Goal: Task Accomplishment & Management: Manage account settings

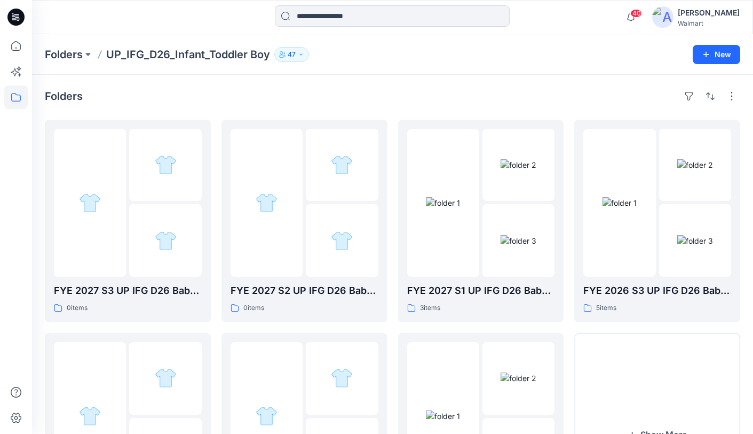
scroll to position [5, 0]
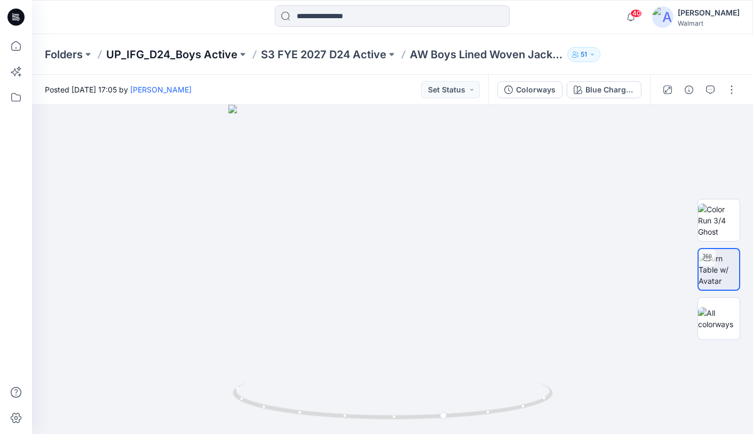
click at [190, 54] on p "UP_IFG_D24_Boys Active" at bounding box center [171, 54] width 131 height 15
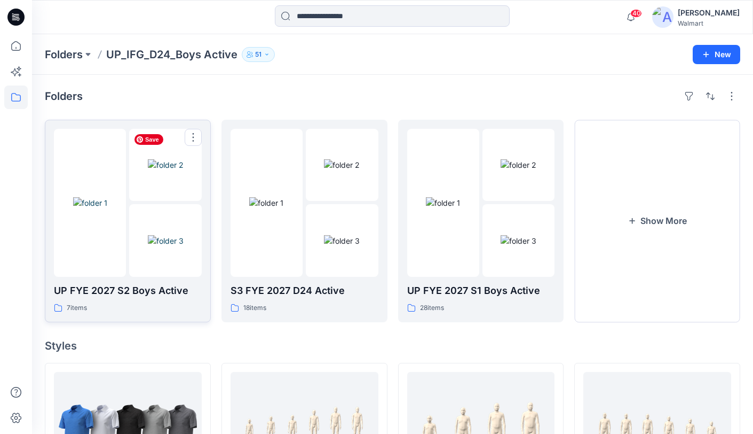
click at [143, 201] on div at bounding box center [165, 203] width 72 height 148
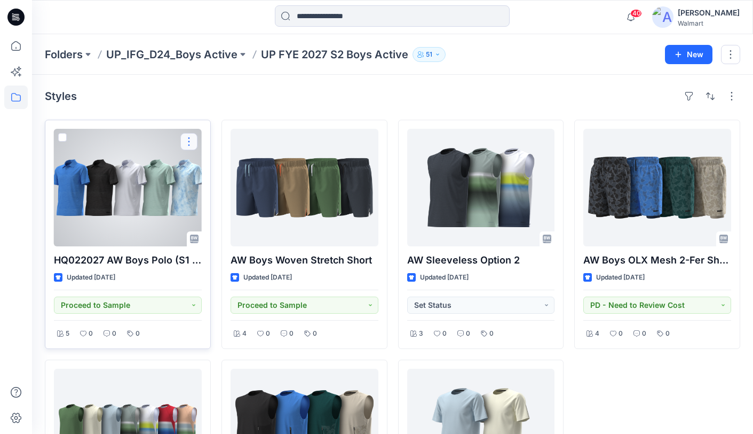
click at [192, 139] on button "button" at bounding box center [188, 141] width 17 height 17
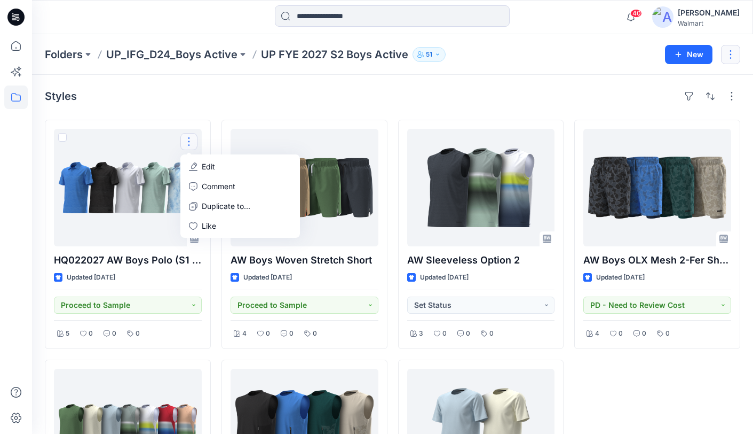
click at [728, 55] on button "button" at bounding box center [730, 54] width 19 height 19
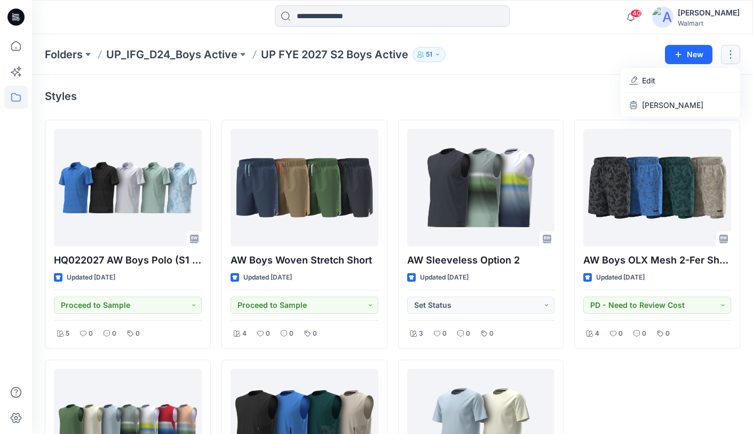
click at [510, 97] on div "Styles" at bounding box center [393, 96] width 696 height 17
click at [731, 95] on button "button" at bounding box center [731, 96] width 17 height 17
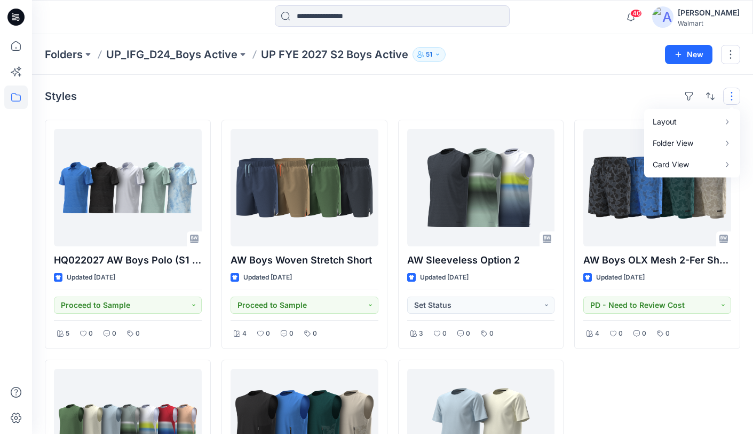
click at [499, 100] on div "Styles Layout Grid Large Grid Folder View Compact Card Card View Card Info" at bounding box center [393, 96] width 696 height 17
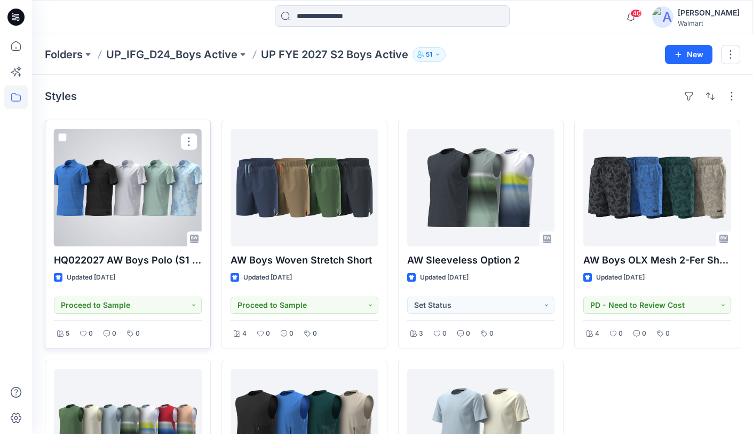
click at [62, 139] on span at bounding box center [62, 137] width 9 height 9
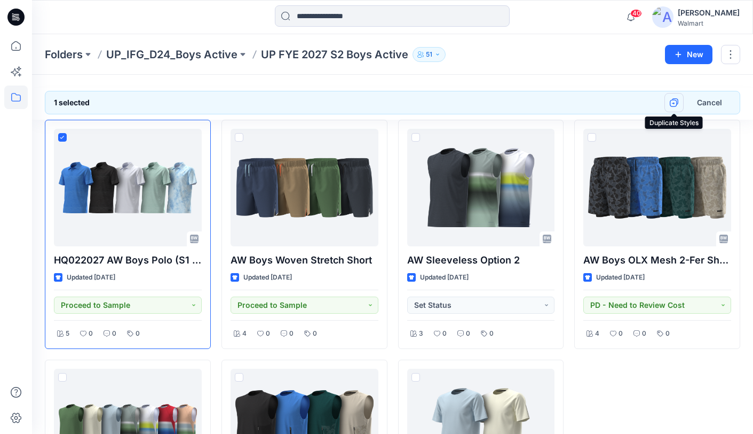
click at [674, 103] on icon "button" at bounding box center [673, 104] width 3 height 2
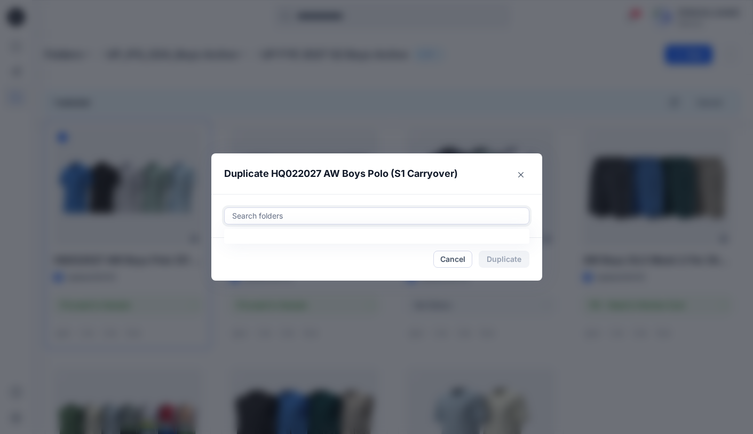
click at [470, 218] on div at bounding box center [377, 215] width 292 height 13
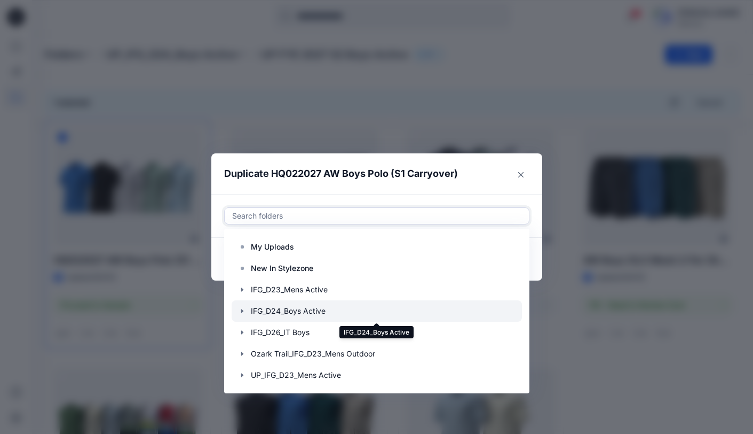
click at [394, 313] on div at bounding box center [377, 310] width 290 height 21
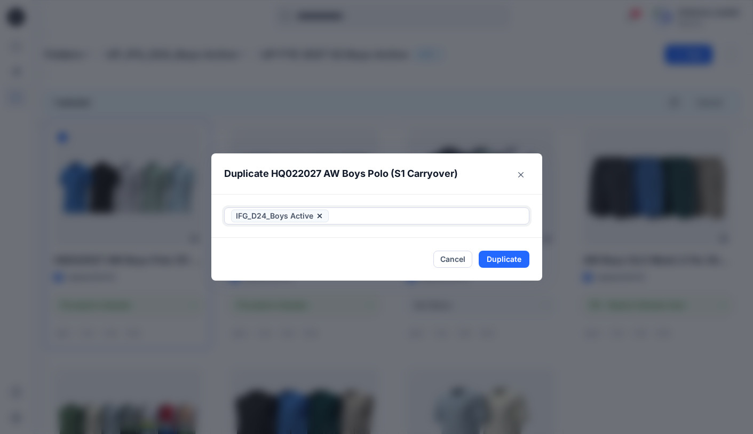
click at [319, 216] on icon at bounding box center [319, 216] width 4 height 4
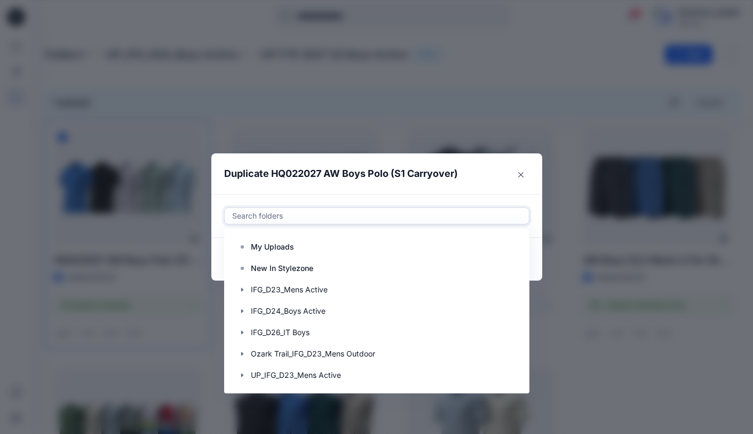
click at [402, 212] on div at bounding box center [377, 215] width 292 height 13
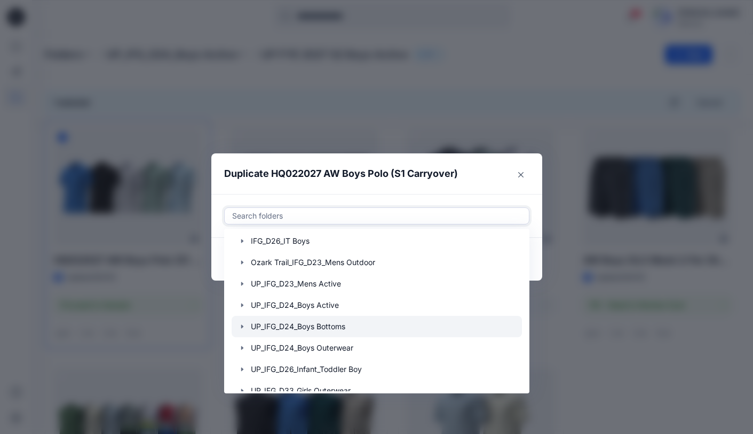
scroll to position [100, 0]
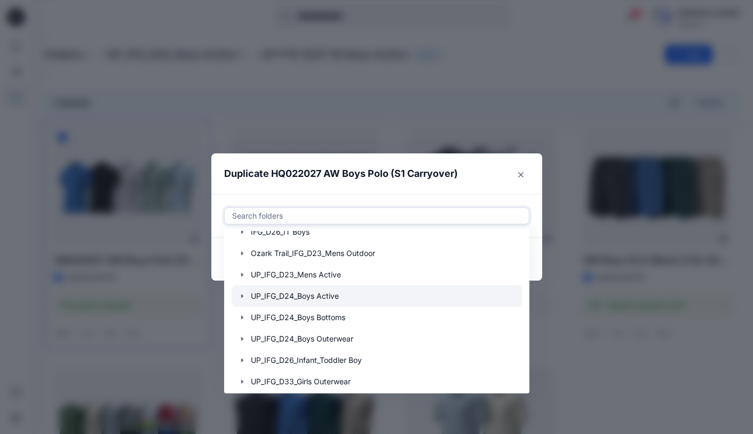
click at [242, 297] on icon "button" at bounding box center [242, 296] width 9 height 9
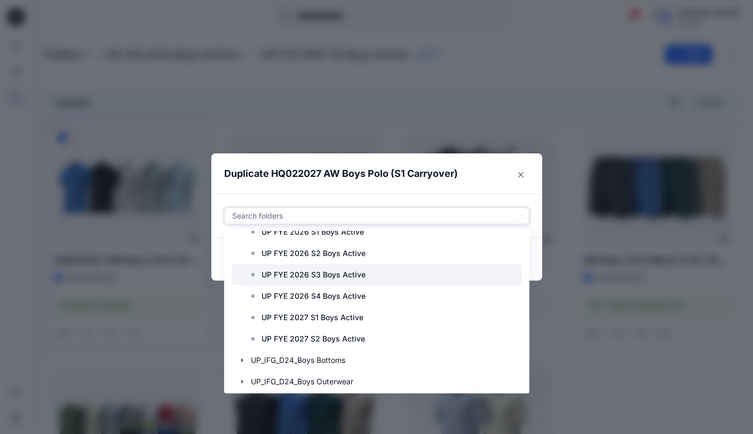
scroll to position [443, 0]
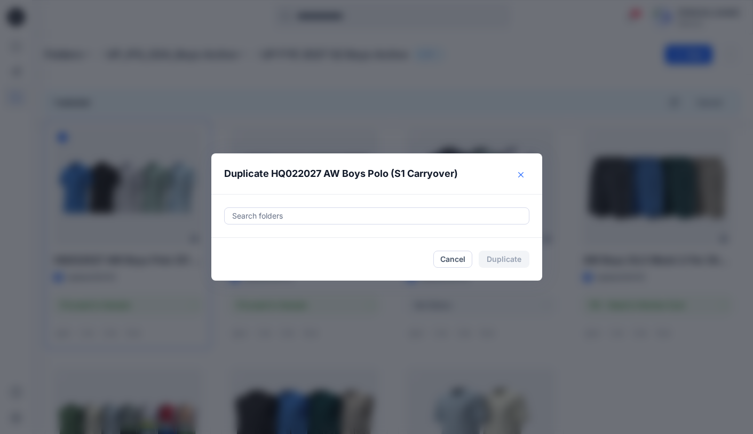
click at [523, 174] on icon "Close" at bounding box center [520, 174] width 5 height 5
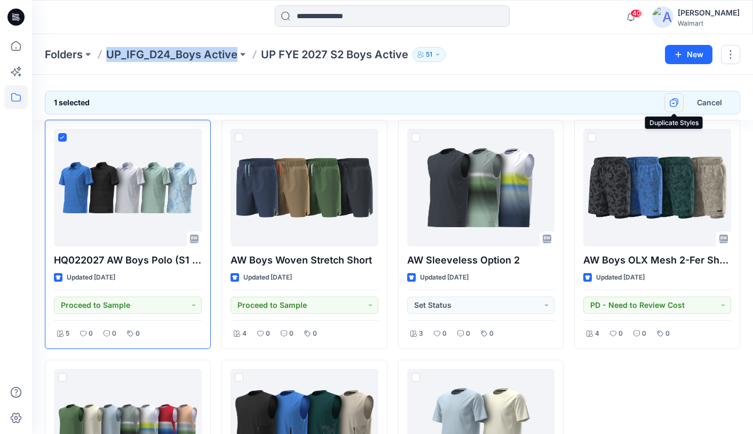
click at [672, 100] on icon "button" at bounding box center [673, 102] width 7 height 7
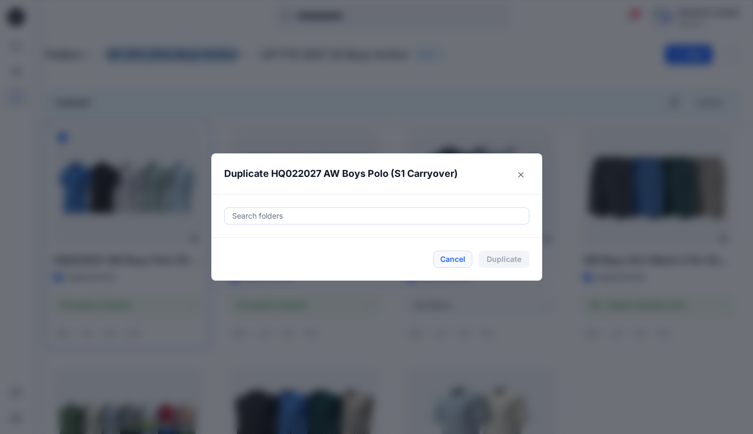
click at [452, 258] on button "Cancel" at bounding box center [453, 258] width 39 height 17
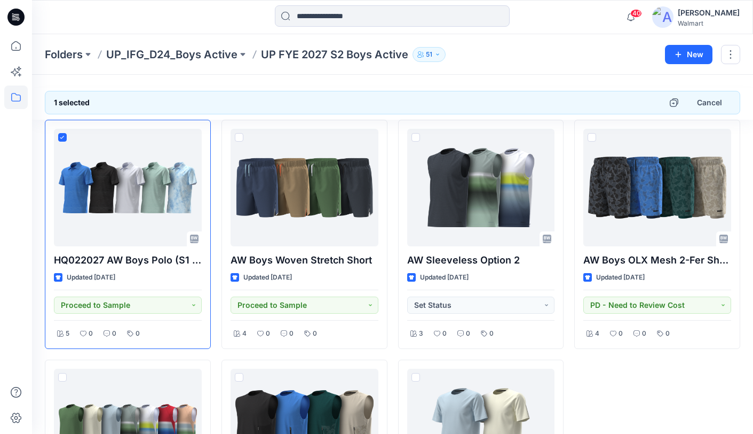
click at [98, 80] on div "1 selected Cancel HQ022027 AW Boys Polo (S1 Carryover) Updated 24 days ago Proc…" at bounding box center [392, 338] width 721 height 526
click at [676, 105] on icon "button" at bounding box center [674, 102] width 9 height 9
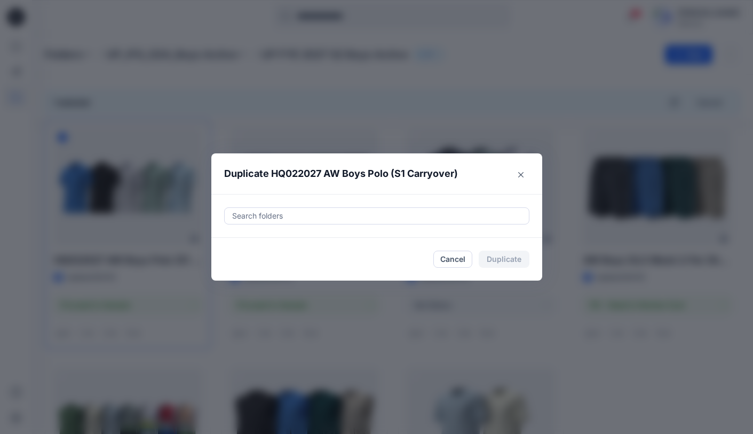
click at [311, 218] on div at bounding box center [377, 215] width 292 height 13
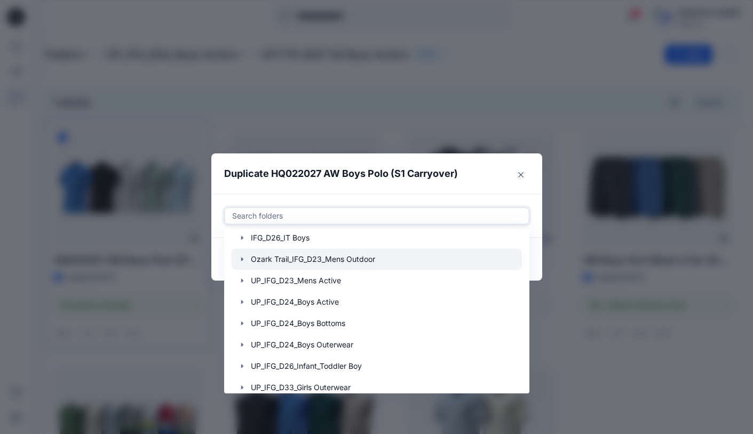
scroll to position [107, 0]
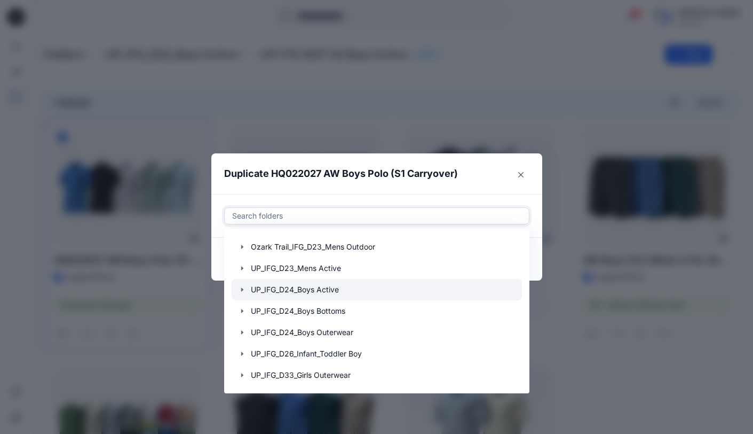
click at [242, 291] on icon "button" at bounding box center [242, 289] width 9 height 9
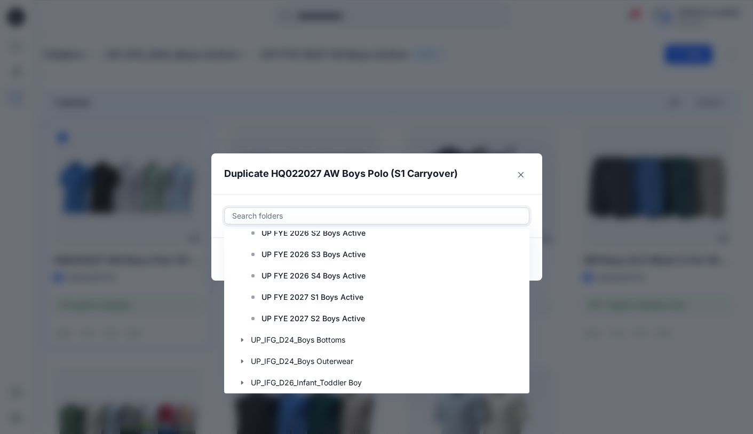
scroll to position [491, 0]
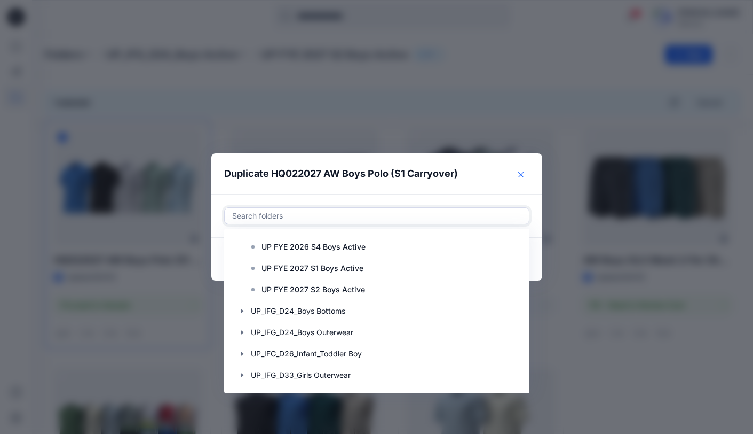
click at [522, 177] on button "Close" at bounding box center [521, 174] width 17 height 17
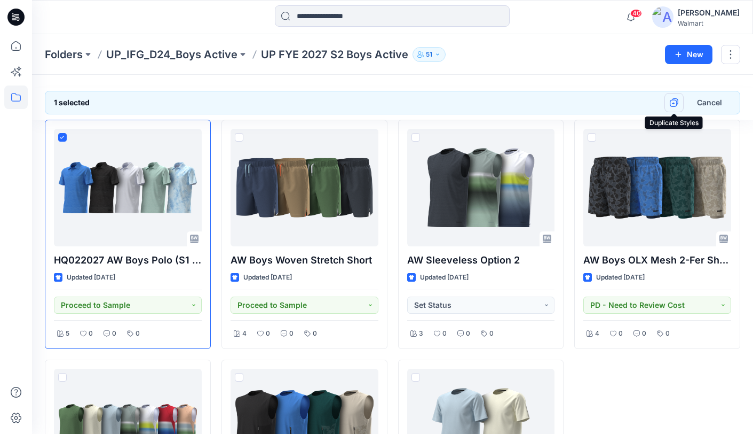
click at [671, 101] on icon "button" at bounding box center [674, 102] width 9 height 9
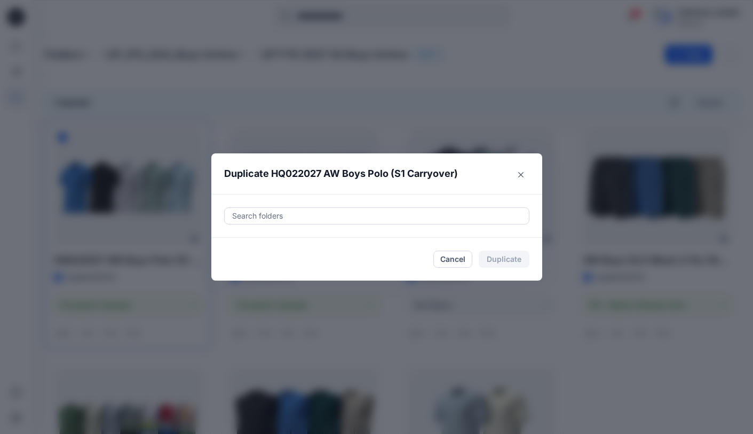
click at [340, 217] on div at bounding box center [377, 215] width 292 height 13
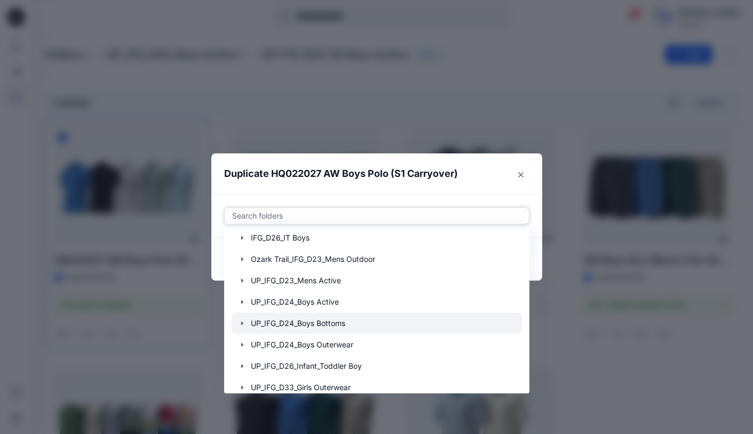
scroll to position [107, 0]
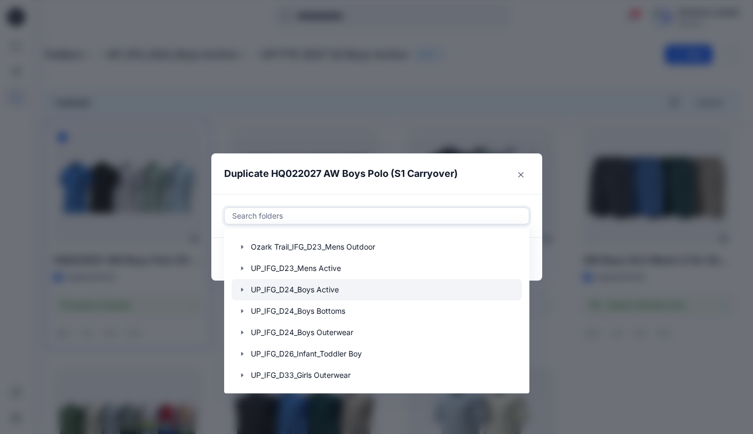
click at [243, 290] on icon "button" at bounding box center [242, 289] width 9 height 9
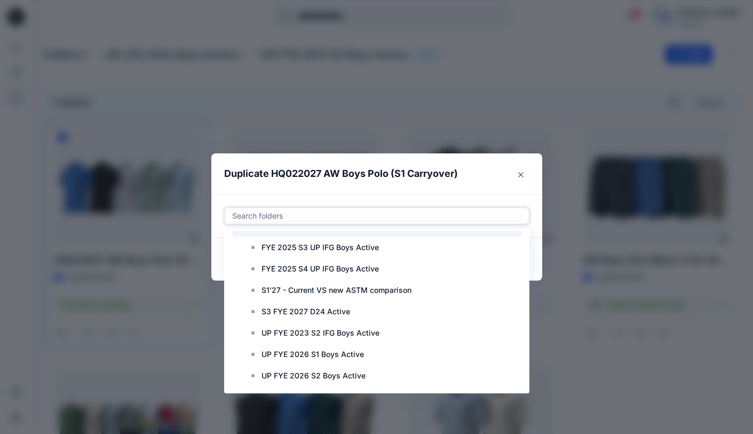
scroll to position [322, 0]
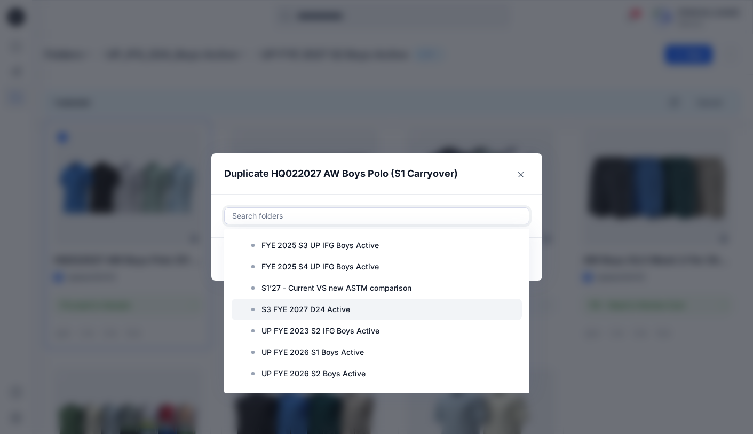
click at [334, 309] on p "S3 FYE 2027 D24 Active" at bounding box center [306, 309] width 89 height 13
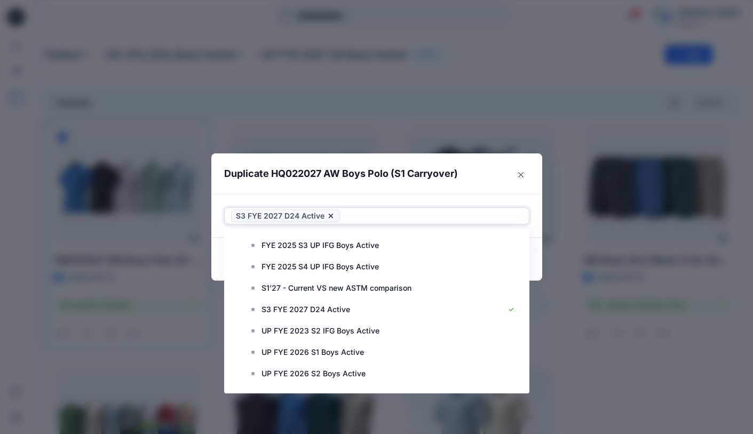
click at [482, 192] on header "Duplicate HQ022027 AW Boys Polo (S1 Carryover)" at bounding box center [366, 173] width 310 height 41
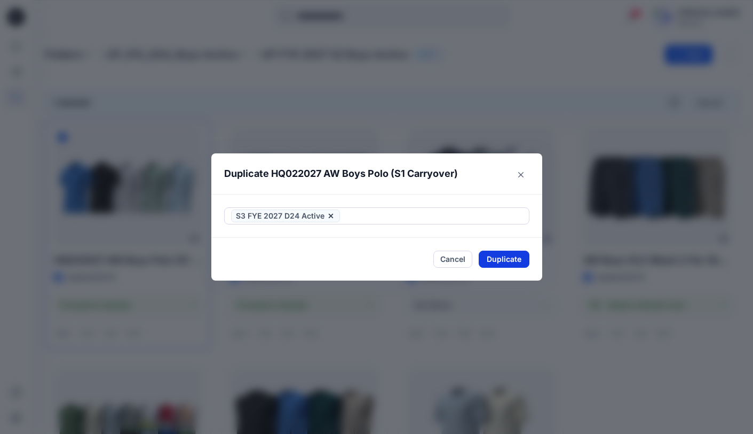
click at [503, 261] on button "Duplicate" at bounding box center [504, 258] width 51 height 17
click at [511, 264] on button "Close" at bounding box center [512, 258] width 35 height 17
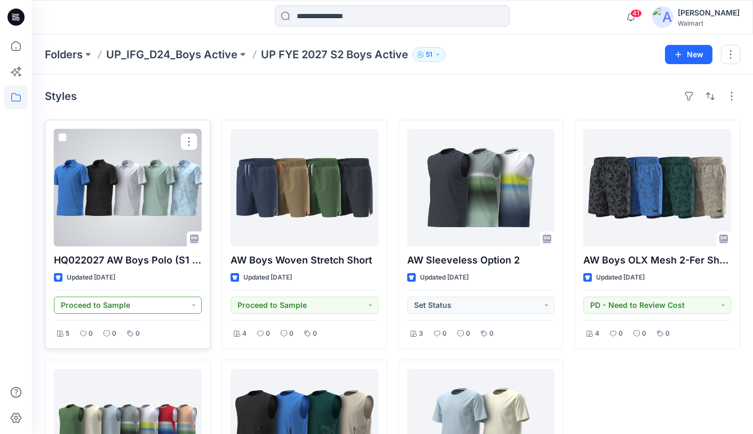
click at [195, 305] on button "Proceed to Sample" at bounding box center [128, 304] width 148 height 17
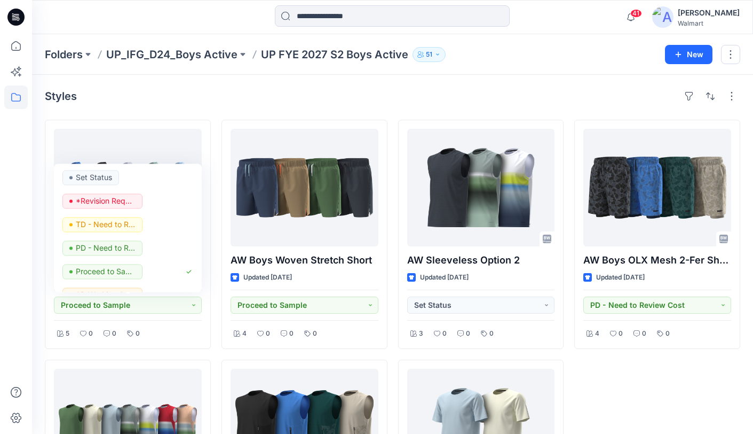
click at [261, 98] on div "Styles" at bounding box center [393, 96] width 696 height 17
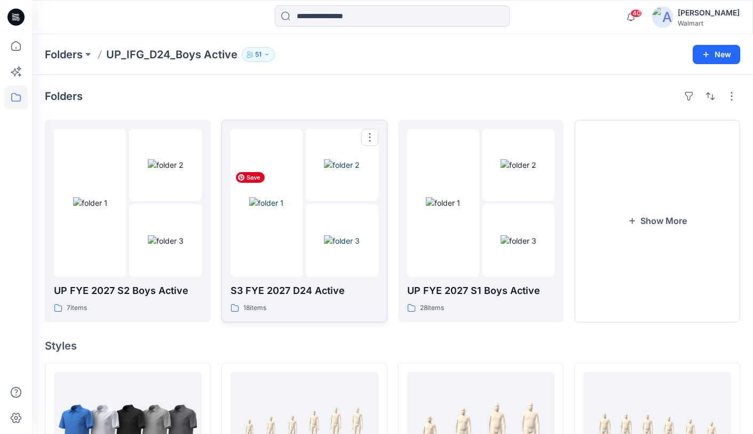
click at [271, 208] on img at bounding box center [266, 202] width 34 height 11
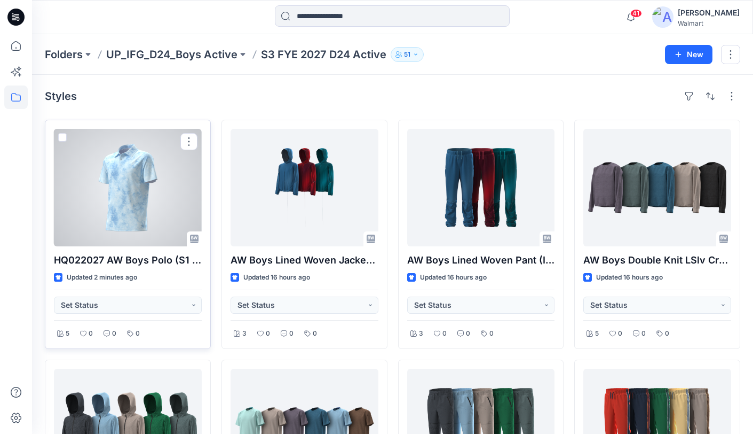
click at [135, 188] on div at bounding box center [128, 187] width 148 height 117
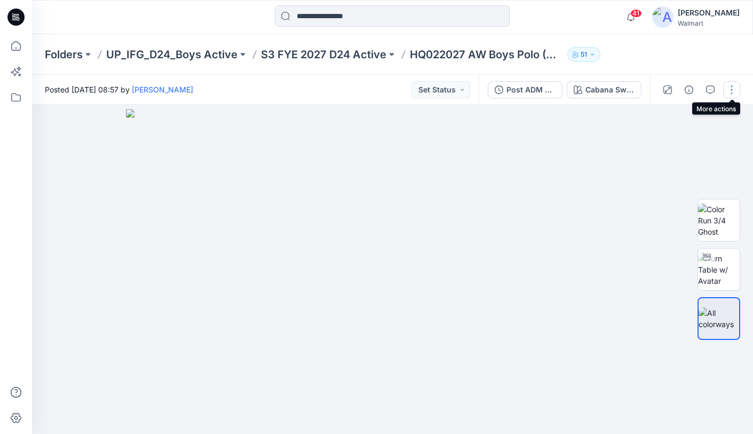
click at [731, 90] on button "button" at bounding box center [731, 89] width 17 height 17
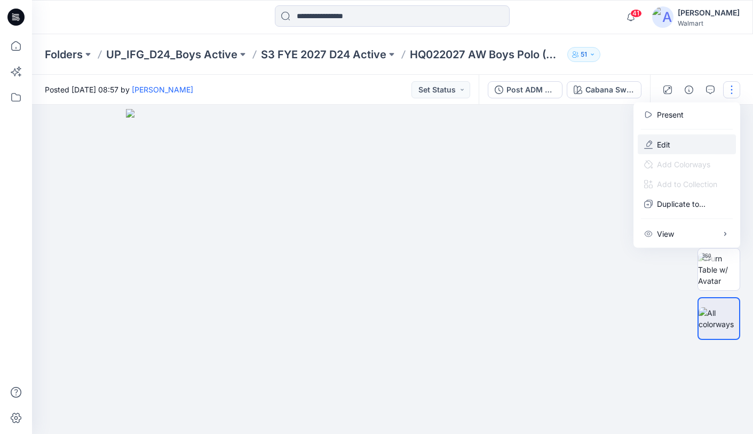
click at [666, 141] on p "Edit" at bounding box center [663, 144] width 13 height 11
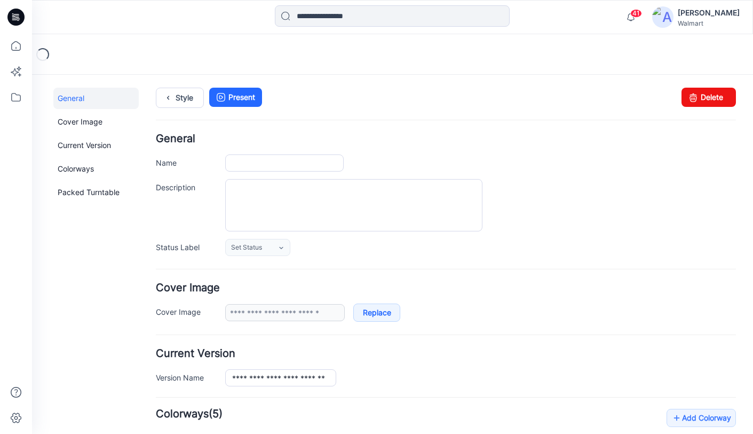
type input "**********"
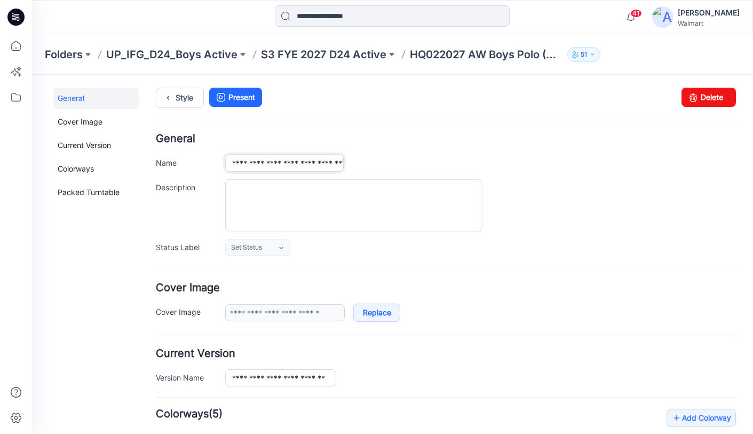
click at [333, 163] on input "**********" at bounding box center [284, 162] width 119 height 17
type input "**********"
click at [624, 185] on div at bounding box center [480, 205] width 511 height 52
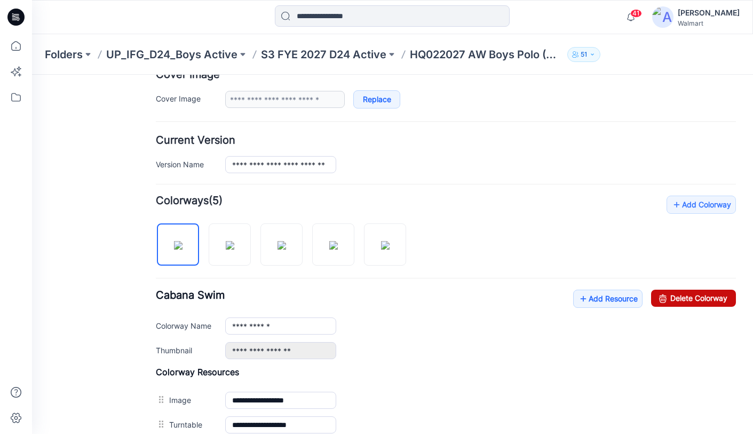
scroll to position [214, 0]
click at [695, 298] on link "Delete Colorway" at bounding box center [693, 297] width 85 height 17
click at [710, 299] on link "Delete Colorway" at bounding box center [693, 297] width 85 height 17
click at [683, 301] on link "Delete Colorway" at bounding box center [693, 297] width 85 height 17
click at [651, 295] on link "Delete Colorway" at bounding box center [693, 297] width 85 height 17
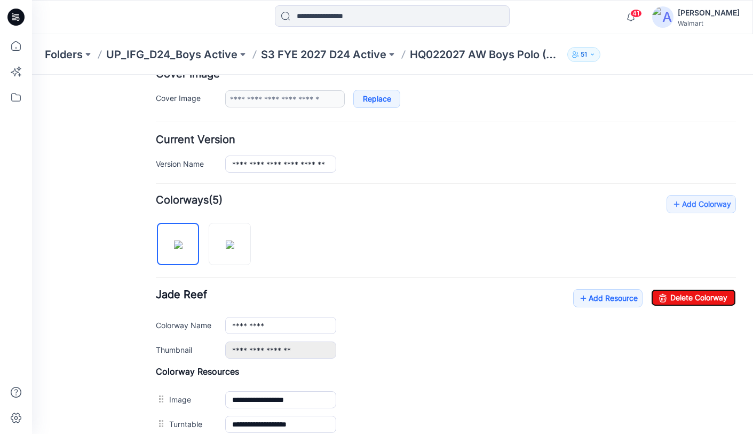
type input "**********"
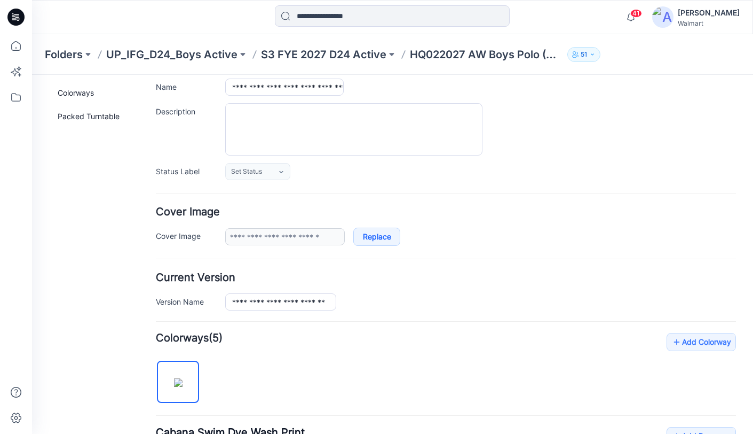
scroll to position [0, 0]
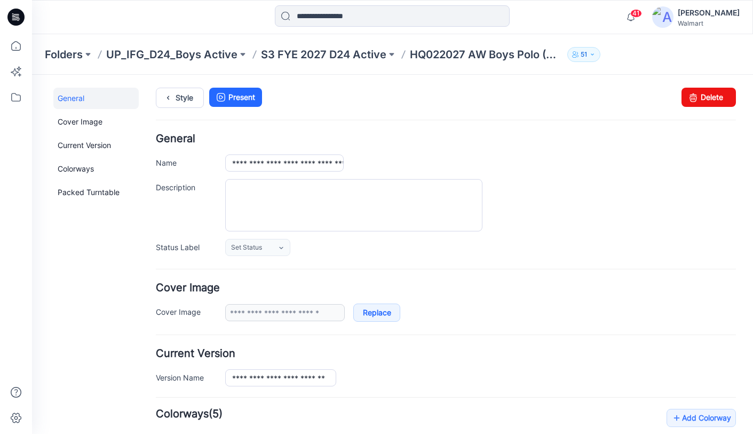
click at [320, 56] on p "S3 FYE 2027 D24 Active" at bounding box center [323, 54] width 125 height 15
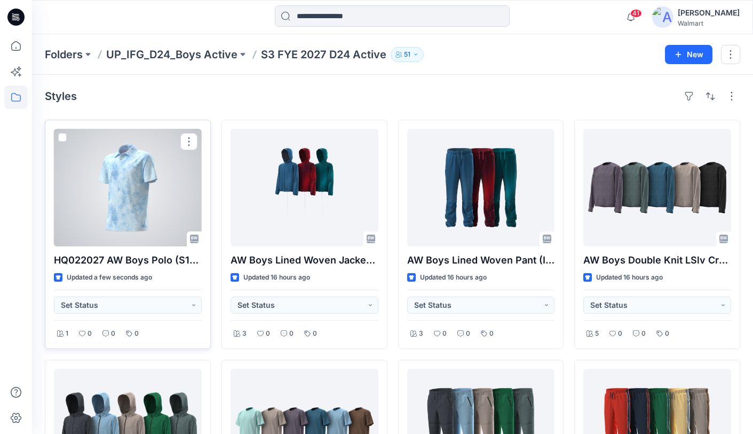
click at [129, 169] on div at bounding box center [128, 187] width 148 height 117
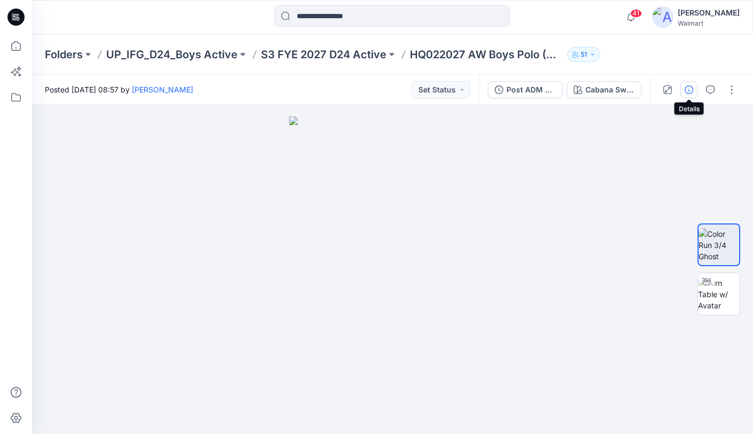
click at [692, 90] on icon "button" at bounding box center [689, 89] width 9 height 9
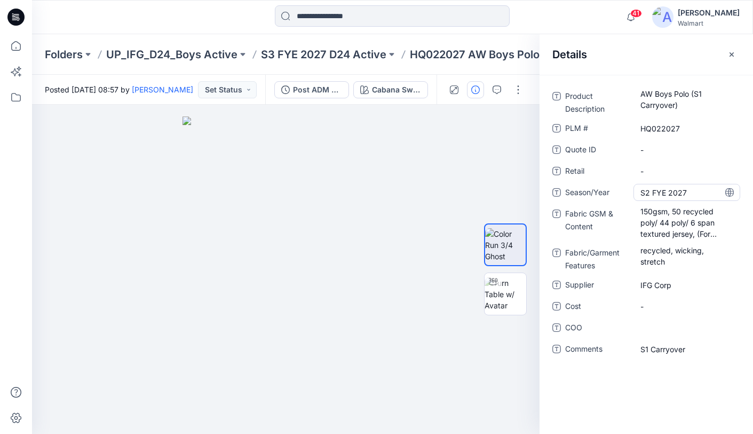
click at [653, 192] on span "S2 FYE 2027" at bounding box center [687, 192] width 93 height 11
click at [647, 194] on textarea "**********" at bounding box center [687, 192] width 107 height 17
type textarea "**********"
click at [649, 351] on span "S1 Carryover" at bounding box center [687, 348] width 93 height 11
click at [649, 351] on textarea "**********" at bounding box center [687, 348] width 107 height 17
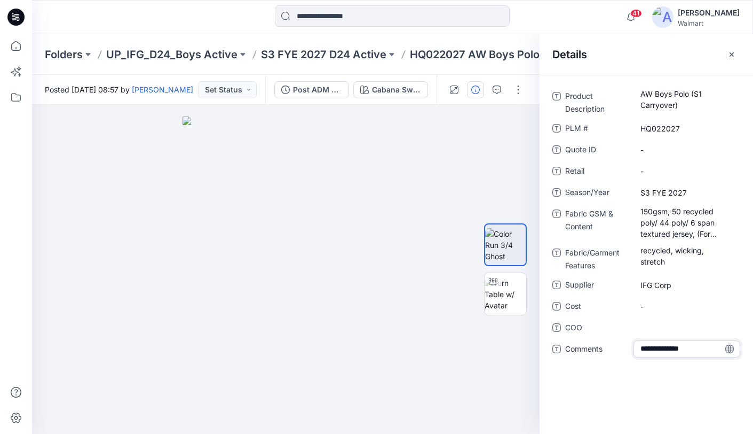
type textarea "**********"
click at [731, 351] on icon at bounding box center [730, 348] width 9 height 9
click at [700, 95] on Description "AW Boys Polo (S1 Carryover)" at bounding box center [687, 99] width 93 height 22
click at [703, 96] on textarea "**********" at bounding box center [687, 99] width 107 height 22
type textarea "**********"
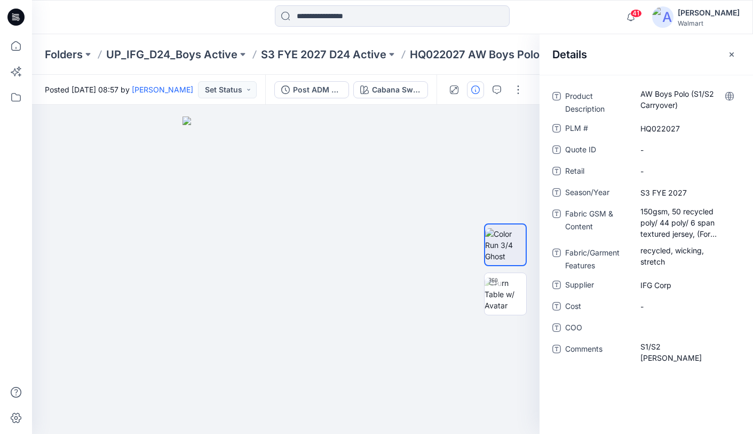
click at [731, 96] on icon at bounding box center [730, 96] width 9 height 9
click at [487, 59] on p "HQ022027 AW Boys Polo (S1/S2 Carryover)" at bounding box center [486, 54] width 153 height 15
click at [733, 53] on icon "button" at bounding box center [732, 54] width 9 height 9
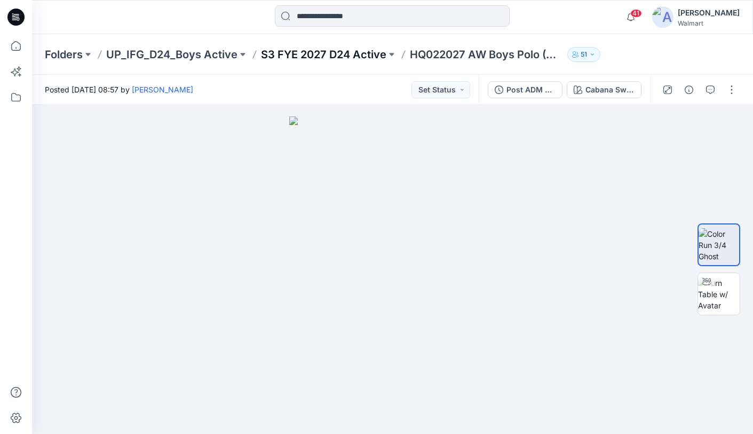
click at [322, 57] on p "S3 FYE 2027 D24 Active" at bounding box center [323, 54] width 125 height 15
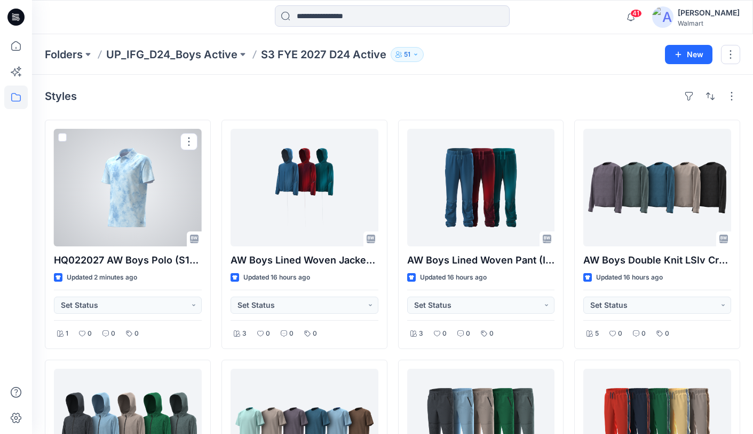
click at [176, 208] on div at bounding box center [128, 187] width 148 height 117
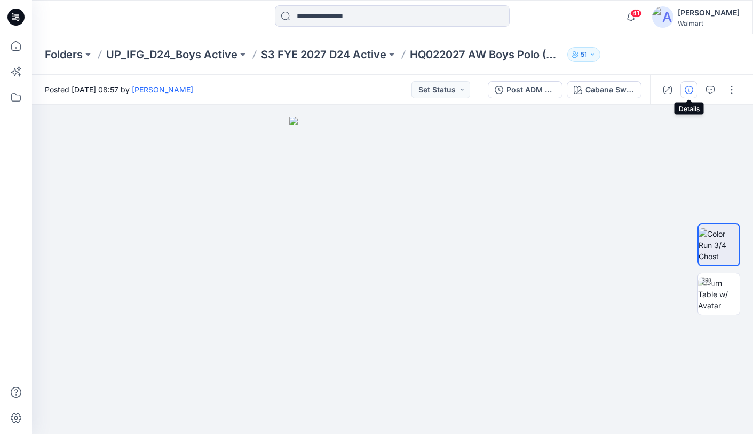
click at [687, 91] on icon "button" at bounding box center [689, 89] width 9 height 9
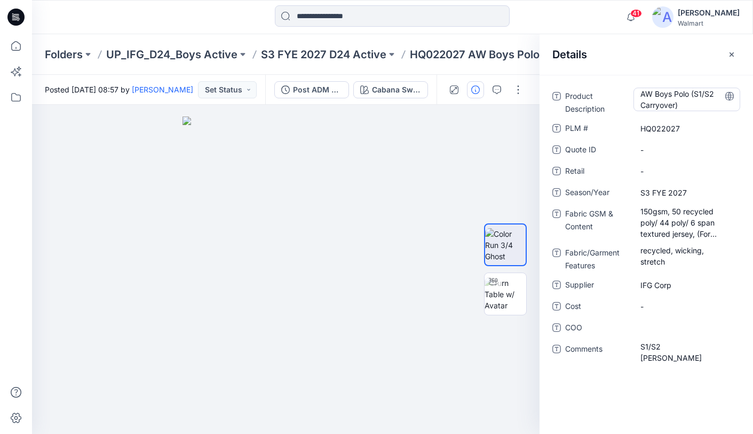
click at [704, 95] on Description "AW Boys Polo (S1/S2 Carryover)" at bounding box center [687, 99] width 93 height 22
drag, startPoint x: 705, startPoint y: 95, endPoint x: 697, endPoint y: 96, distance: 8.0
click at [694, 96] on textarea "**********" at bounding box center [687, 99] width 107 height 22
type textarea "**********"
click at [731, 96] on icon at bounding box center [730, 96] width 9 height 9
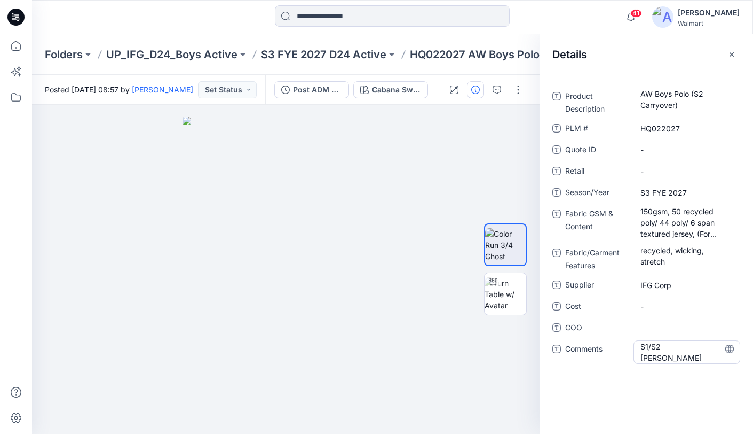
click at [662, 350] on span "S1/S2 Carryover" at bounding box center [687, 352] width 93 height 22
drag, startPoint x: 651, startPoint y: 348, endPoint x: 635, endPoint y: 350, distance: 16.6
click at [635, 350] on textarea "**********" at bounding box center [687, 348] width 107 height 17
type textarea "**********"
click at [731, 349] on icon at bounding box center [730, 348] width 9 height 9
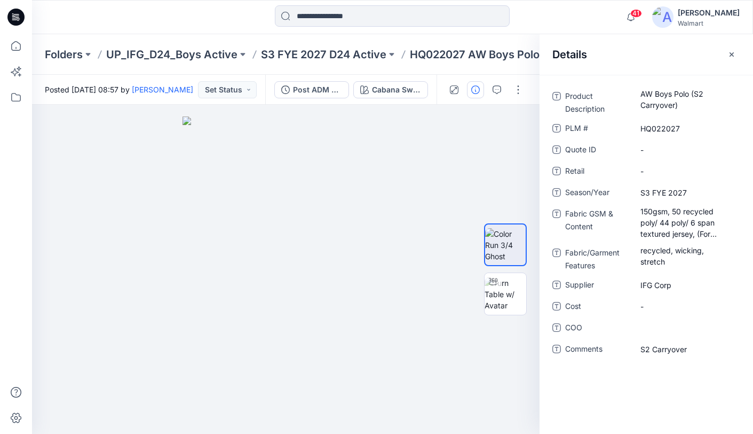
click at [733, 56] on icon "button" at bounding box center [732, 54] width 9 height 9
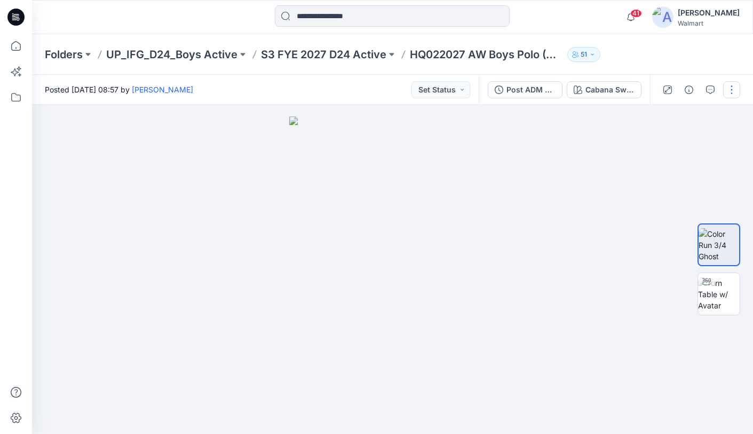
click at [729, 86] on button "button" at bounding box center [731, 89] width 17 height 17
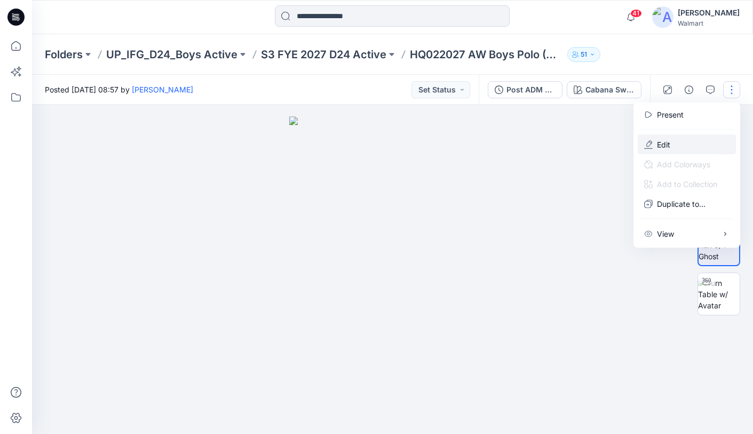
click at [672, 140] on button "Edit" at bounding box center [687, 145] width 98 height 20
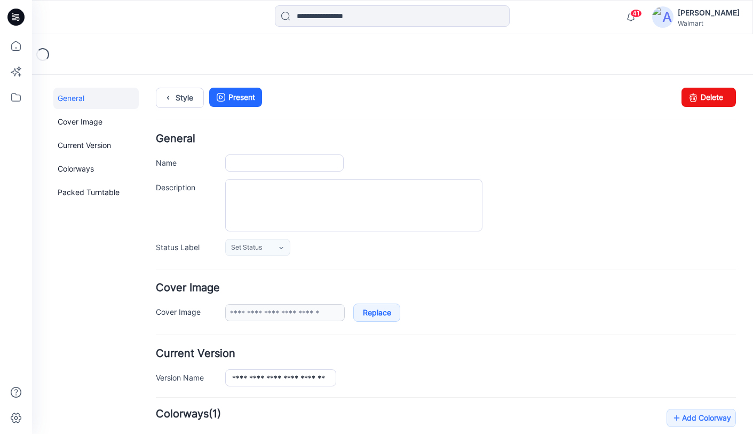
type input "**********"
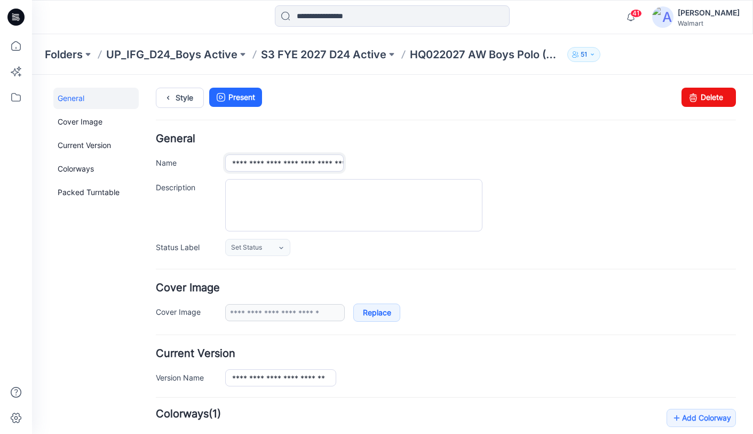
drag, startPoint x: 336, startPoint y: 163, endPoint x: 327, endPoint y: 163, distance: 8.5
click at [327, 163] on input "**********" at bounding box center [284, 162] width 119 height 17
type input "**********"
click at [391, 126] on div "Style Present Changes Saved Delete" at bounding box center [446, 111] width 580 height 46
click at [161, 97] on icon at bounding box center [168, 97] width 15 height 19
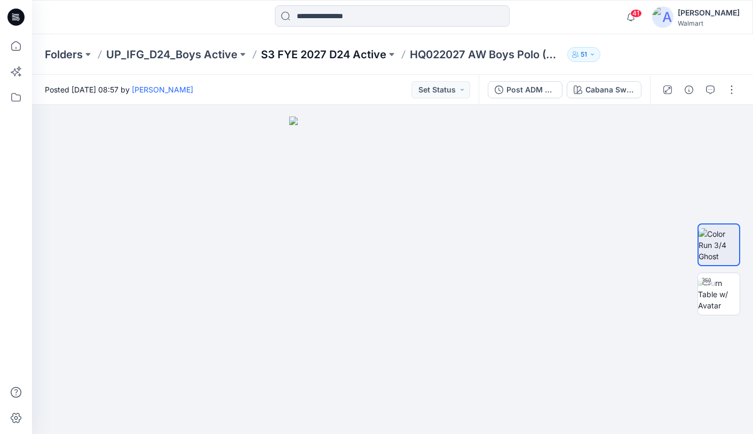
click at [325, 54] on p "S3 FYE 2027 D24 Active" at bounding box center [323, 54] width 125 height 15
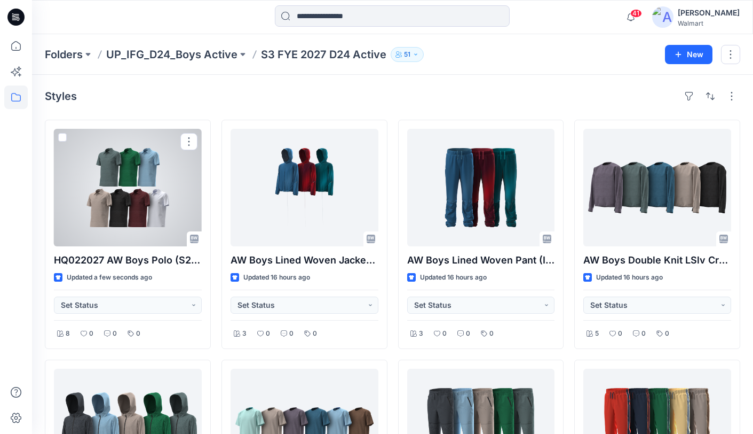
click at [162, 178] on div at bounding box center [128, 187] width 148 height 117
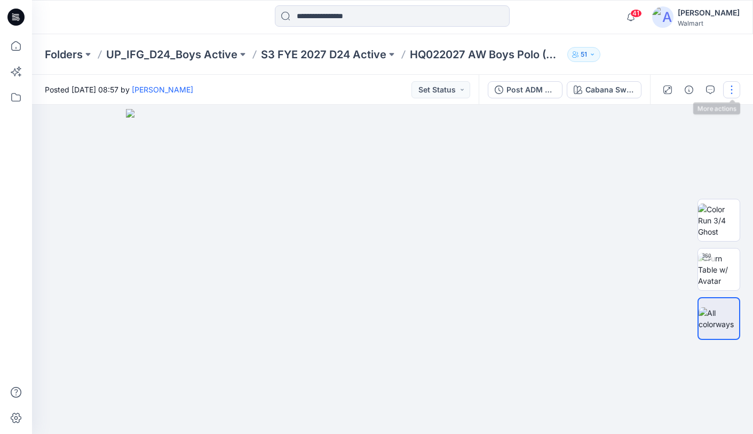
click at [730, 86] on button "button" at bounding box center [731, 89] width 17 height 17
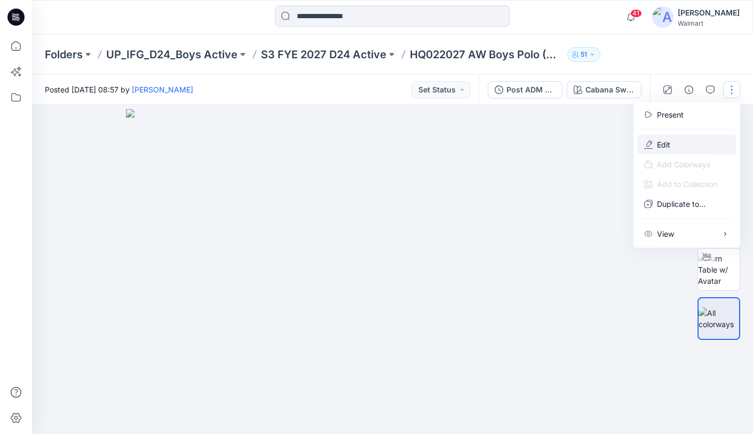
click at [672, 140] on button "Edit" at bounding box center [687, 145] width 98 height 20
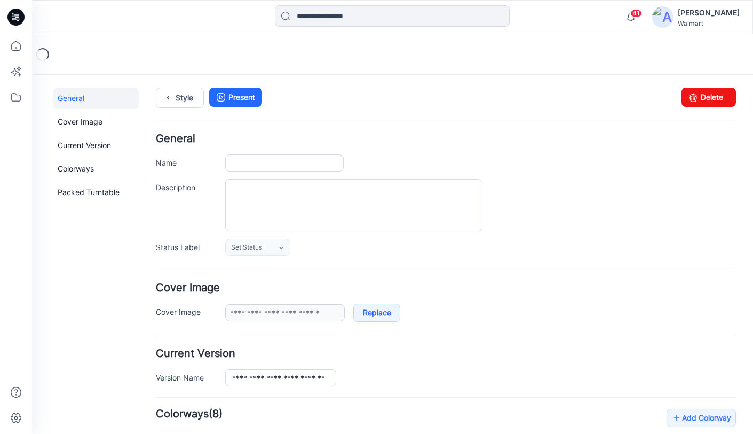
type input "**********"
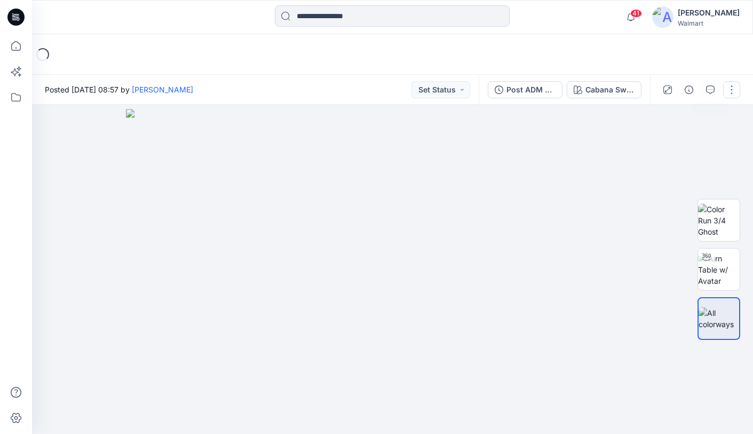
click at [727, 90] on button "button" at bounding box center [731, 89] width 17 height 17
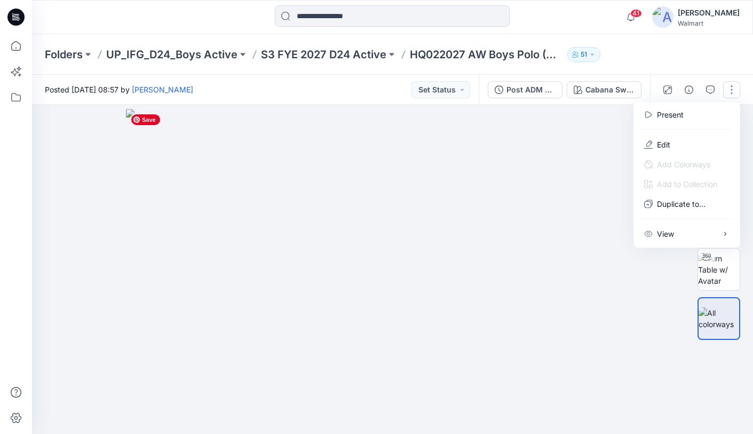
click at [536, 111] on img at bounding box center [393, 271] width 534 height 325
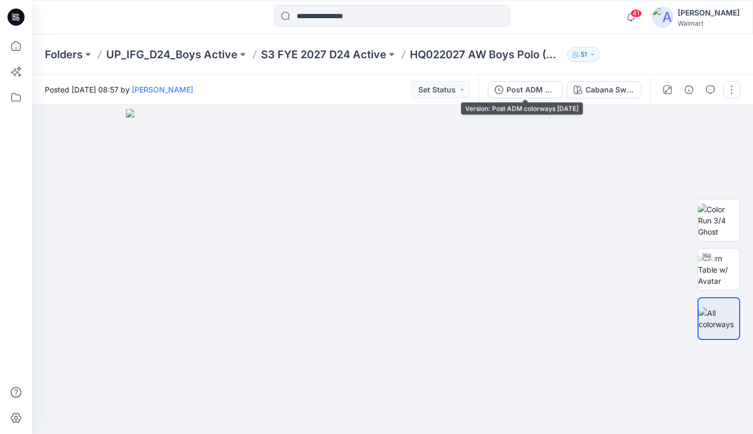
click at [522, 91] on div "Post ADM colorways [DATE]" at bounding box center [531, 90] width 49 height 12
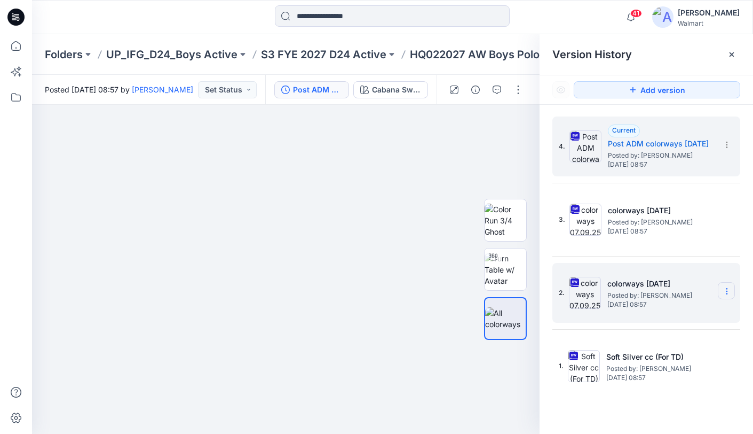
click at [727, 288] on icon at bounding box center [727, 288] width 1 height 1
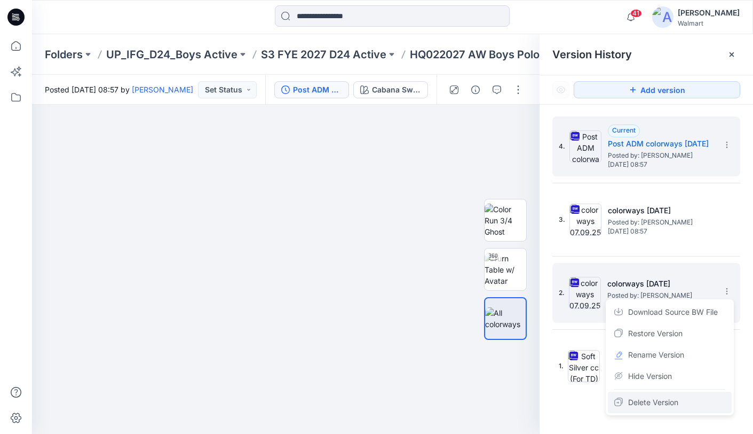
click at [668, 404] on span "Delete Version" at bounding box center [653, 402] width 50 height 13
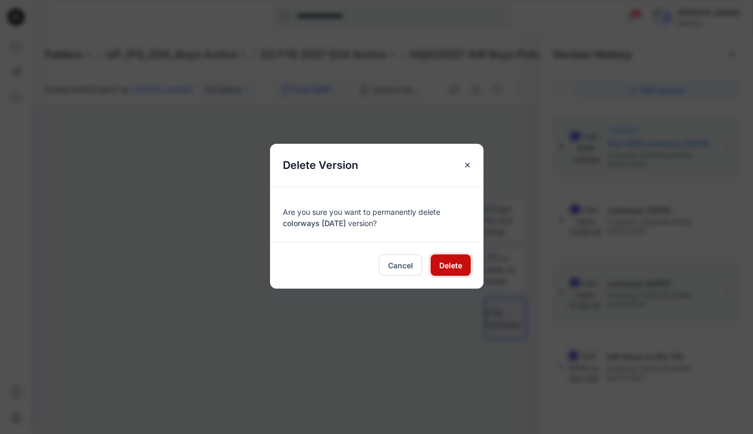
click at [454, 265] on span "Delete" at bounding box center [450, 264] width 23 height 11
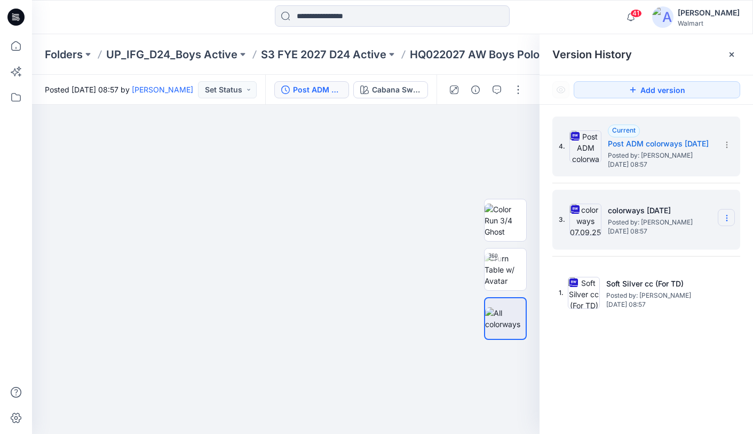
click at [728, 216] on icon at bounding box center [727, 218] width 9 height 9
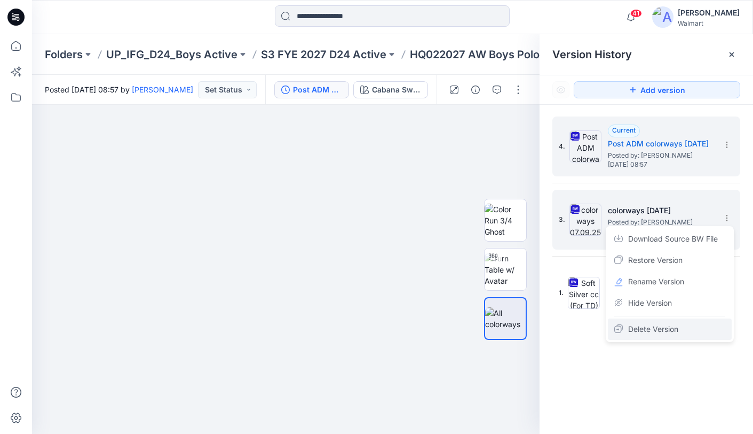
click at [670, 331] on span "Delete Version" at bounding box center [653, 328] width 50 height 13
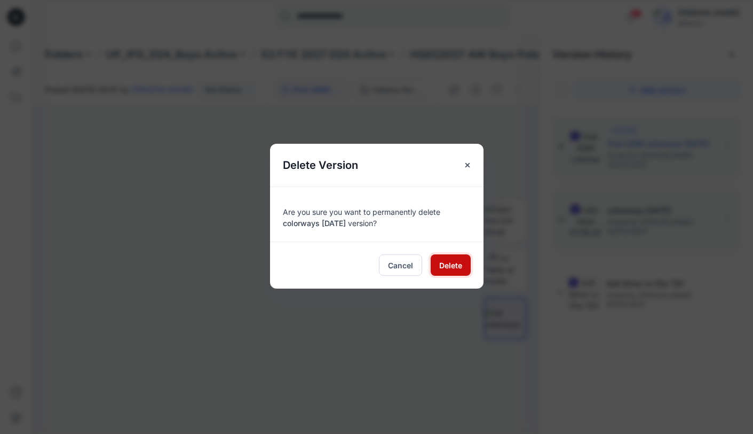
click at [457, 266] on span "Delete" at bounding box center [450, 264] width 23 height 11
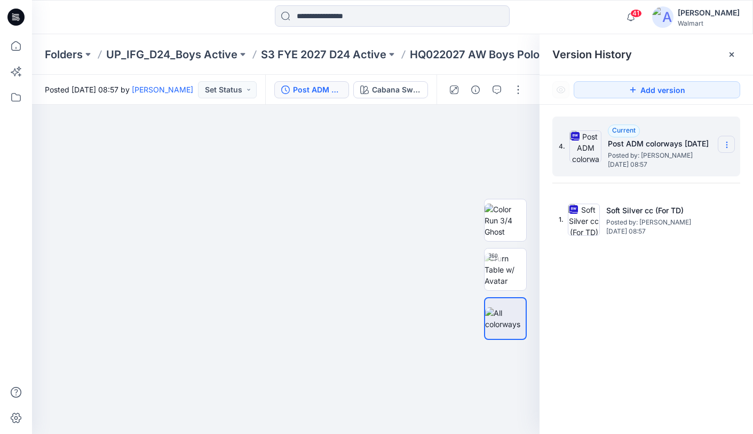
click at [729, 141] on icon at bounding box center [727, 144] width 9 height 9
click at [657, 129] on div "Current Post ADM colorways 09.04.25 Posted by: Yunjin Chae Monday, September 29…" at bounding box center [661, 146] width 107 height 44
click at [632, 158] on span "Posted by: Yunjin Chae" at bounding box center [661, 155] width 107 height 11
click at [647, 151] on span "Posted by: Yunjin Chae" at bounding box center [661, 155] width 107 height 11
click at [634, 143] on h5 "Post ADM colorways [DATE]" at bounding box center [661, 143] width 107 height 13
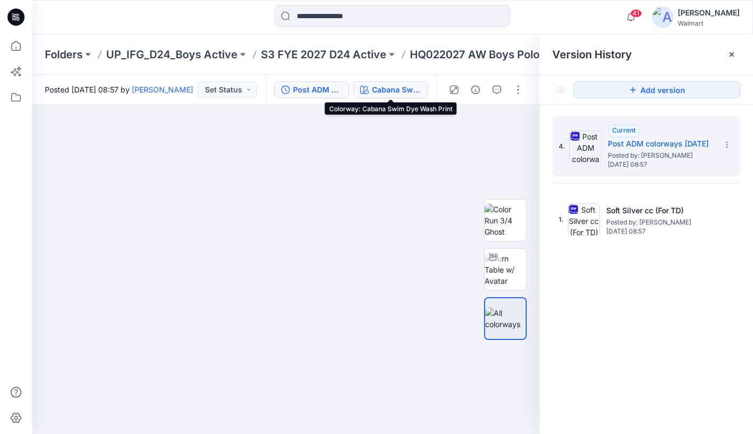
click at [383, 91] on div "Cabana Swim Dye Wash Print" at bounding box center [396, 90] width 49 height 12
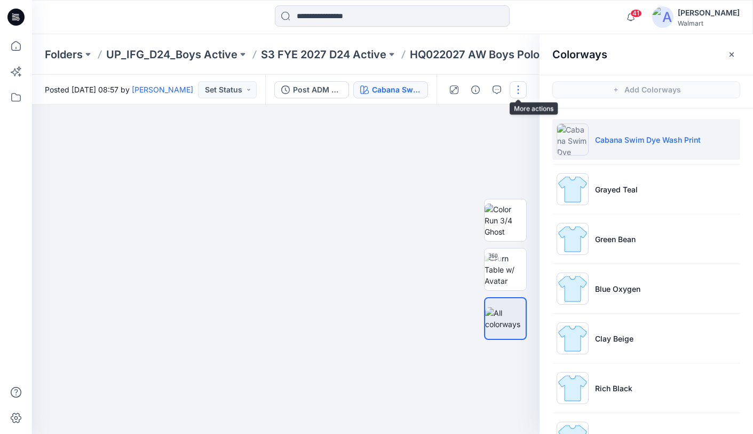
click at [519, 94] on button "button" at bounding box center [518, 89] width 17 height 17
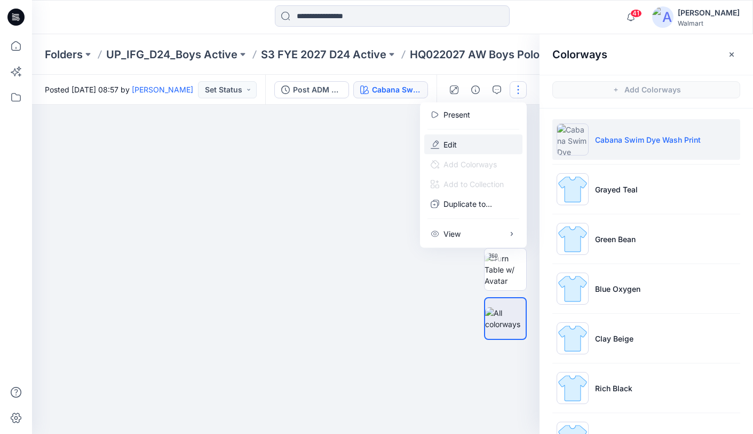
click at [460, 146] on button "Edit" at bounding box center [473, 145] width 98 height 20
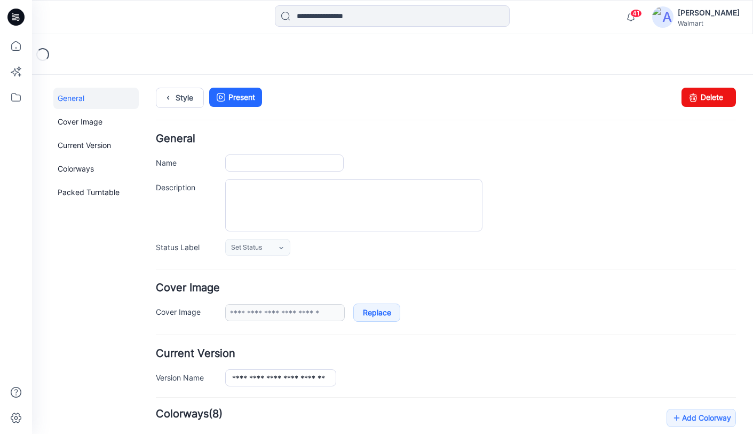
type input "**********"
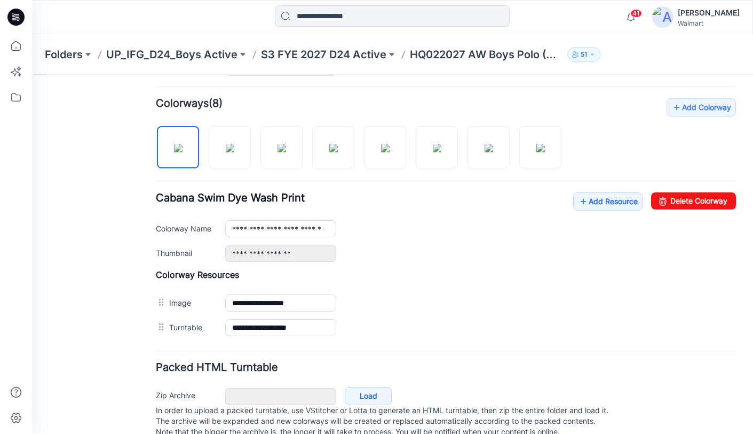
scroll to position [305, 0]
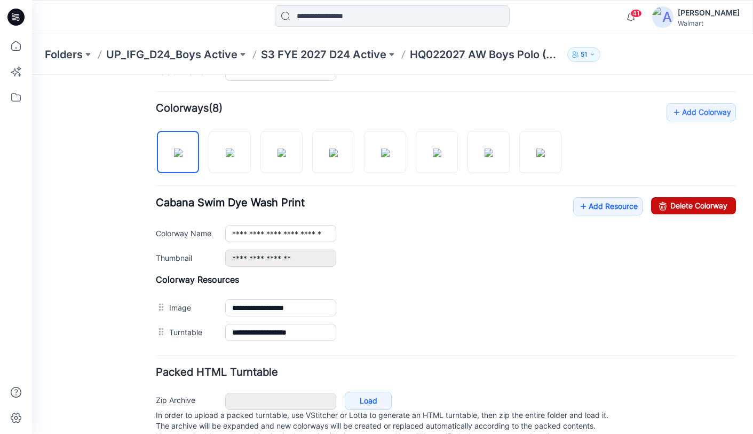
click at [700, 208] on link "Delete Colorway" at bounding box center [693, 205] width 85 height 17
type input "**********"
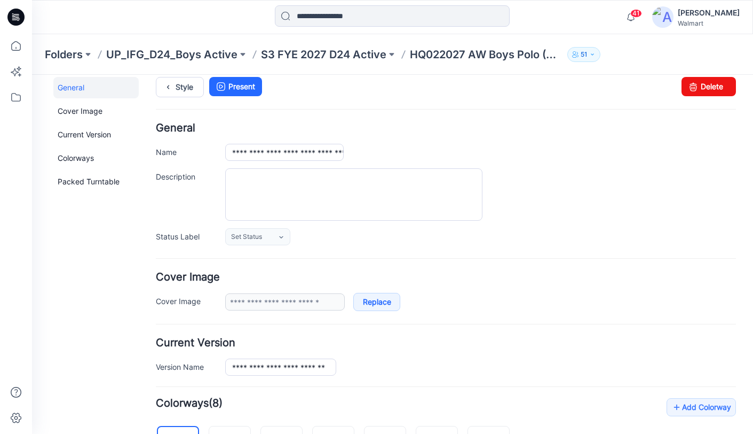
scroll to position [0, 0]
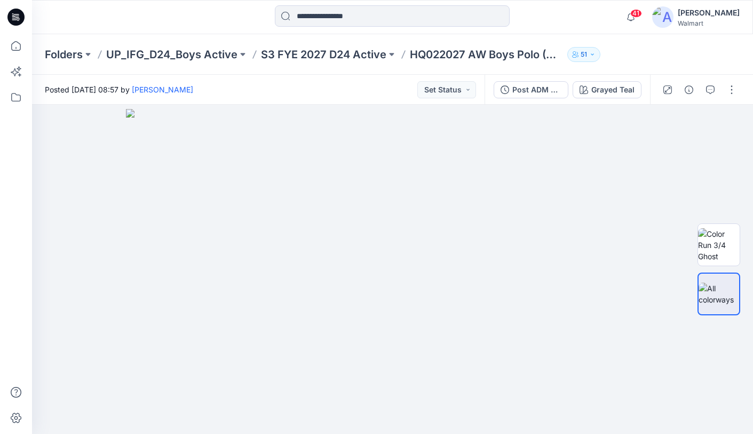
click at [318, 56] on p "S3 FYE 2027 D24 Active" at bounding box center [323, 54] width 125 height 15
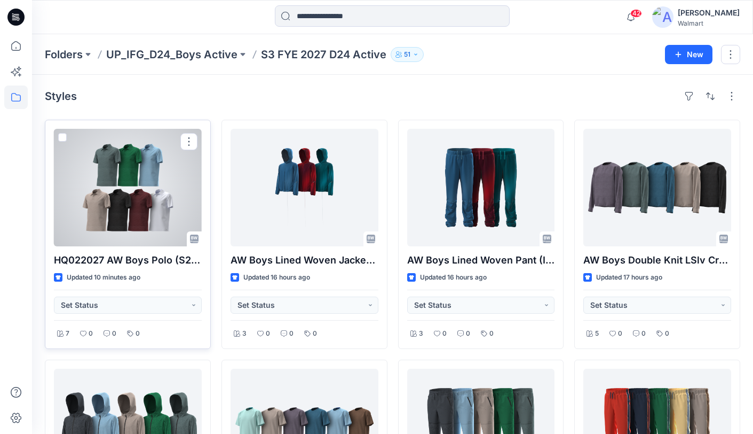
click at [146, 179] on div at bounding box center [128, 187] width 148 height 117
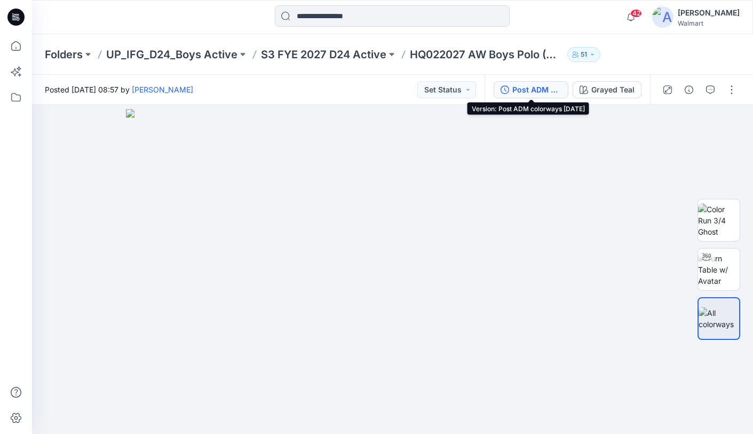
click at [545, 90] on div "Post ADM colorways 09.04.25" at bounding box center [537, 90] width 49 height 12
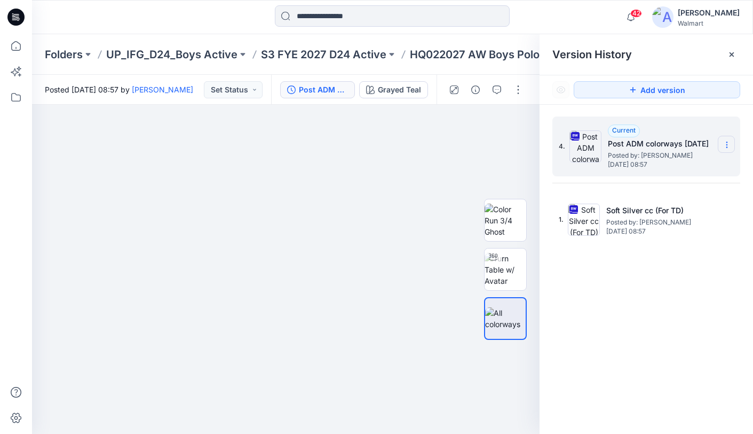
click at [727, 145] on icon at bounding box center [727, 145] width 1 height 1
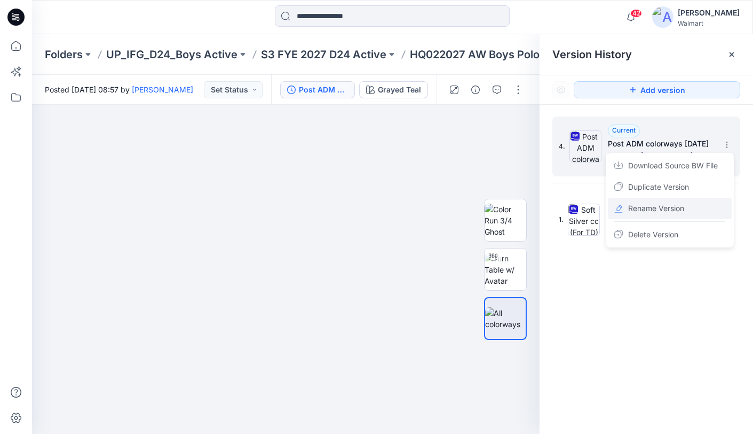
click at [639, 207] on span "Rename Version" at bounding box center [656, 208] width 56 height 13
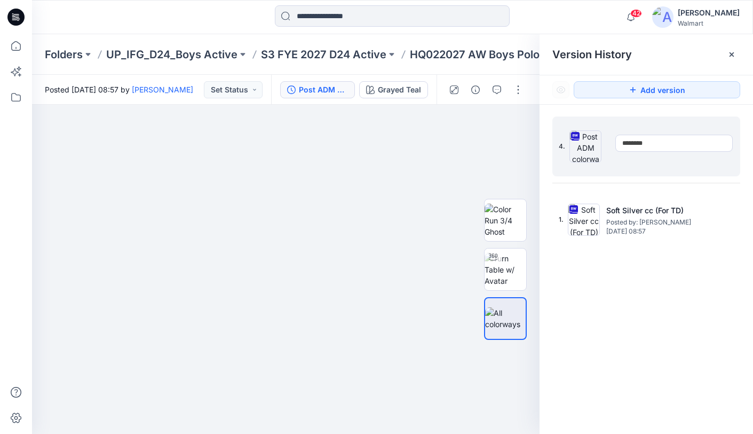
type input "*********"
click at [741, 111] on div "4. Current Post ADM colorways 09.04.25 Posted by: Yunjin Chae Monday, September…" at bounding box center [647, 277] width 214 height 344
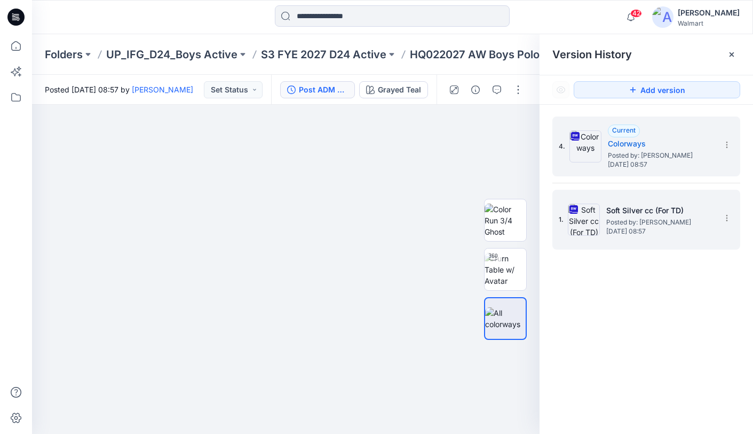
click at [622, 219] on span "Posted by: [PERSON_NAME]" at bounding box center [660, 222] width 107 height 11
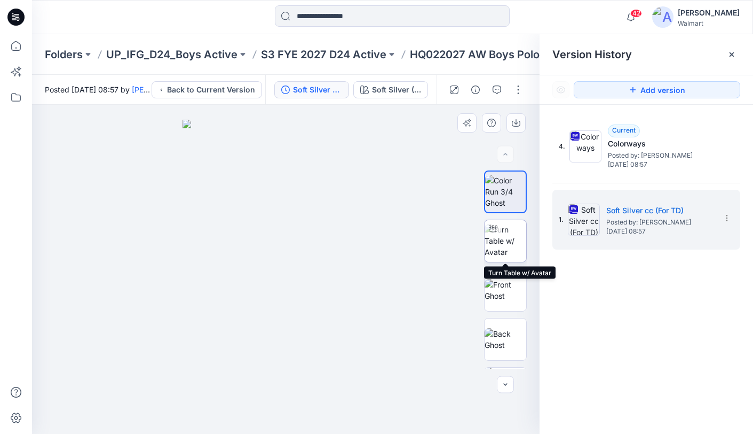
click at [510, 246] on img at bounding box center [506, 241] width 42 height 34
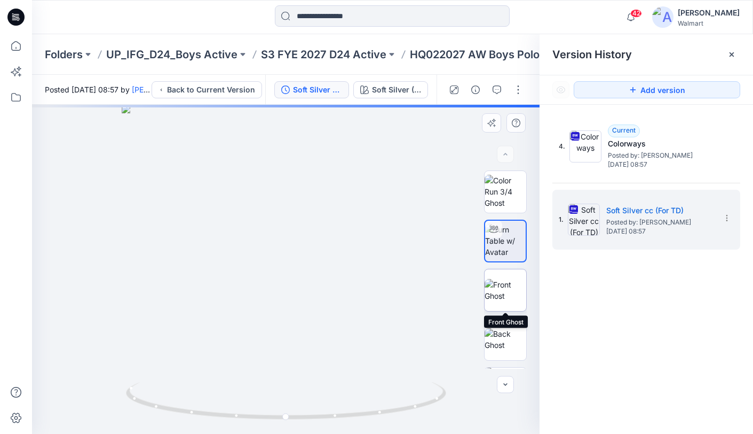
click at [510, 293] on img at bounding box center [506, 290] width 42 height 22
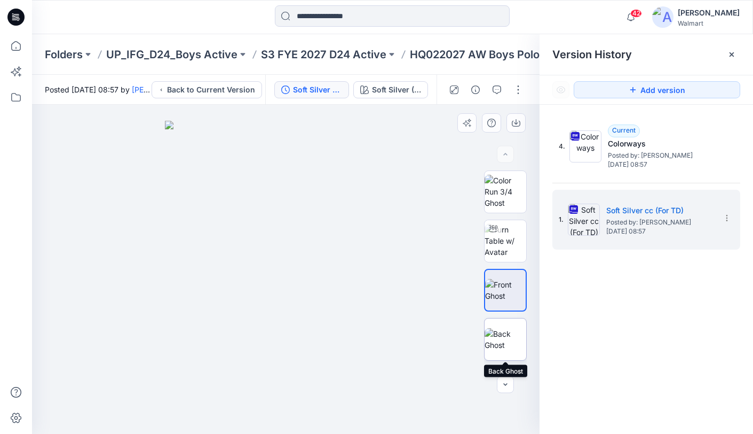
click at [500, 338] on img at bounding box center [506, 339] width 42 height 22
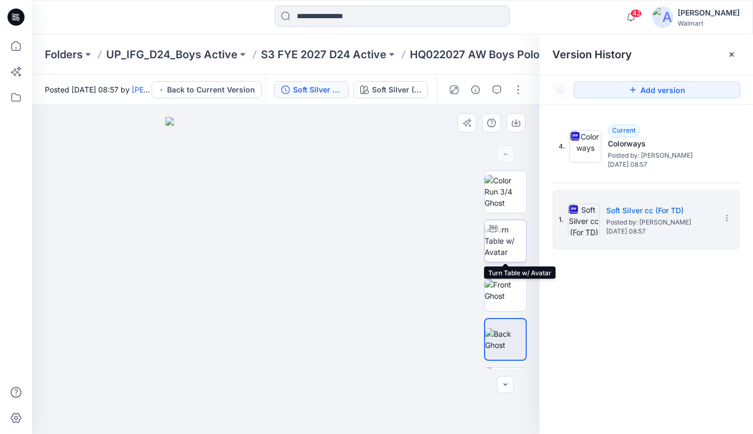
click at [506, 243] on img at bounding box center [506, 241] width 42 height 34
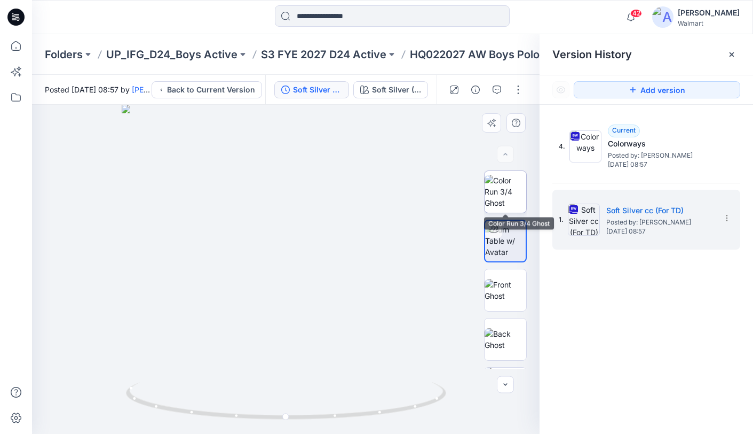
click at [502, 202] on img at bounding box center [506, 192] width 42 height 34
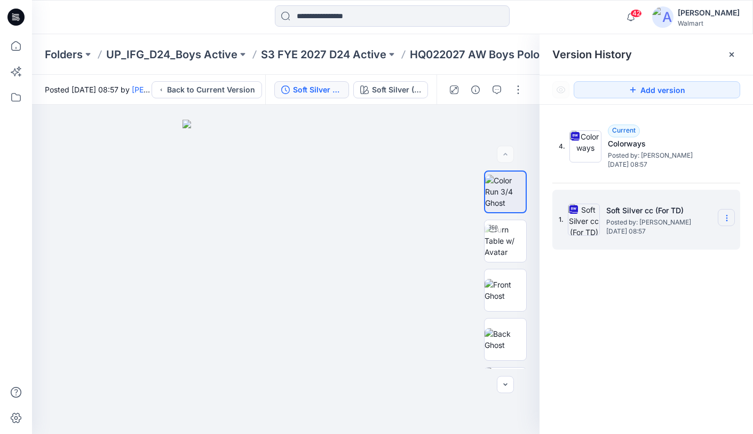
click at [727, 220] on icon at bounding box center [727, 220] width 1 height 1
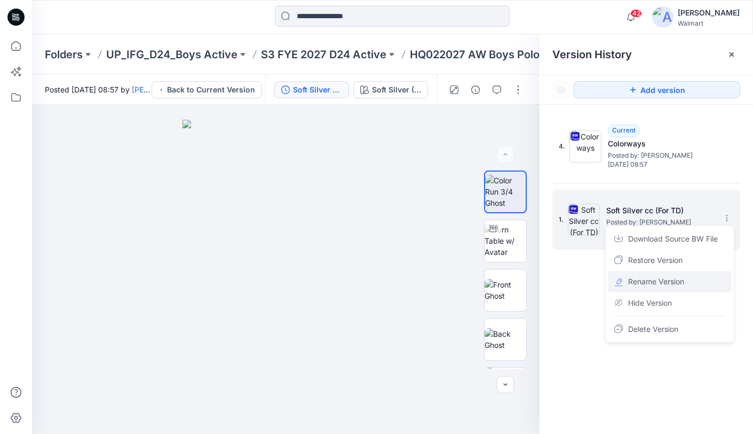
click at [653, 280] on span "Rename Version" at bounding box center [656, 281] width 56 height 13
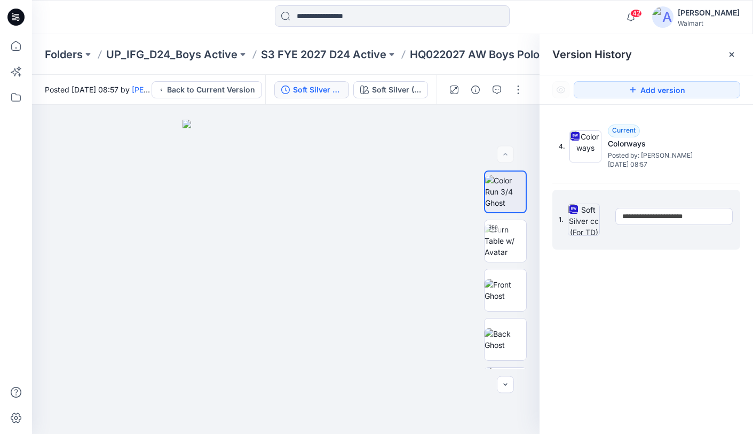
click at [652, 218] on input "**********" at bounding box center [674, 216] width 117 height 17
drag, startPoint x: 664, startPoint y: 218, endPoint x: 655, endPoint y: 218, distance: 9.6
click at [655, 218] on input "**********" at bounding box center [674, 216] width 117 height 17
type input "**********"
click at [697, 270] on div "**********" at bounding box center [647, 277] width 214 height 344
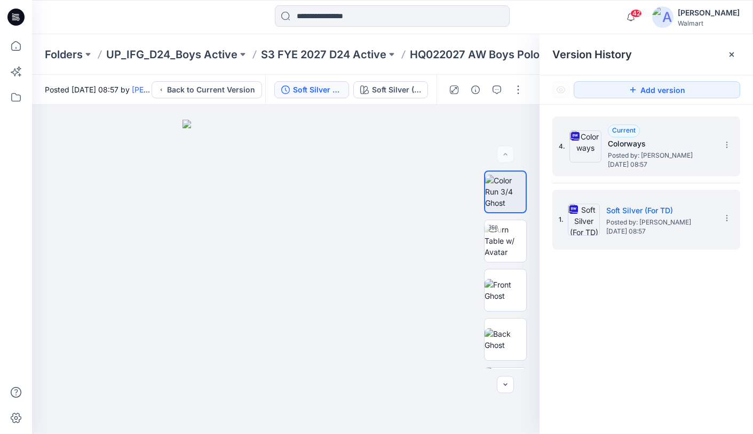
click at [678, 162] on span "Monday, September 29, 2025 08:57" at bounding box center [661, 164] width 107 height 7
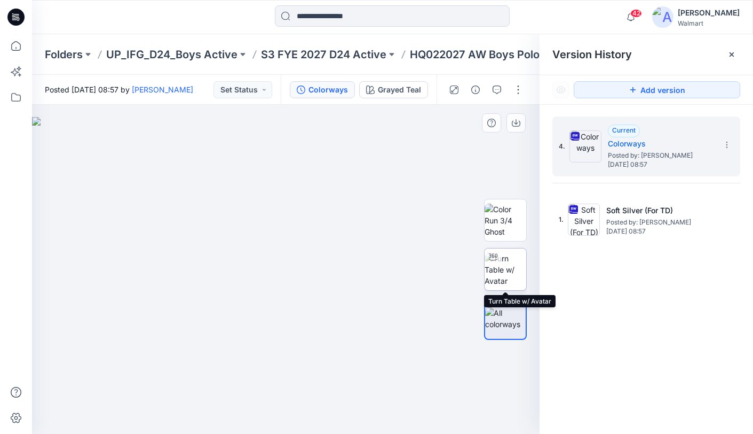
click at [499, 271] on img at bounding box center [506, 270] width 42 height 34
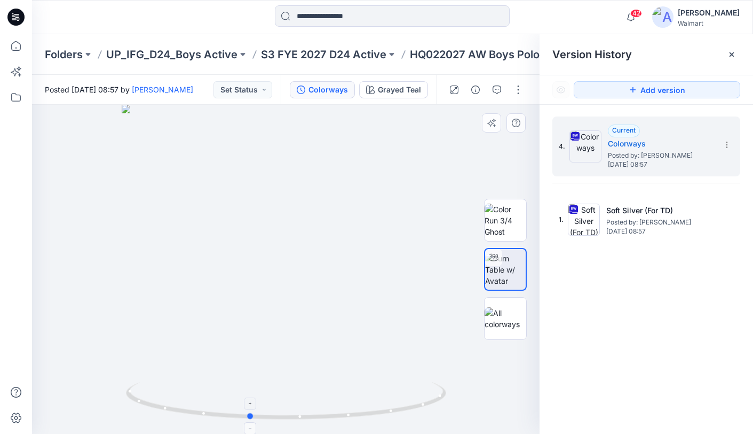
drag, startPoint x: 286, startPoint y: 420, endPoint x: 252, endPoint y: 413, distance: 34.9
click at [247, 420] on icon at bounding box center [287, 402] width 323 height 40
click at [509, 229] on img at bounding box center [506, 220] width 42 height 34
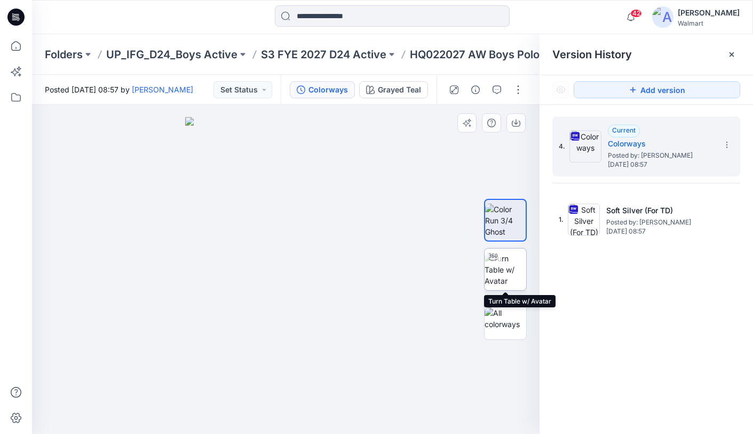
click at [502, 277] on img at bounding box center [506, 270] width 42 height 34
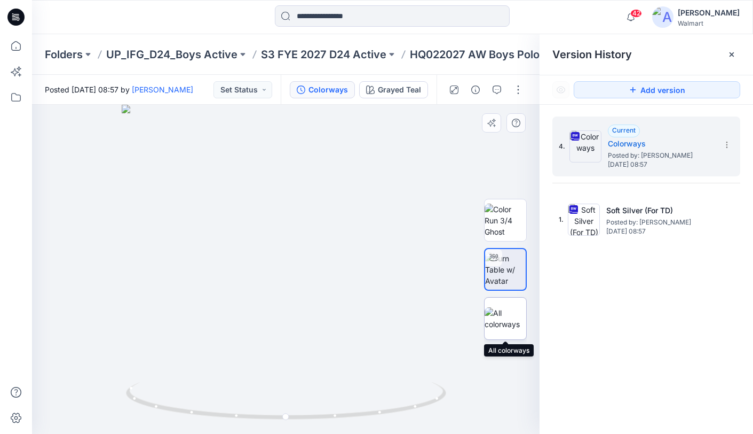
click at [500, 325] on img at bounding box center [506, 318] width 42 height 22
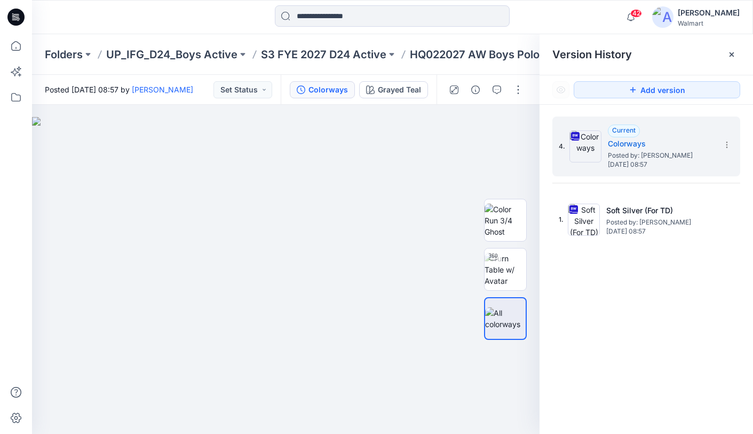
click at [320, 45] on div "Folders UP_IFG_D24_Boys Active S3 FYE 2027 D24 Active HQ022027 AW Boys Polo (S2…" at bounding box center [392, 54] width 721 height 41
click at [318, 54] on p "S3 FYE 2027 D24 Active" at bounding box center [323, 54] width 125 height 15
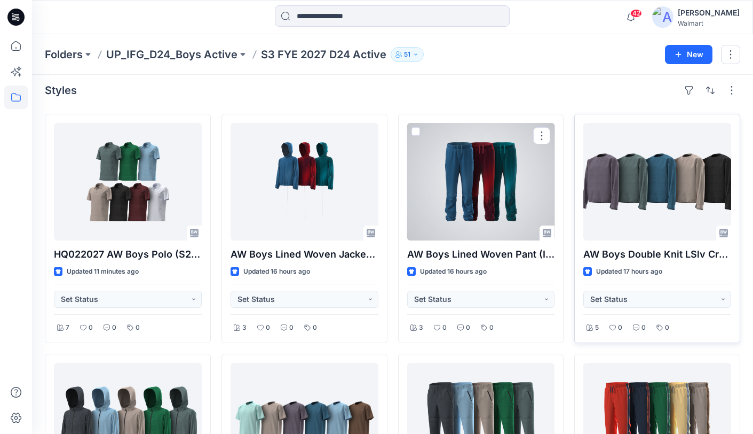
scroll to position [7, 0]
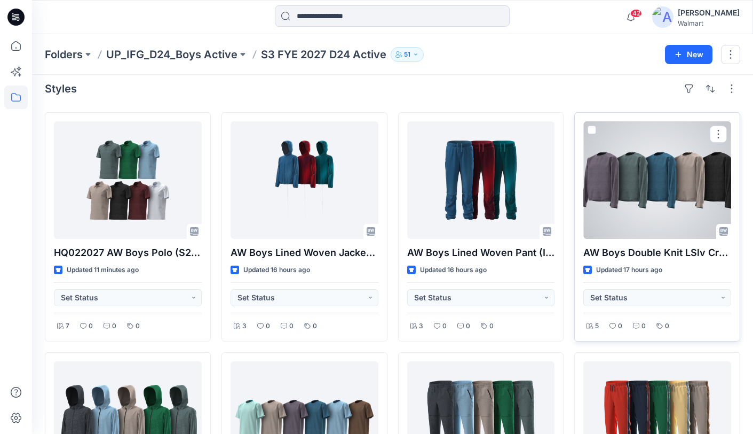
click at [583, 174] on div "AW Boys Double Knit LSlv Crewneck Updated 17 hours ago Set Status 5 0 0 0" at bounding box center [657, 226] width 166 height 229
click at [621, 172] on div at bounding box center [658, 179] width 148 height 117
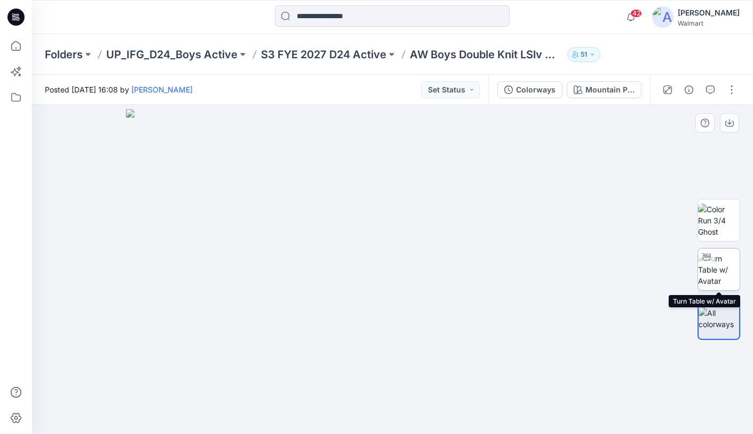
click at [712, 271] on img at bounding box center [719, 270] width 42 height 34
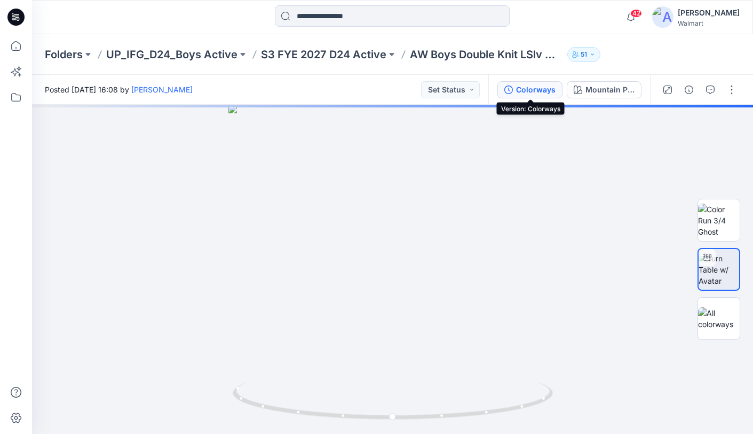
click at [526, 95] on div "Colorways" at bounding box center [536, 90] width 40 height 12
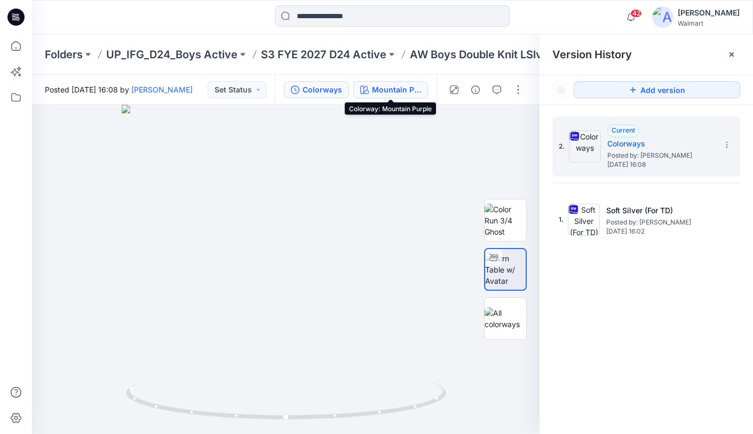
drag, startPoint x: 381, startPoint y: 94, endPoint x: 400, endPoint y: 94, distance: 19.8
click at [382, 94] on div "Mountain Purple" at bounding box center [396, 90] width 49 height 12
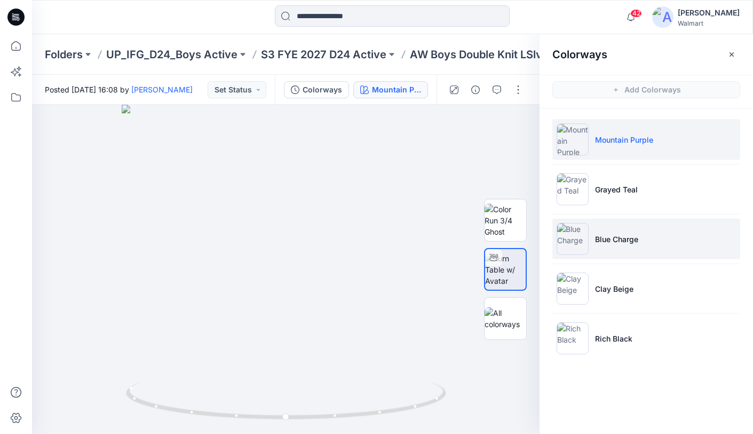
click at [616, 239] on p "Blue Charge" at bounding box center [616, 238] width 43 height 11
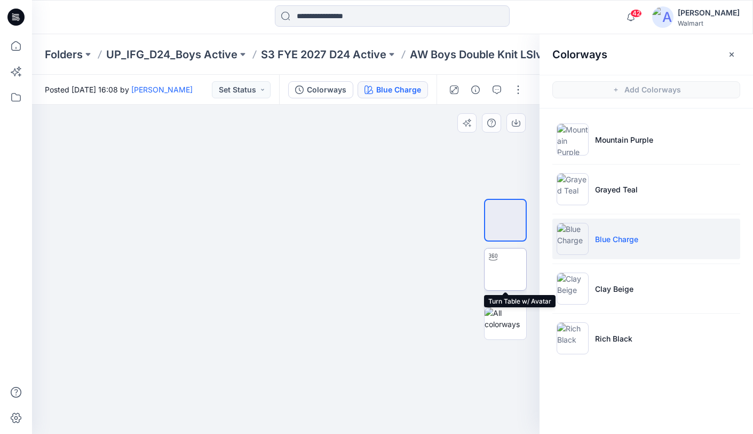
click at [501, 269] on img at bounding box center [506, 270] width 42 height 34
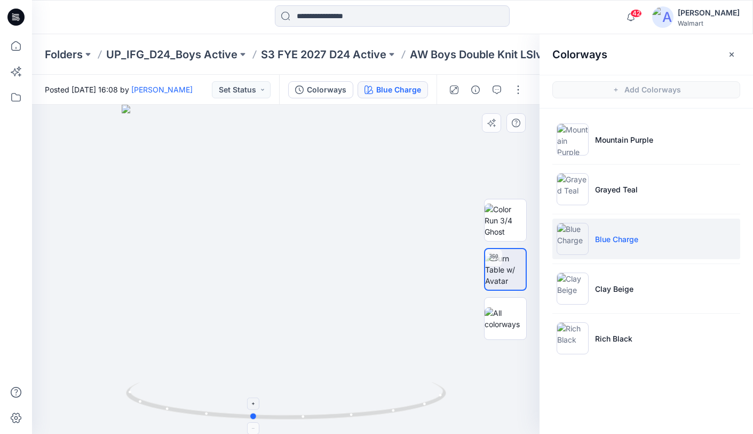
drag, startPoint x: 289, startPoint y: 418, endPoint x: 255, endPoint y: 410, distance: 35.2
click at [256, 416] on icon at bounding box center [287, 402] width 323 height 40
click at [733, 53] on icon "button" at bounding box center [732, 54] width 9 height 9
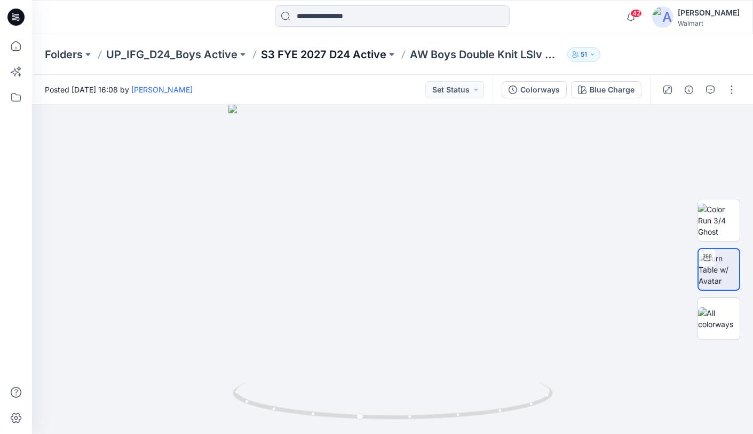
click at [329, 56] on p "S3 FYE 2027 D24 Active" at bounding box center [323, 54] width 125 height 15
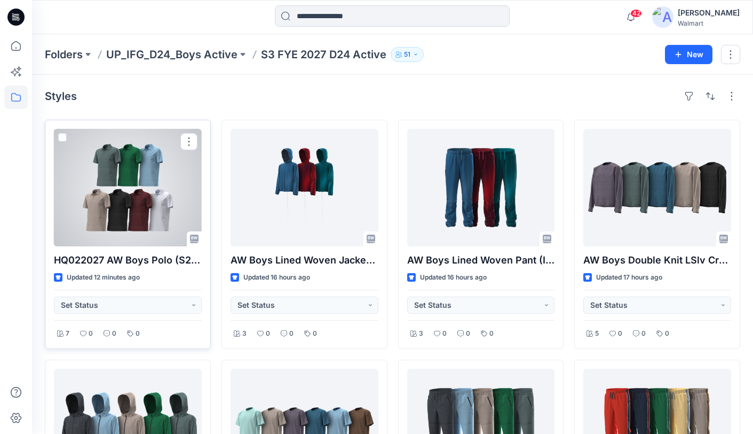
click at [169, 193] on div at bounding box center [128, 187] width 148 height 117
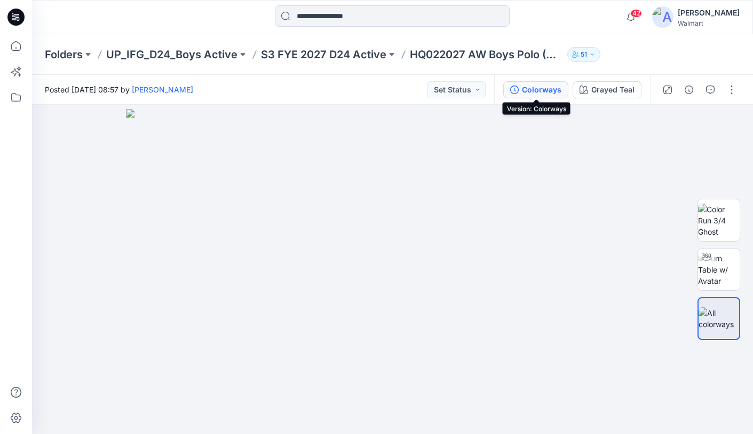
click at [548, 92] on div "Colorways" at bounding box center [542, 90] width 40 height 12
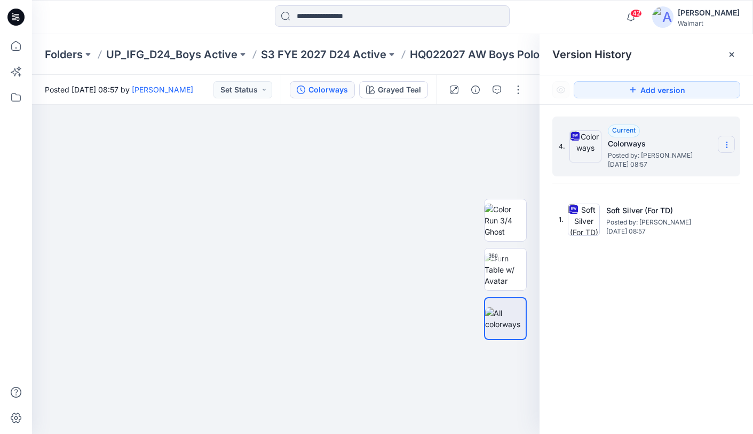
click at [728, 144] on icon at bounding box center [727, 144] width 9 height 9
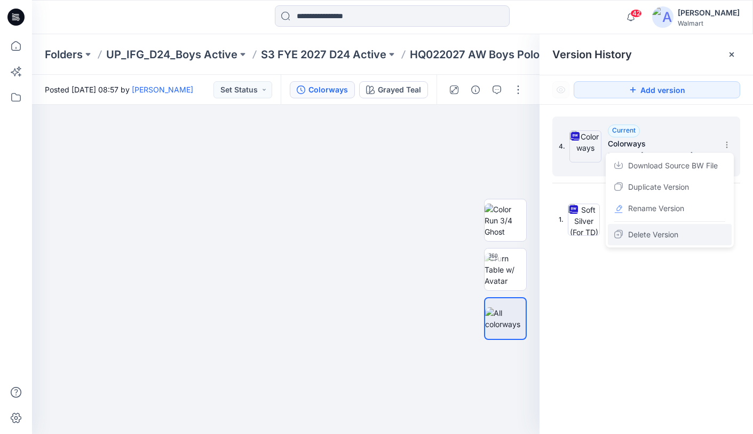
click at [662, 238] on span "Delete Version" at bounding box center [653, 234] width 50 height 13
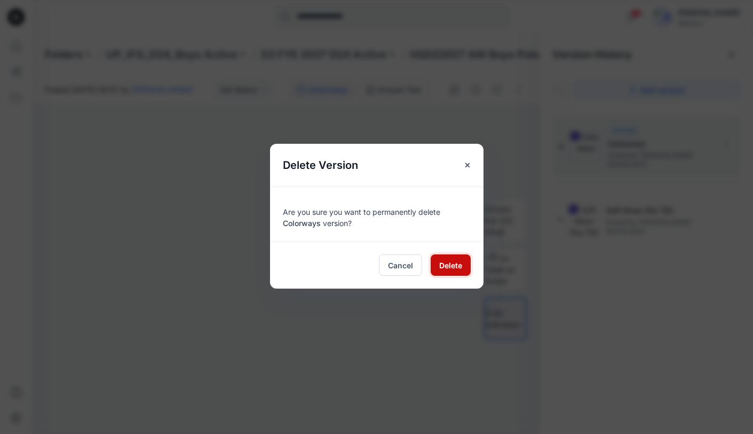
click at [458, 267] on span "Delete" at bounding box center [450, 264] width 23 height 11
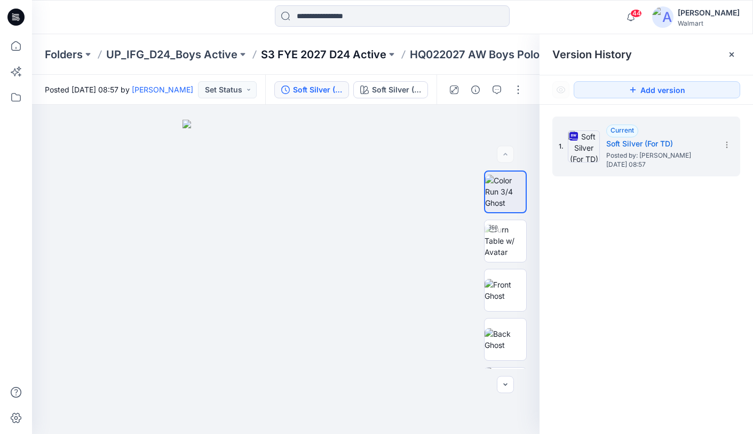
click at [358, 52] on p "S3 FYE 2027 D24 Active" at bounding box center [323, 54] width 125 height 15
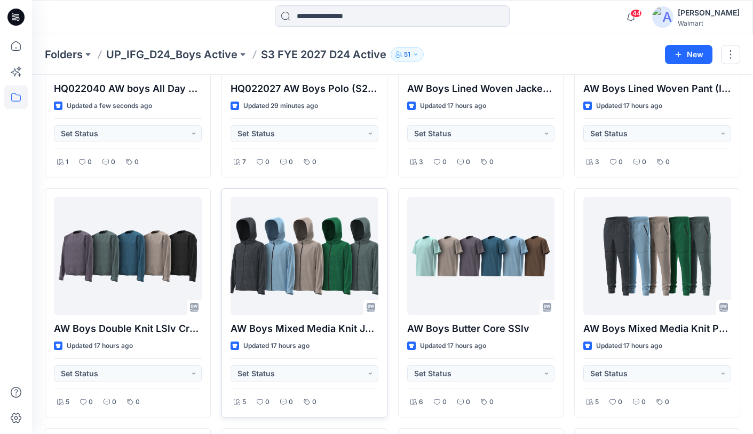
scroll to position [173, 0]
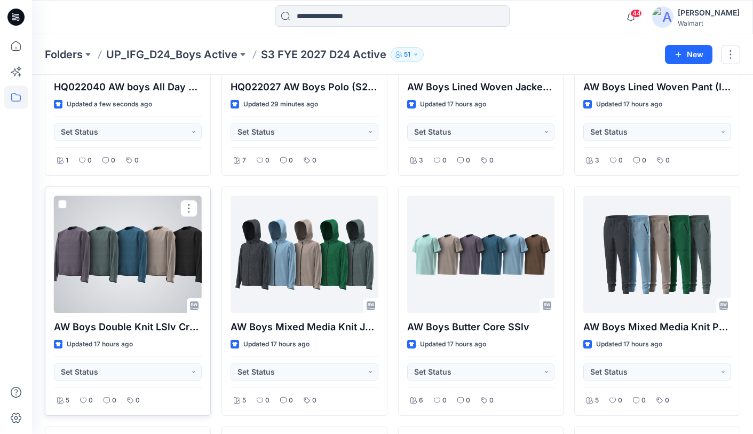
click at [154, 271] on div at bounding box center [128, 253] width 148 height 117
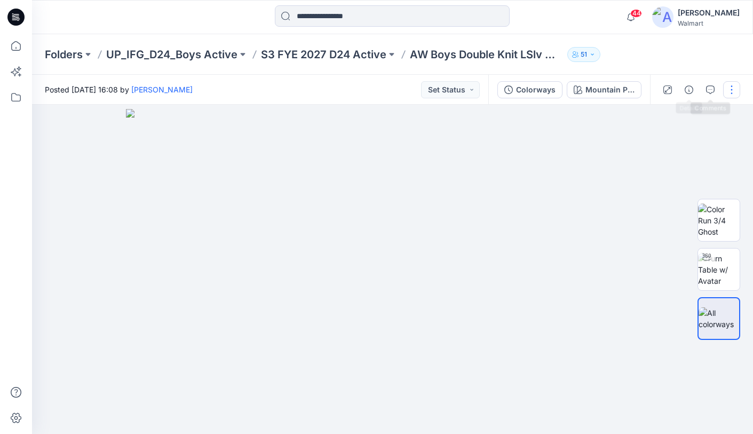
click at [732, 87] on button "button" at bounding box center [731, 89] width 17 height 17
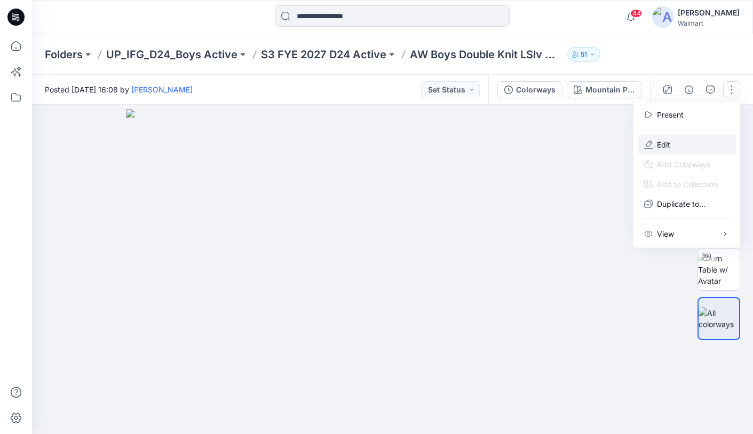
click at [678, 142] on button "Edit" at bounding box center [687, 145] width 98 height 20
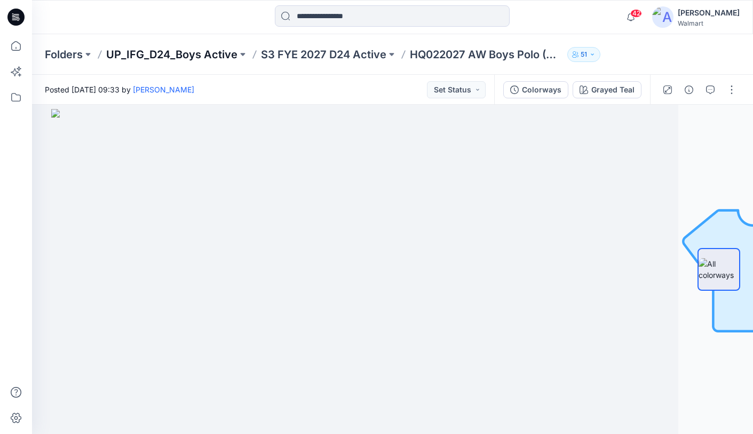
click at [211, 57] on p "UP_IFG_D24_Boys Active" at bounding box center [171, 54] width 131 height 15
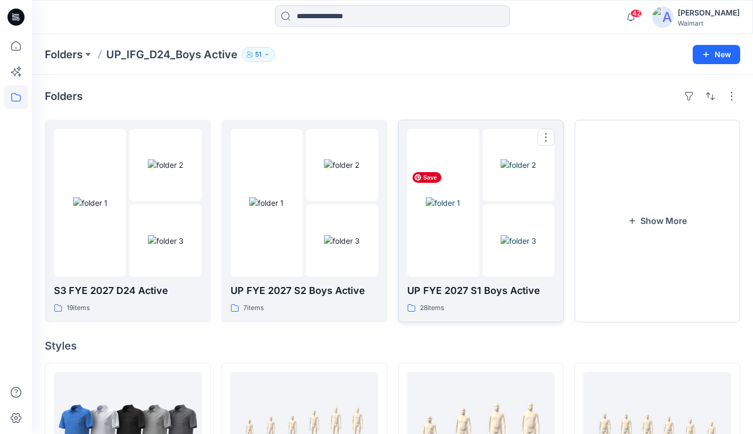
click at [436, 208] on img at bounding box center [443, 202] width 34 height 11
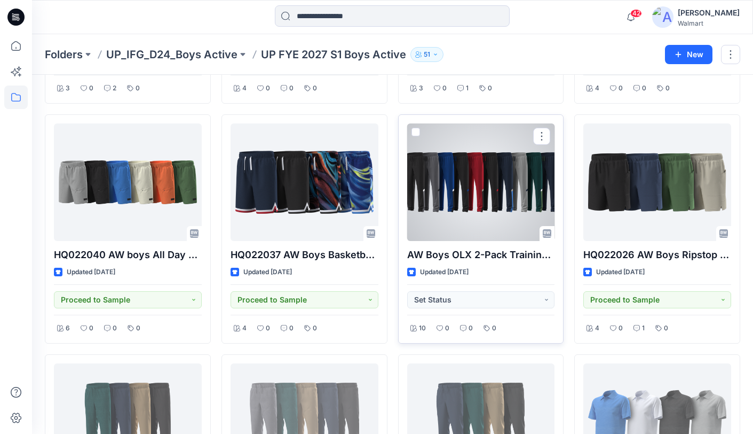
scroll to position [487, 0]
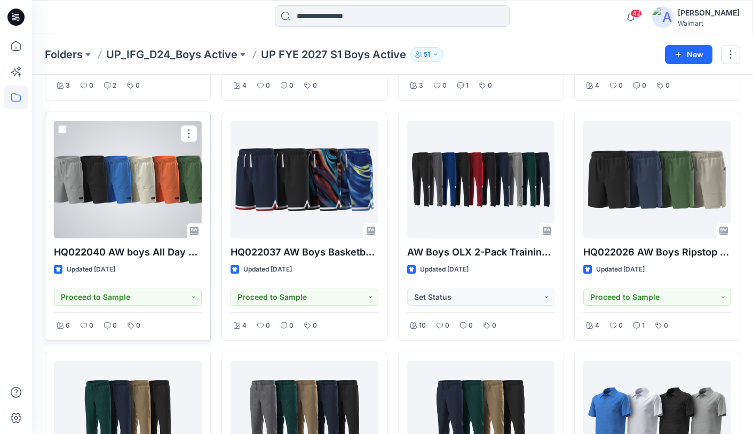
click at [131, 199] on div at bounding box center [128, 179] width 148 height 117
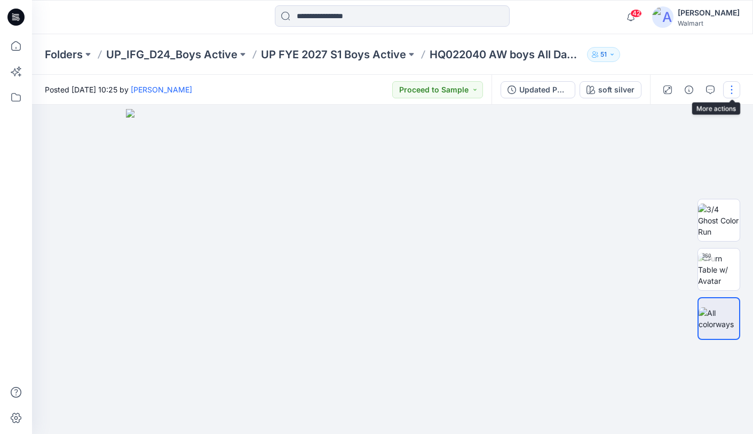
click at [732, 88] on button "button" at bounding box center [731, 89] width 17 height 17
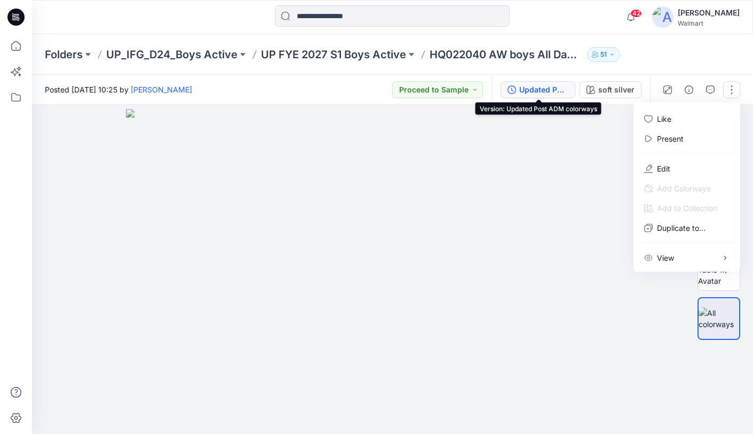
click at [559, 91] on div "Updated Post ADM colorways" at bounding box center [543, 90] width 49 height 12
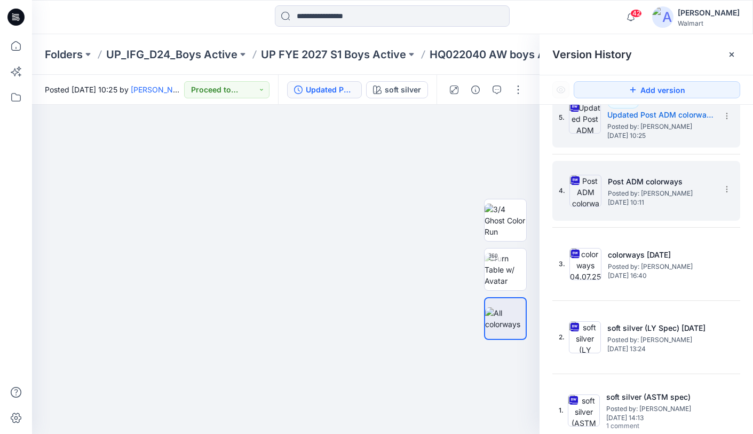
scroll to position [32, 0]
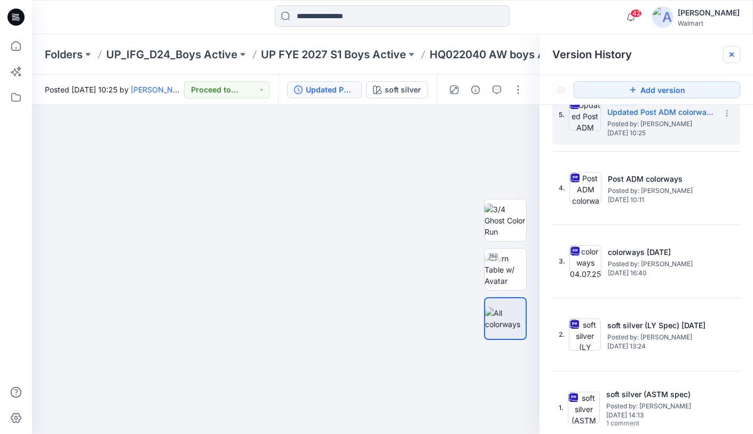
click at [734, 51] on icon at bounding box center [732, 54] width 9 height 9
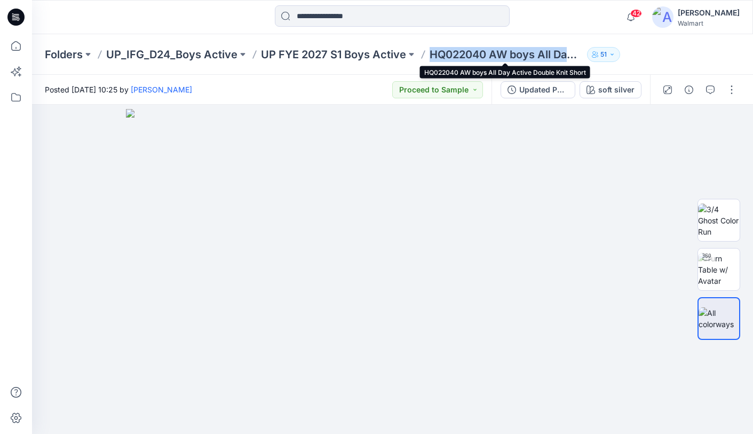
drag, startPoint x: 427, startPoint y: 57, endPoint x: 560, endPoint y: 52, distance: 133.0
click at [565, 52] on div "Folders UP_IFG_D24_Boys Active UP FYE 2027 S1 Boys Active HQ022040 AW boys All …" at bounding box center [351, 54] width 612 height 15
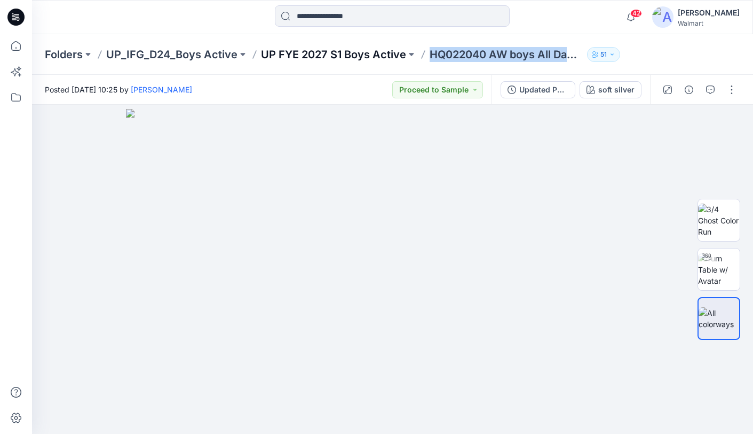
click at [320, 51] on p "UP FYE 2027 S1 Boys Active" at bounding box center [333, 54] width 145 height 15
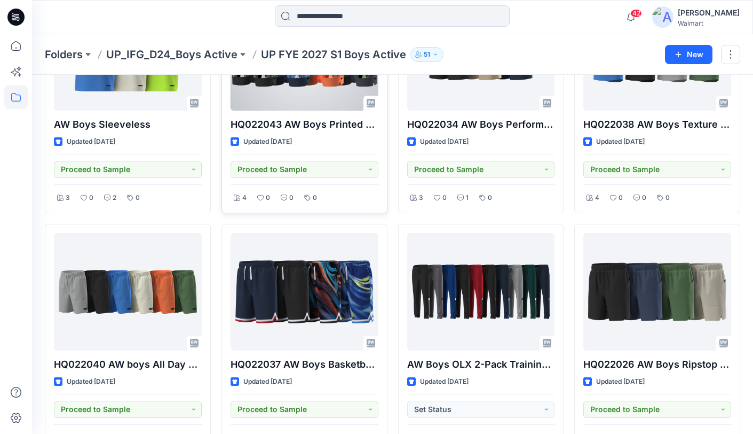
scroll to position [377, 0]
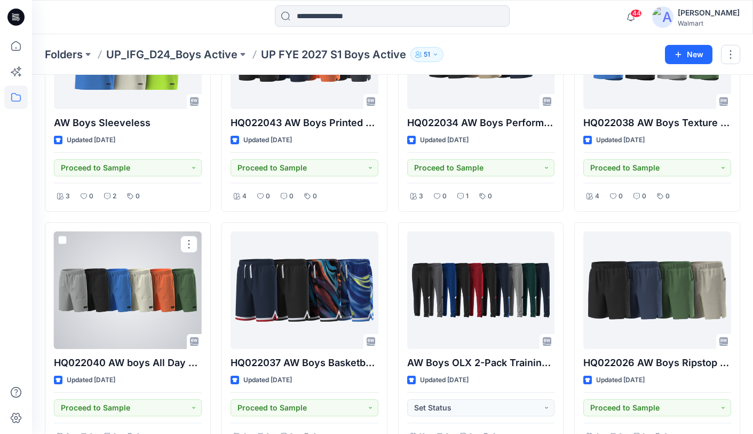
click at [144, 289] on div at bounding box center [128, 289] width 148 height 117
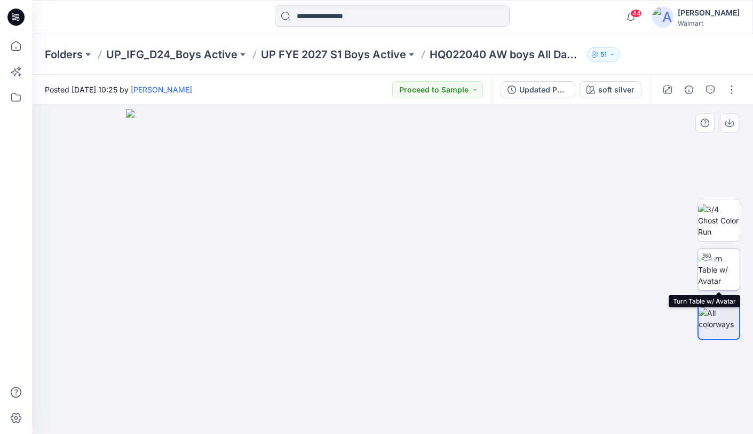
click at [721, 273] on img at bounding box center [719, 270] width 42 height 34
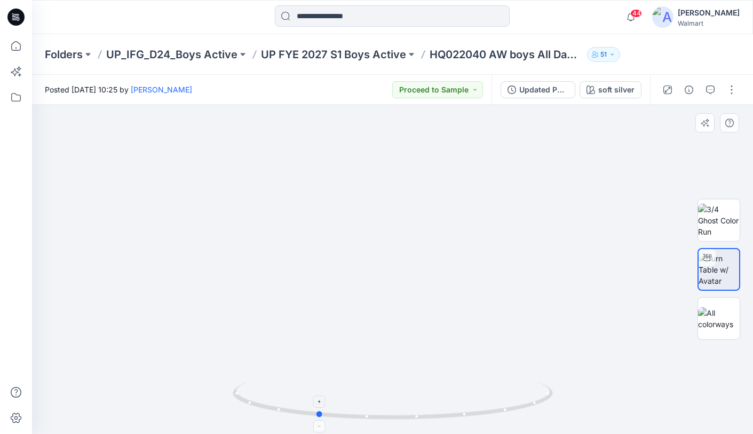
drag, startPoint x: 392, startPoint y: 419, endPoint x: 366, endPoint y: 385, distance: 43.0
click at [318, 422] on icon at bounding box center [394, 402] width 323 height 40
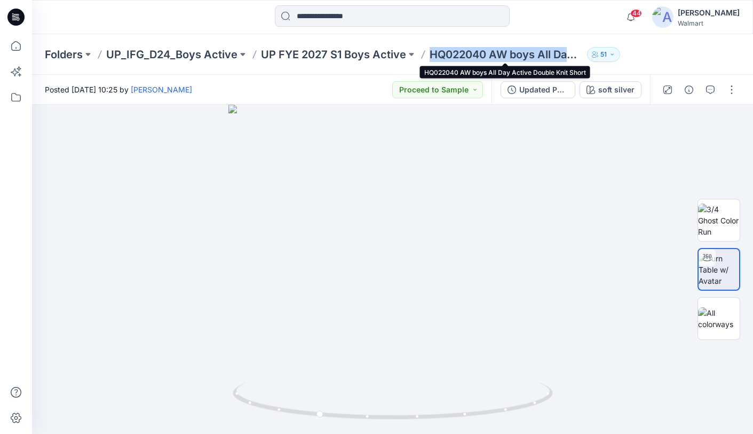
drag, startPoint x: 434, startPoint y: 57, endPoint x: 565, endPoint y: 56, distance: 131.3
click at [566, 56] on div "Folders UP_IFG_D24_Boys Active UP FYE 2027 S1 Boys Active HQ022040 AW boys All …" at bounding box center [351, 54] width 612 height 15
copy p "HQ022040 AW boys All Da"
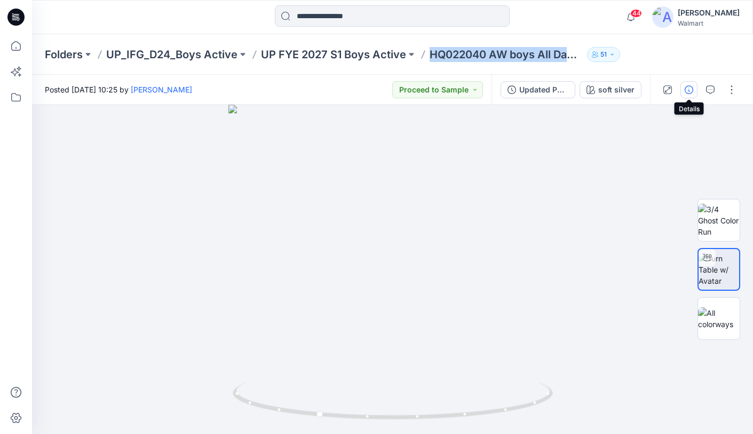
click at [690, 92] on icon "button" at bounding box center [689, 89] width 9 height 9
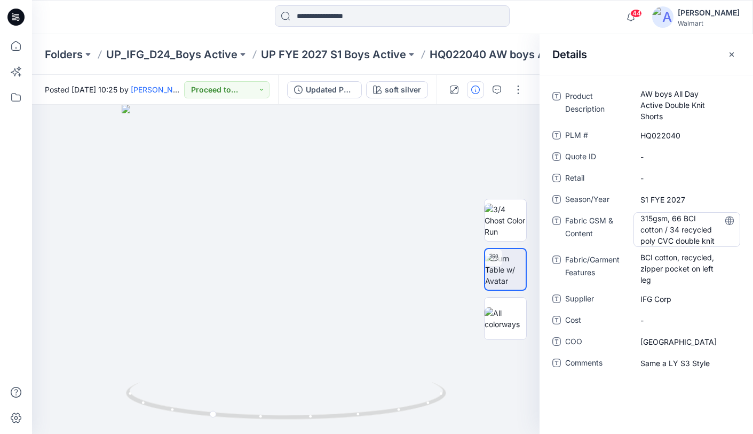
click at [684, 242] on Content "315gsm, 66 BCI cotton / 34 recycled poly CVC double knit" at bounding box center [687, 229] width 93 height 34
drag, startPoint x: 683, startPoint y: 239, endPoint x: 626, endPoint y: 212, distance: 62.8
click at [626, 212] on div "**********" at bounding box center [647, 229] width 188 height 34
click at [675, 272] on Features "BCI cotton, recycled, zipper pocket on left leg" at bounding box center [687, 268] width 93 height 34
drag, startPoint x: 658, startPoint y: 281, endPoint x: 632, endPoint y: 254, distance: 37.4
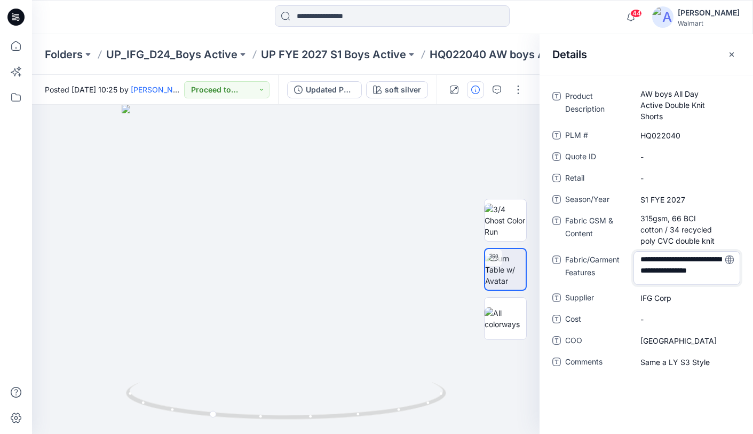
click at [632, 254] on div "**********" at bounding box center [647, 268] width 188 height 34
click at [660, 297] on span "IFG Corp" at bounding box center [687, 298] width 93 height 11
drag, startPoint x: 679, startPoint y: 298, endPoint x: 615, endPoint y: 297, distance: 64.1
click at [615, 297] on div "Supplier ********" at bounding box center [647, 298] width 188 height 17
click at [661, 136] on \ "HQ022040" at bounding box center [687, 135] width 93 height 11
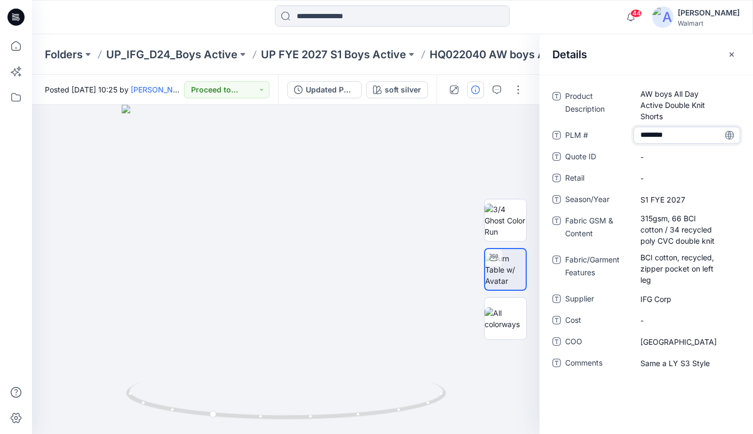
drag, startPoint x: 673, startPoint y: 133, endPoint x: 621, endPoint y: 129, distance: 52.5
click at [632, 132] on div "PLM # ********" at bounding box center [647, 135] width 188 height 17
click at [655, 112] on Description "AW boys All Day Active Double Knit Shorts" at bounding box center [687, 105] width 93 height 34
drag, startPoint x: 714, startPoint y: 109, endPoint x: 605, endPoint y: 88, distance: 111.0
click at [608, 88] on div "**********" at bounding box center [647, 105] width 188 height 34
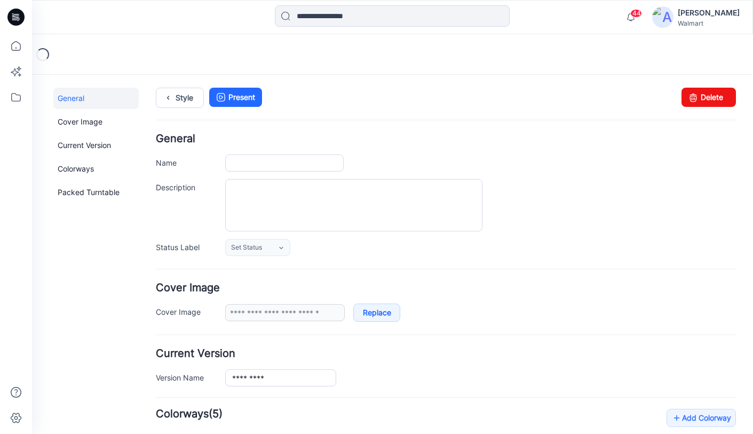
type input "**********"
click at [266, 167] on input "**********" at bounding box center [284, 162] width 119 height 17
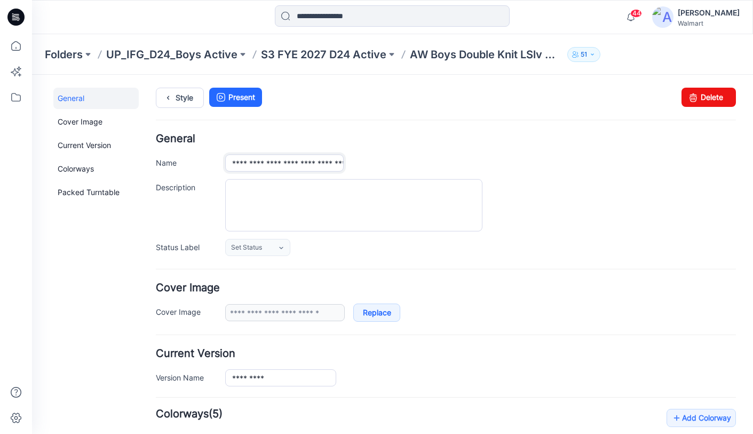
drag, startPoint x: 314, startPoint y: 164, endPoint x: 276, endPoint y: 159, distance: 38.8
click at [267, 164] on input "**********" at bounding box center [284, 162] width 119 height 17
type input "**********"
click at [170, 97] on icon at bounding box center [168, 97] width 15 height 19
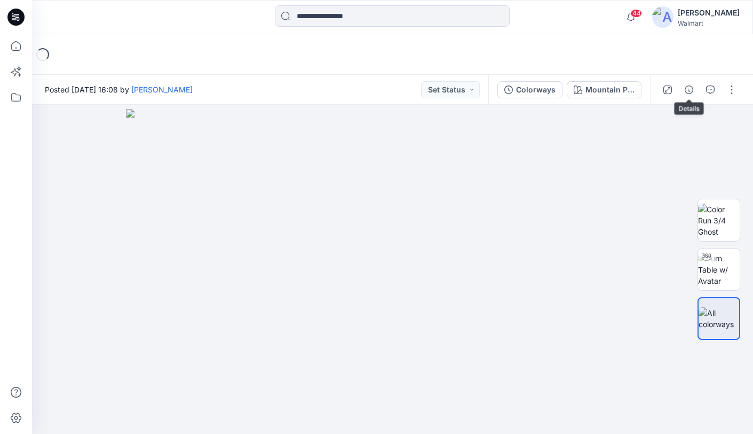
click at [691, 91] on icon "button" at bounding box center [689, 89] width 9 height 9
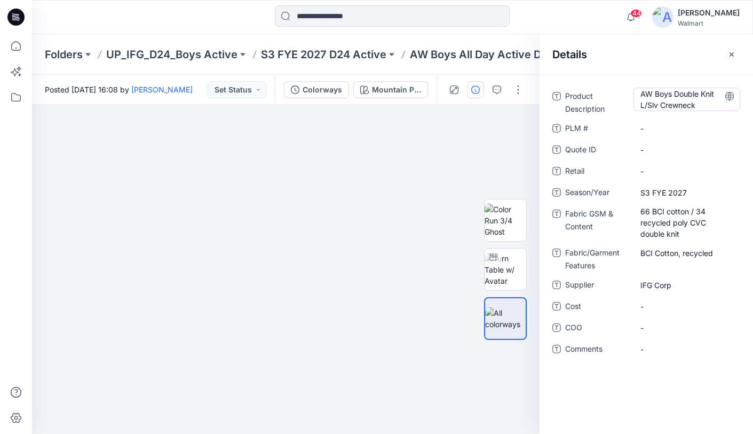
click at [675, 95] on Description "AW Boys Double Knit L/Slv Crewneck" at bounding box center [687, 99] width 93 height 22
click at [675, 97] on textarea "**********" at bounding box center [687, 99] width 107 height 22
type textarea "**********"
click at [730, 97] on icon at bounding box center [729, 96] width 3 height 9
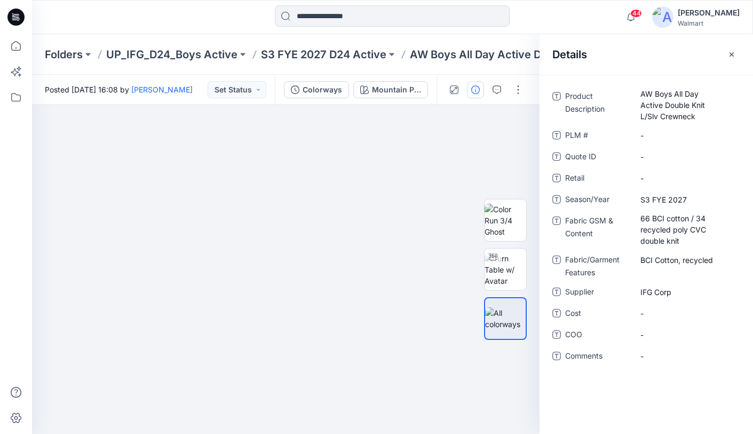
click at [333, 65] on div "Folders UP_IFG_D24_Boys Active S3 FYE 2027 D24 Active AW Boys All Day Active Do…" at bounding box center [392, 54] width 721 height 41
click at [337, 54] on p "S3 FYE 2027 D24 Active" at bounding box center [323, 54] width 125 height 15
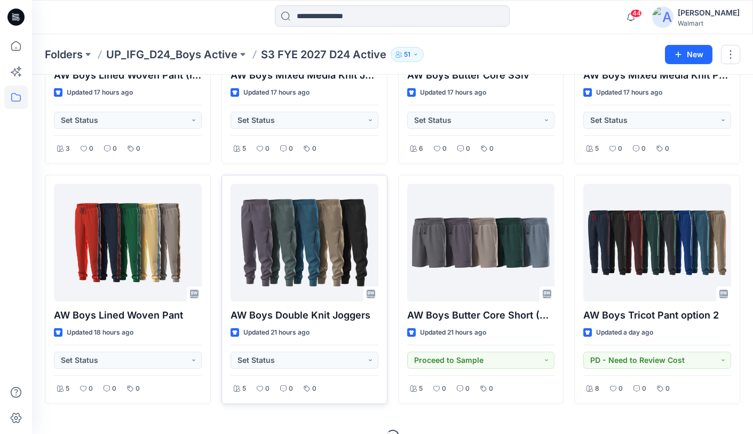
scroll to position [426, 0]
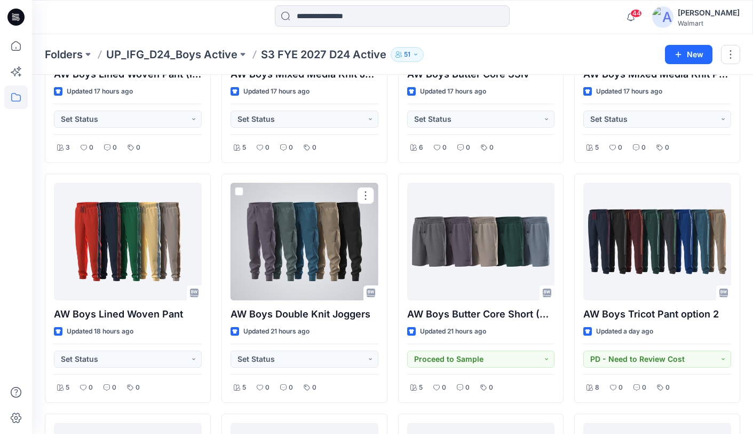
click at [313, 226] on div at bounding box center [305, 241] width 148 height 117
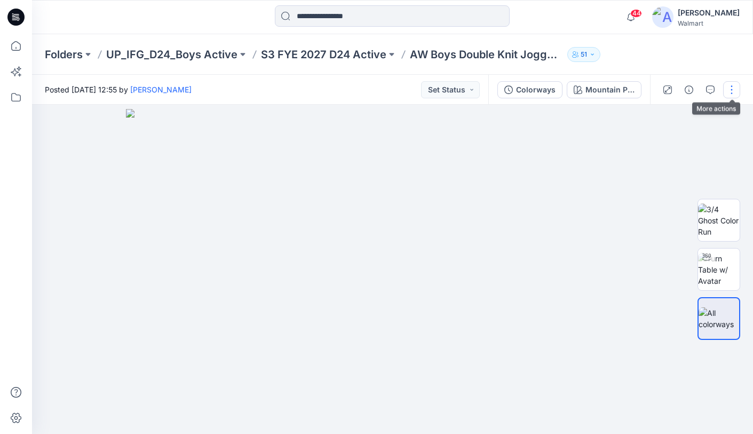
click at [733, 88] on button "button" at bounding box center [731, 89] width 17 height 17
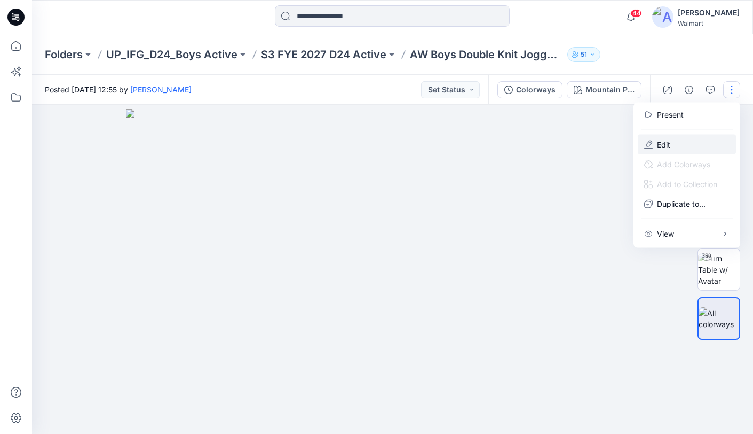
click at [653, 148] on button "Edit" at bounding box center [687, 145] width 98 height 20
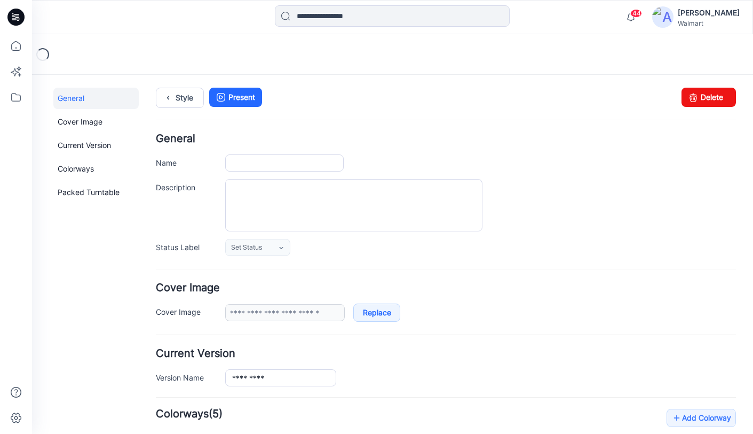
type input "**********"
click at [266, 163] on input "**********" at bounding box center [284, 162] width 119 height 17
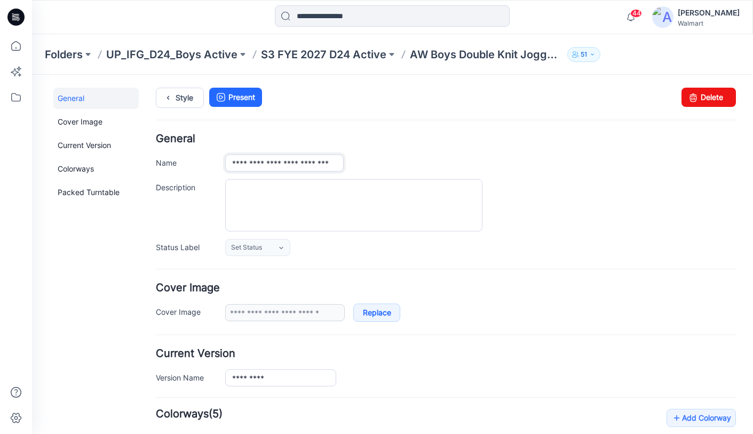
click at [266, 164] on input "**********" at bounding box center [284, 162] width 119 height 17
paste input "**********"
type input "**********"
click at [182, 99] on link "Style" at bounding box center [180, 98] width 48 height 20
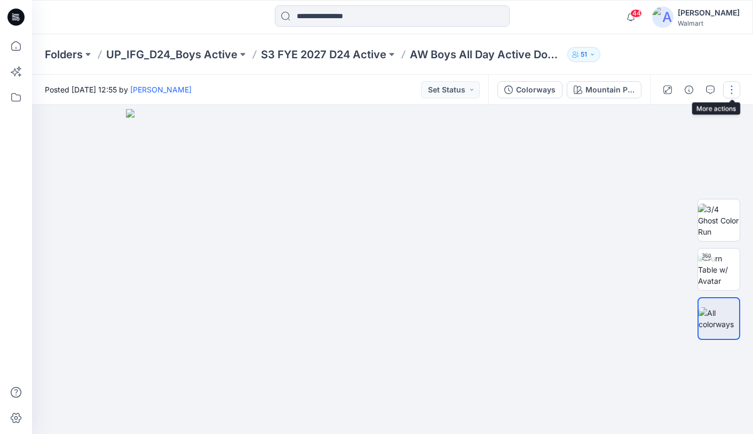
click at [732, 86] on button "button" at bounding box center [731, 89] width 17 height 17
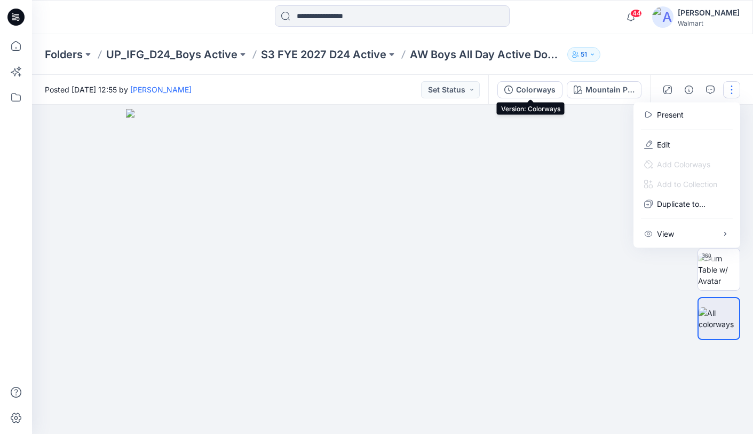
click at [532, 94] on div "Colorways" at bounding box center [536, 90] width 40 height 12
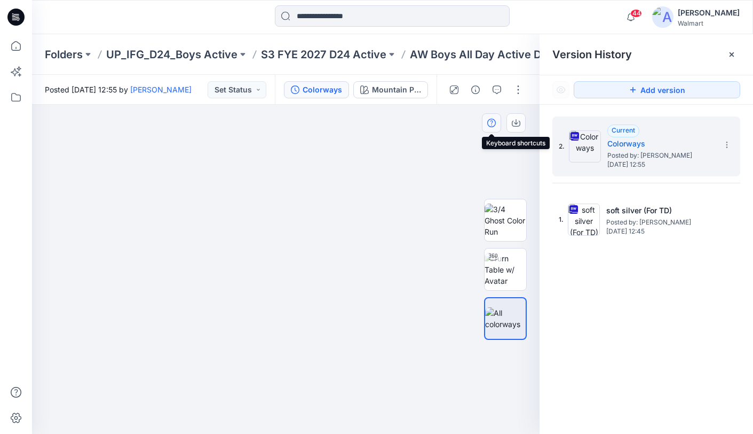
click at [485, 123] on button "button" at bounding box center [491, 122] width 19 height 19
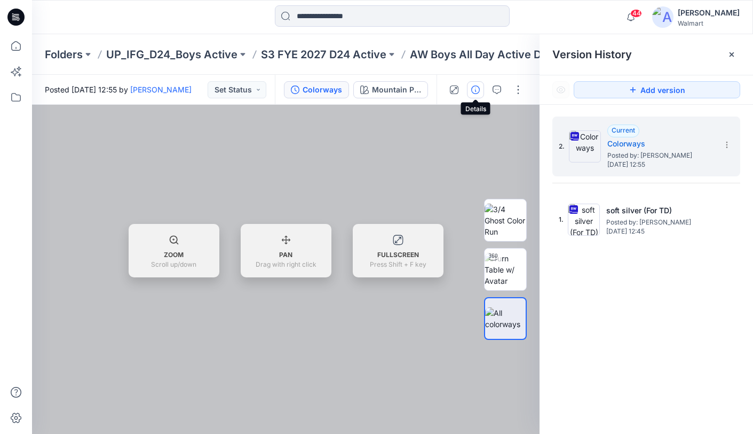
click at [474, 90] on icon "button" at bounding box center [475, 89] width 9 height 9
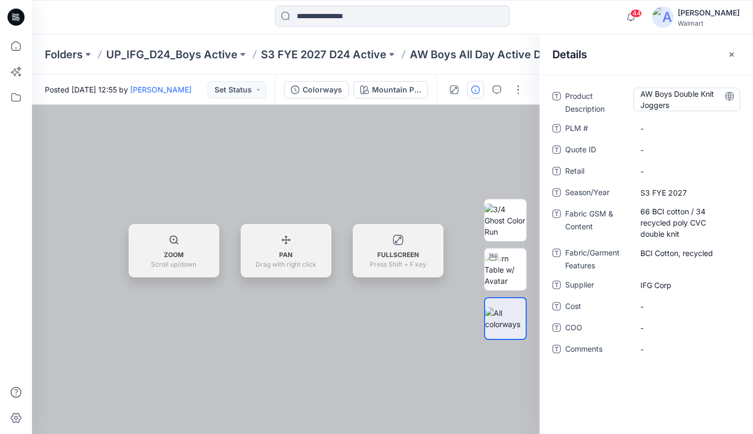
click at [674, 95] on Description "AW Boys Double Knit Joggers" at bounding box center [687, 99] width 93 height 22
click at [675, 96] on textarea "**********" at bounding box center [687, 99] width 107 height 22
type textarea "**********"
click at [730, 96] on icon at bounding box center [730, 96] width 9 height 9
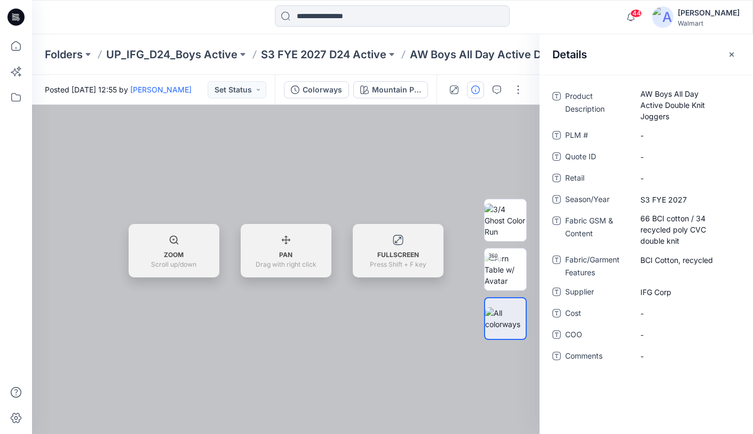
click at [327, 57] on p "S3 FYE 2027 D24 Active" at bounding box center [323, 54] width 125 height 15
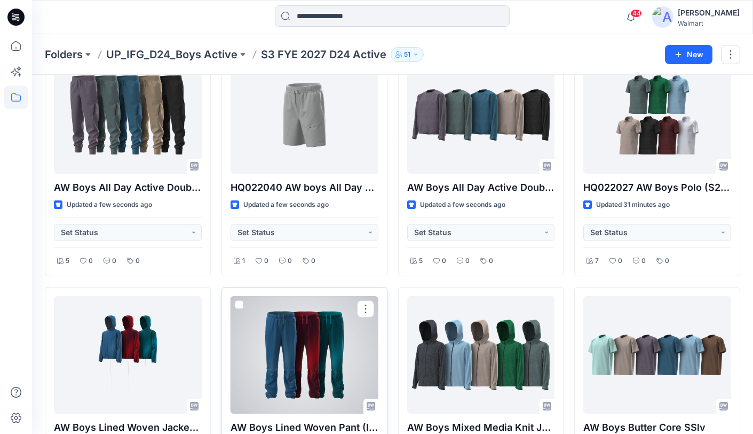
scroll to position [72, 0]
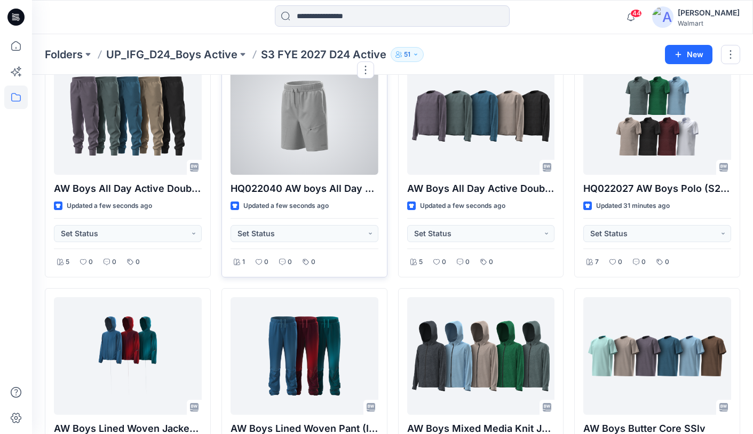
click at [342, 157] on div at bounding box center [305, 115] width 148 height 117
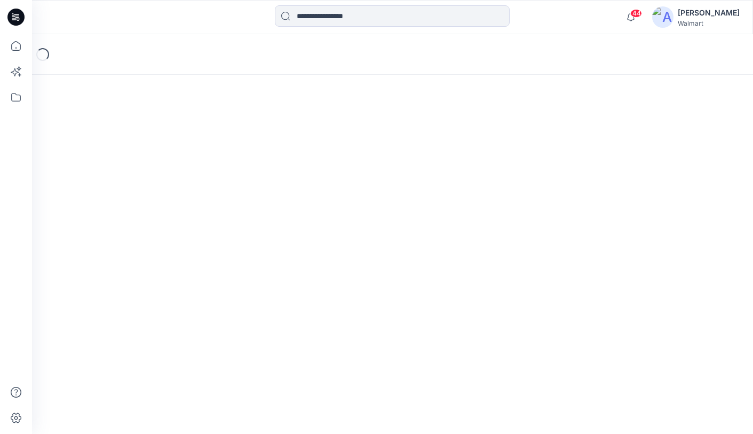
click at [342, 157] on div "Loading..." at bounding box center [392, 233] width 721 height 399
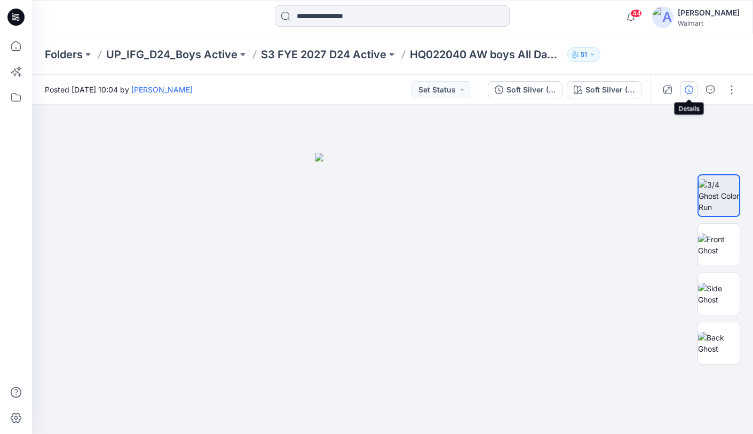
click at [690, 90] on icon "button" at bounding box center [689, 89] width 9 height 9
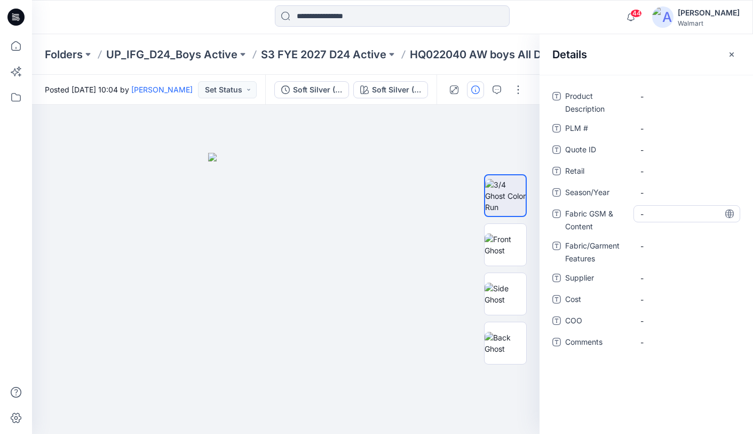
click at [687, 214] on Content "-" at bounding box center [687, 213] width 93 height 11
type textarea "**********"
click at [730, 214] on icon at bounding box center [730, 213] width 9 height 9
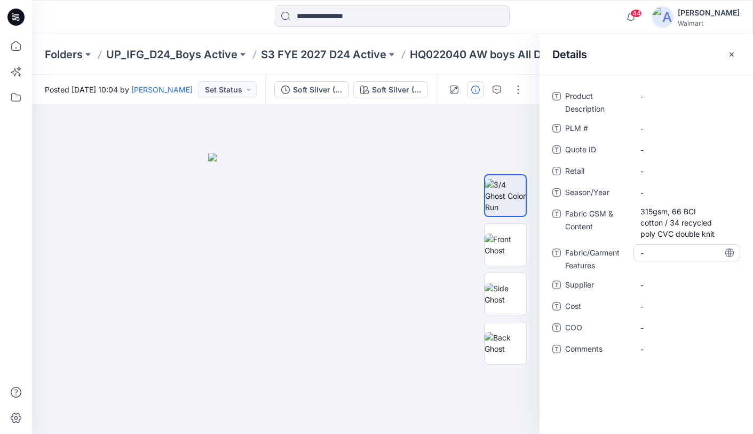
click at [671, 255] on Features "-" at bounding box center [687, 252] width 93 height 11
type textarea "**********"
click at [730, 254] on icon at bounding box center [729, 252] width 3 height 9
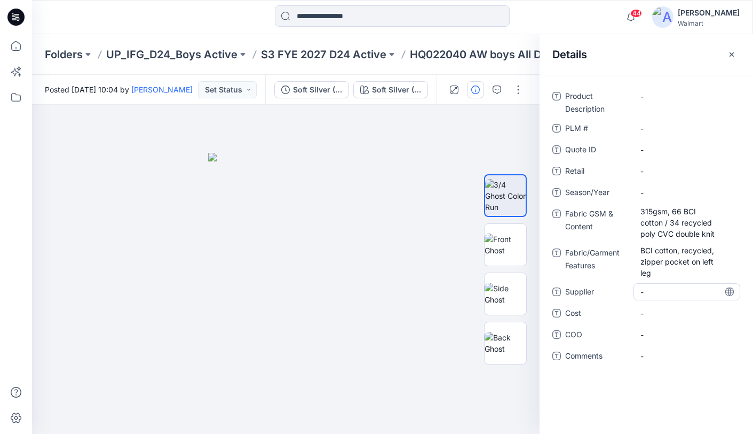
click at [686, 292] on span "-" at bounding box center [687, 291] width 93 height 11
type textarea "********"
click at [730, 293] on icon at bounding box center [730, 291] width 9 height 9
click at [675, 128] on \ "-" at bounding box center [687, 128] width 93 height 11
type textarea "********"
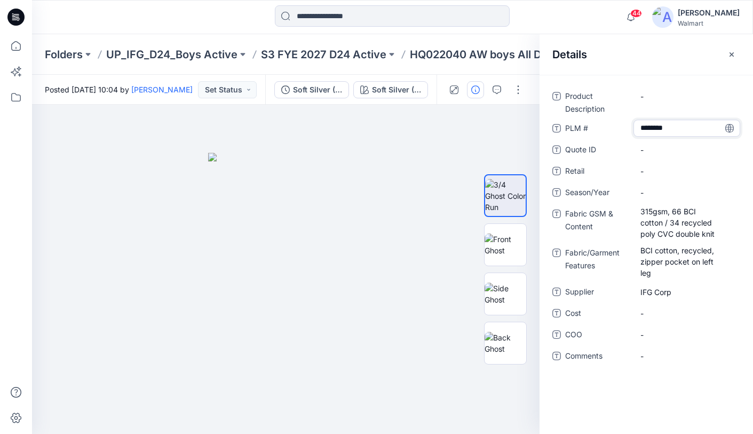
click at [730, 129] on icon at bounding box center [730, 128] width 9 height 9
click at [668, 98] on Description "-" at bounding box center [687, 96] width 93 height 11
type textarea "**********"
click at [731, 98] on icon at bounding box center [730, 96] width 9 height 9
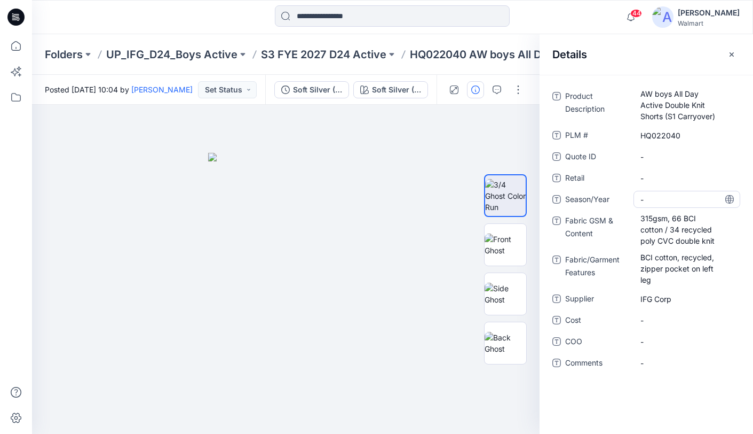
click at [672, 196] on span "-" at bounding box center [687, 199] width 93 height 11
type textarea "**********"
click at [731, 201] on icon at bounding box center [730, 199] width 9 height 9
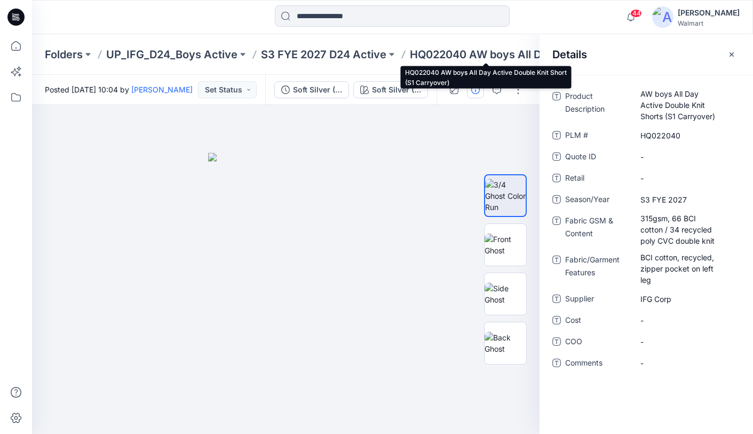
drag, startPoint x: 484, startPoint y: 54, endPoint x: 547, endPoint y: 51, distance: 63.6
click at [484, 55] on p "HQ022040 AW boys All Day Active Double Knit Short (S1 Carryover)" at bounding box center [486, 54] width 153 height 15
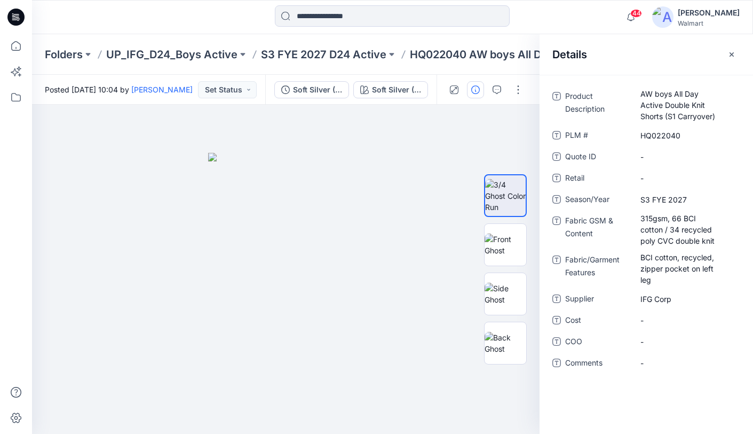
click at [733, 54] on icon "button" at bounding box center [732, 54] width 9 height 9
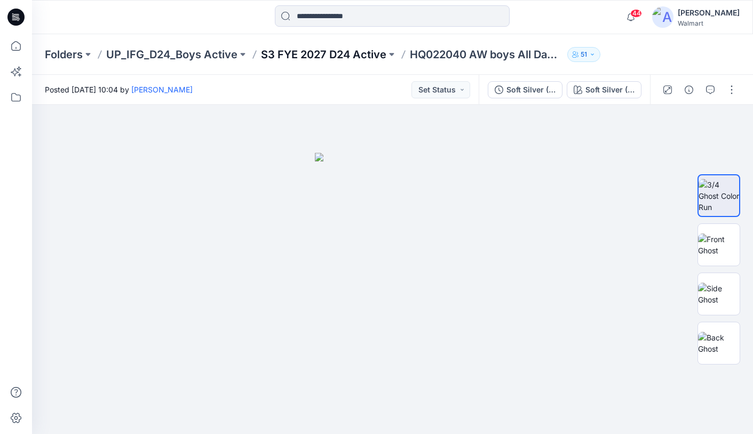
click at [334, 54] on p "S3 FYE 2027 D24 Active" at bounding box center [323, 54] width 125 height 15
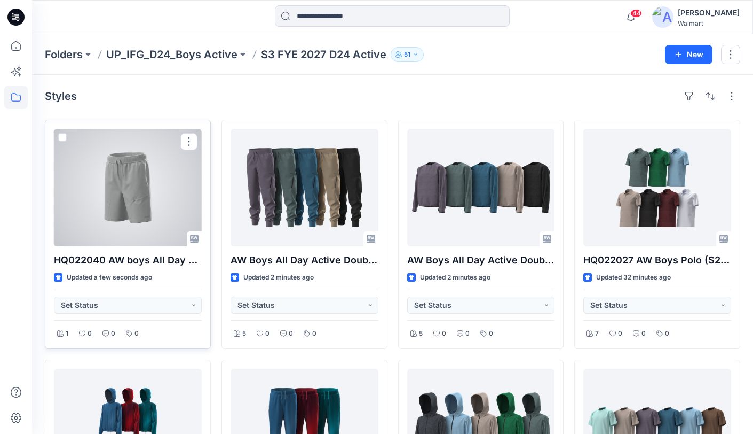
click at [125, 192] on div at bounding box center [128, 187] width 148 height 117
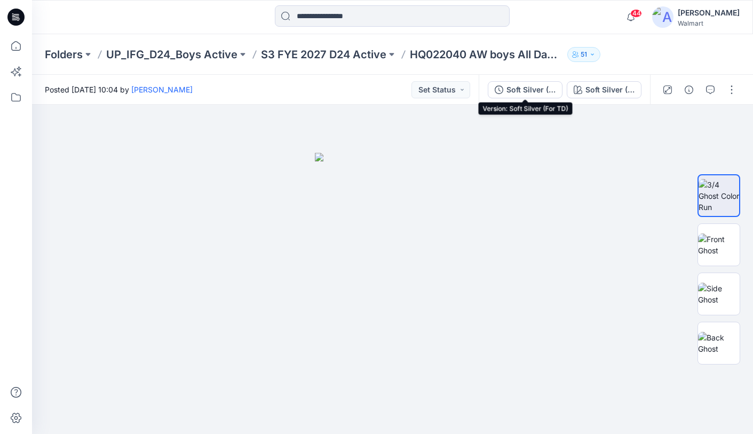
click at [536, 91] on div "Soft Silver (For TD)" at bounding box center [531, 90] width 49 height 12
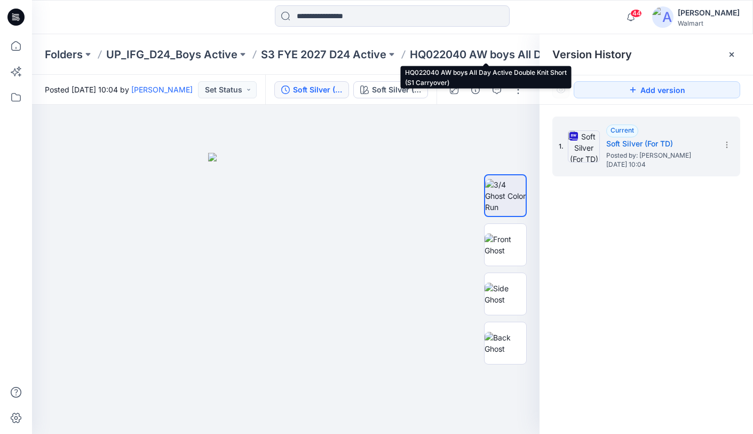
click at [440, 56] on p "HQ022040 AW boys All Day Active Double Knit Short (S1 Carryover)" at bounding box center [486, 54] width 153 height 15
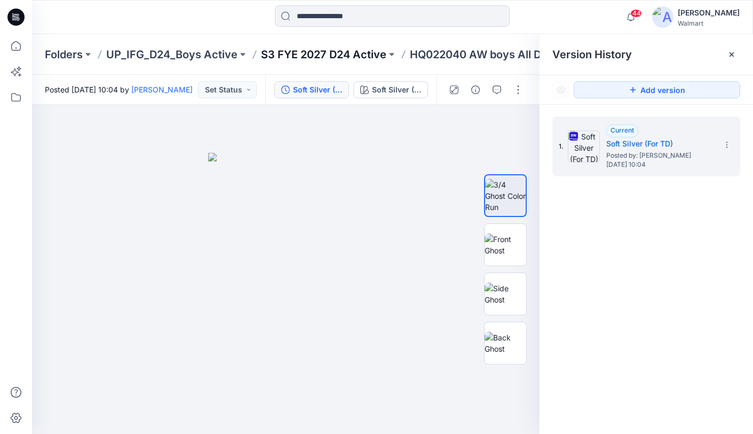
click at [337, 58] on p "S3 FYE 2027 D24 Active" at bounding box center [323, 54] width 125 height 15
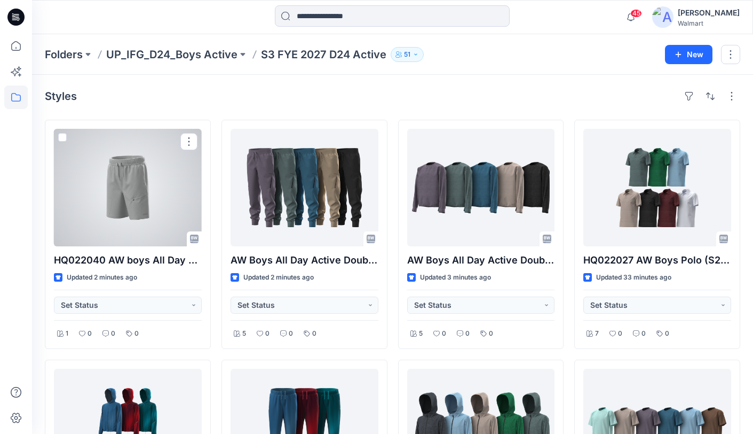
click at [149, 168] on div at bounding box center [128, 187] width 148 height 117
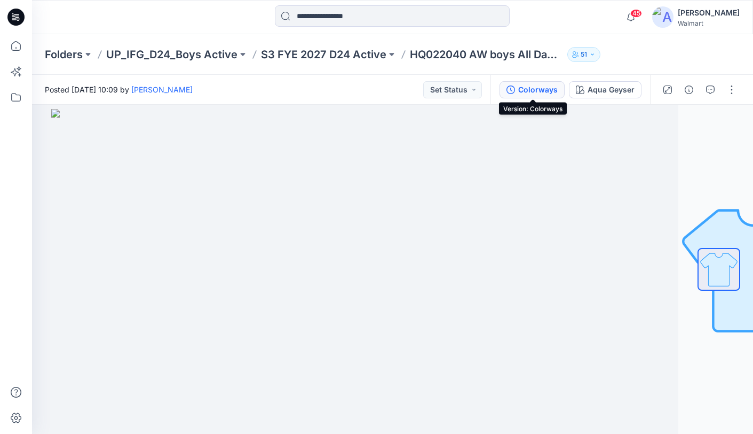
click at [538, 88] on div "Colorways" at bounding box center [538, 90] width 40 height 12
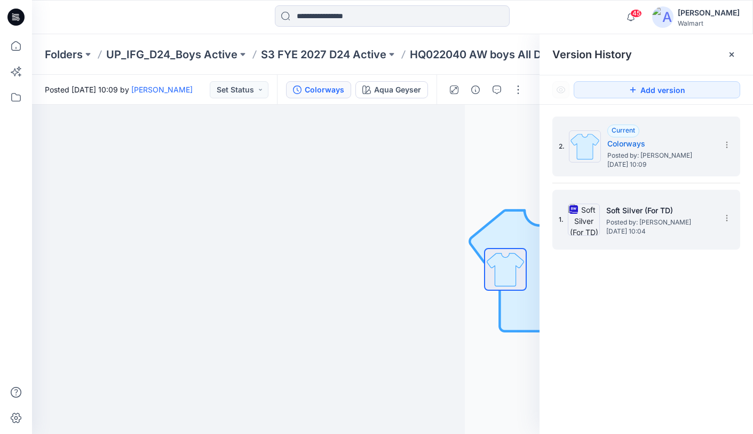
click at [703, 207] on h5 "Soft Silver (For TD)" at bounding box center [660, 210] width 107 height 13
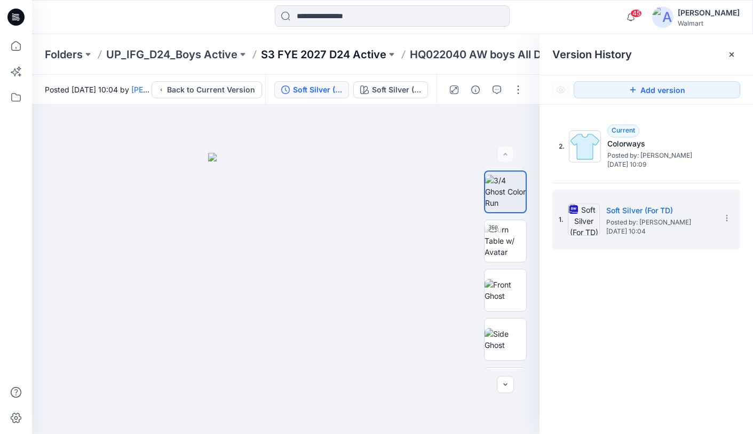
click at [310, 54] on p "S3 FYE 2027 D24 Active" at bounding box center [323, 54] width 125 height 15
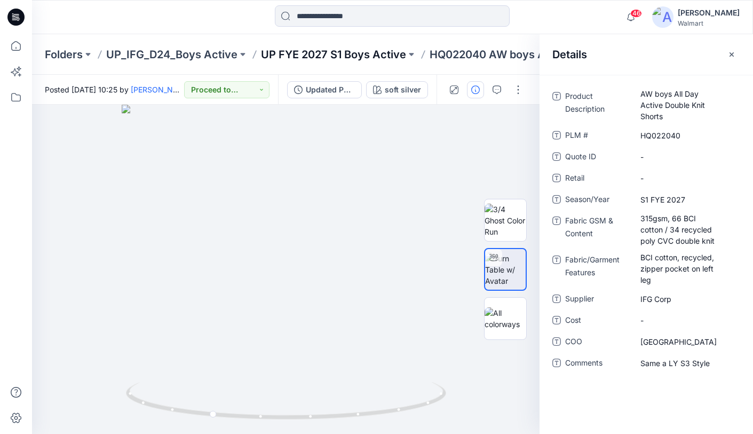
click at [318, 52] on p "UP FYE 2027 S1 Boys Active" at bounding box center [333, 54] width 145 height 15
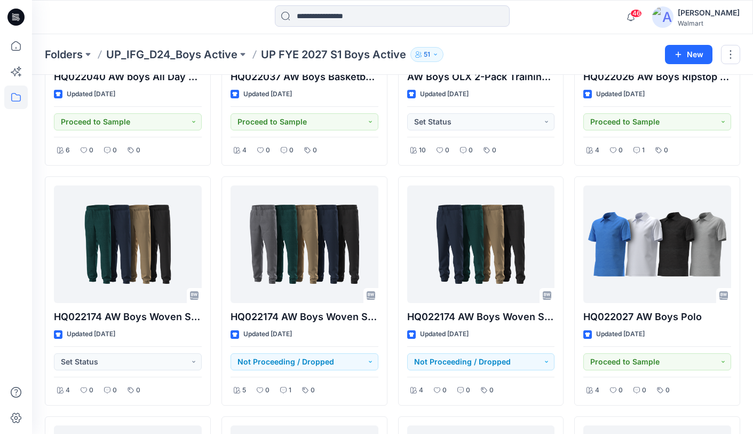
scroll to position [667, 0]
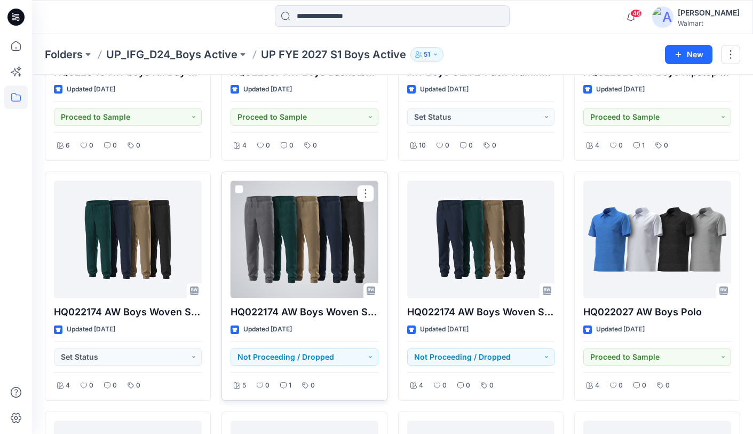
click at [302, 239] on div at bounding box center [305, 238] width 148 height 117
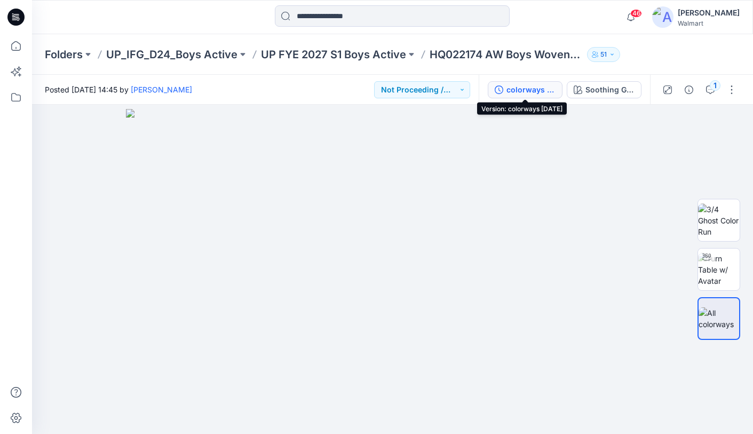
click at [526, 90] on div "colorways 04.08.25" at bounding box center [531, 90] width 49 height 12
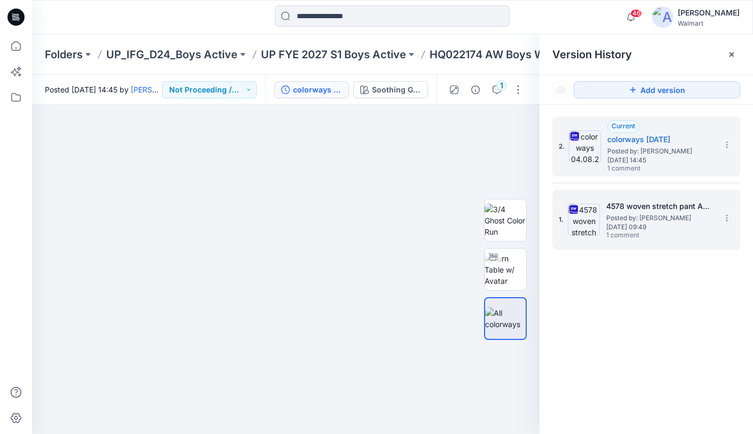
click at [686, 244] on div "1. 4578 woven stretch pant ASTM Posted by: Kei Yip Monday, March 31, 2025 09:49…" at bounding box center [639, 219] width 160 height 51
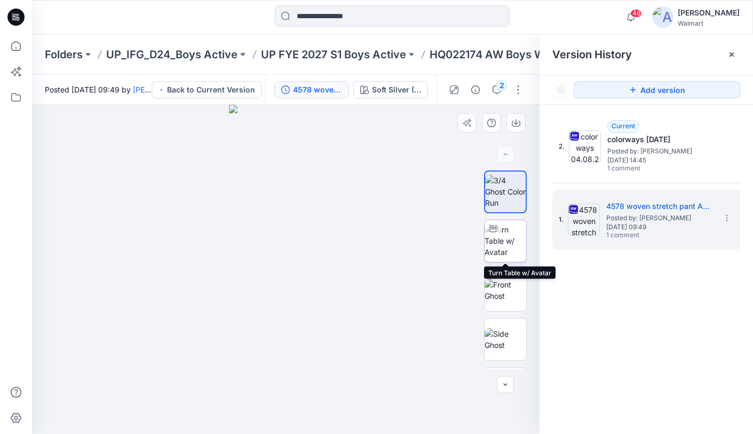
click at [508, 242] on img at bounding box center [506, 241] width 42 height 34
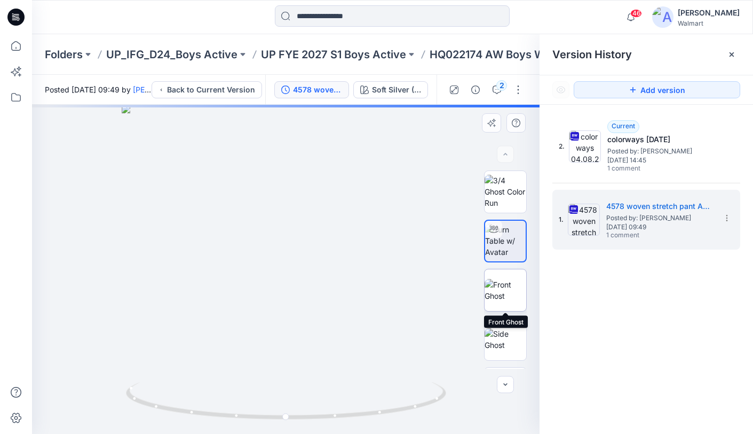
click at [501, 290] on img at bounding box center [506, 290] width 42 height 22
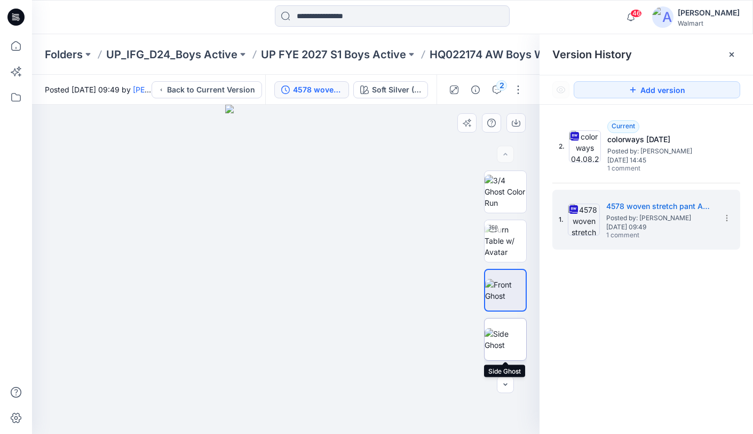
click at [500, 339] on img at bounding box center [506, 339] width 42 height 22
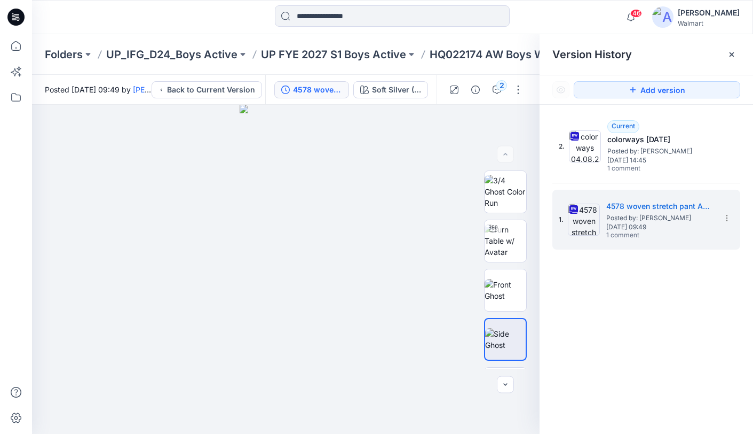
scroll to position [667, 0]
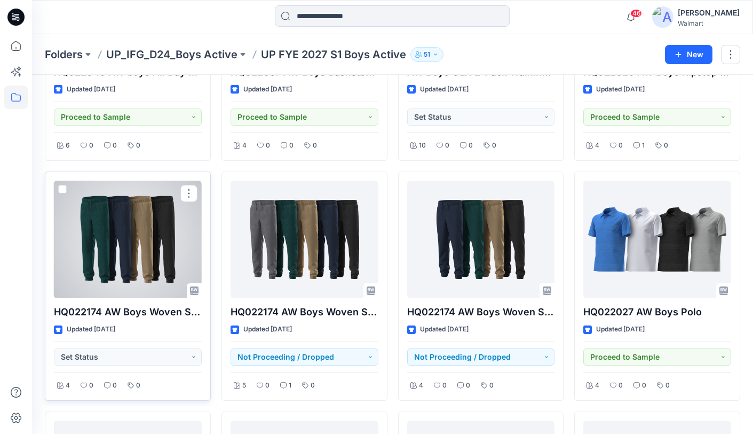
click at [103, 246] on div at bounding box center [128, 238] width 148 height 117
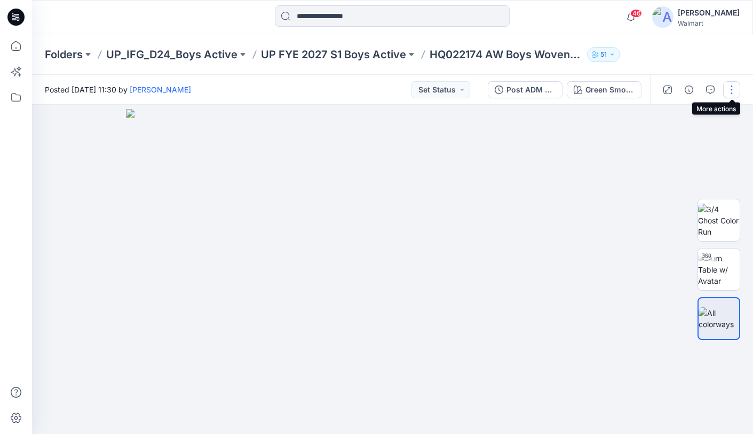
click at [734, 86] on button "button" at bounding box center [731, 89] width 17 height 17
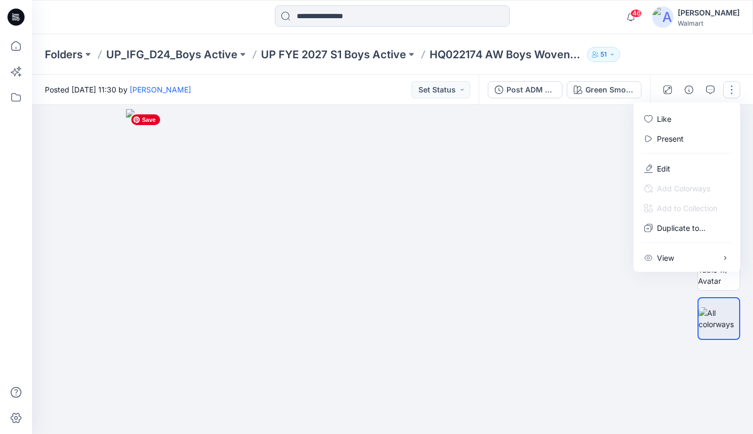
click at [565, 137] on img at bounding box center [393, 271] width 534 height 325
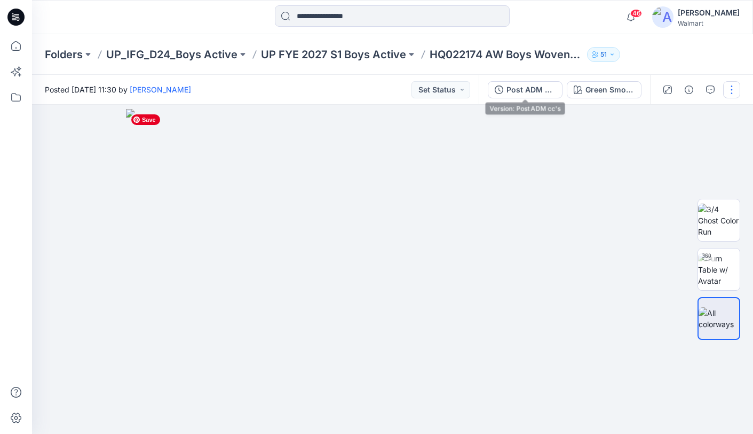
click at [514, 90] on div "Post ADM cc's" at bounding box center [531, 90] width 49 height 12
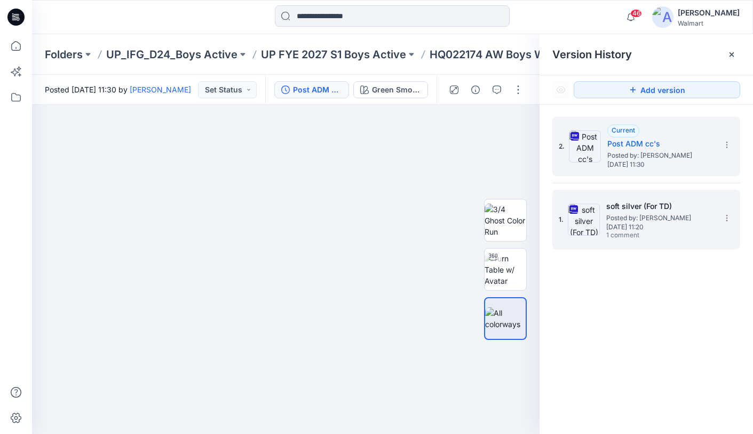
click at [702, 219] on span "Posted by: Kei Yip" at bounding box center [660, 217] width 107 height 11
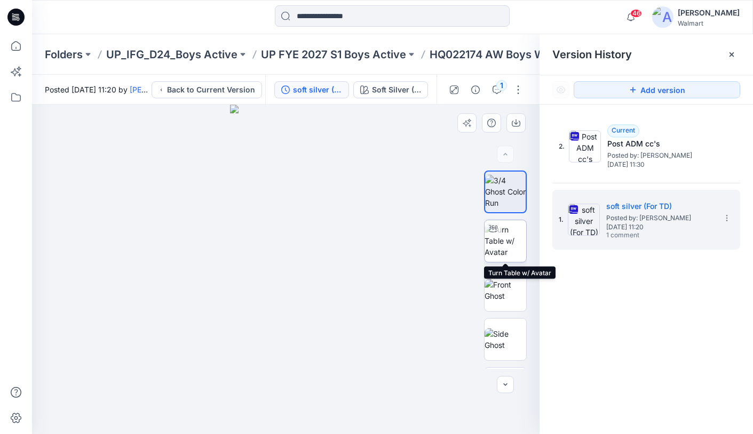
click at [507, 243] on img at bounding box center [506, 241] width 42 height 34
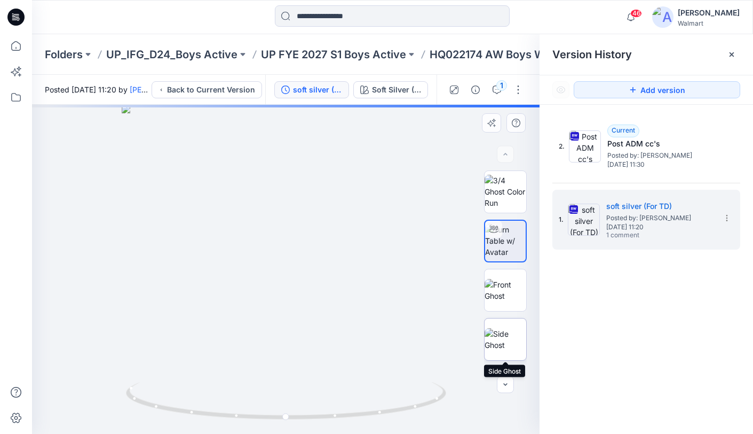
click at [497, 332] on img at bounding box center [506, 339] width 42 height 22
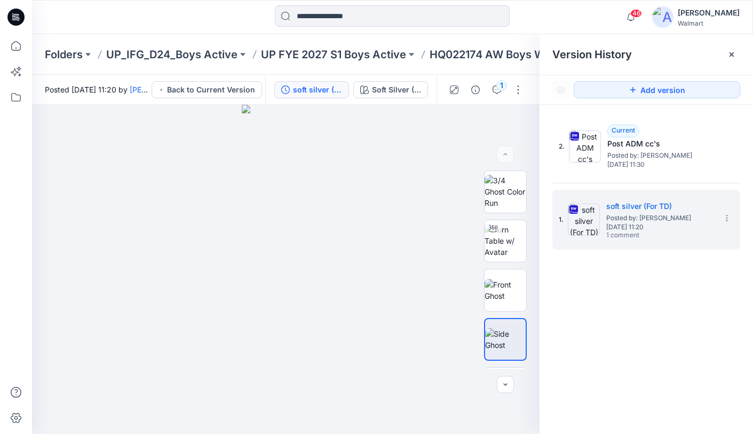
click at [733, 52] on icon at bounding box center [732, 54] width 9 height 9
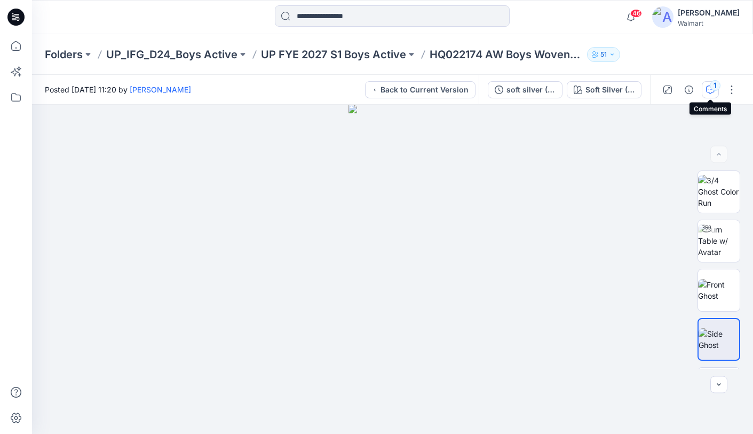
click at [712, 91] on icon "button" at bounding box center [710, 89] width 9 height 9
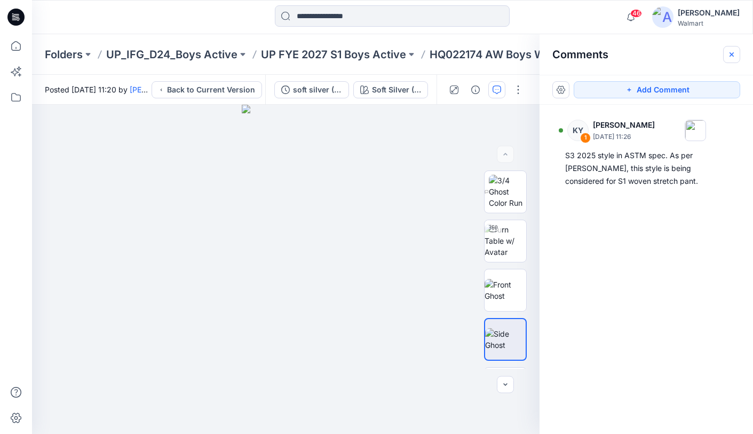
click at [736, 55] on button "button" at bounding box center [731, 54] width 17 height 17
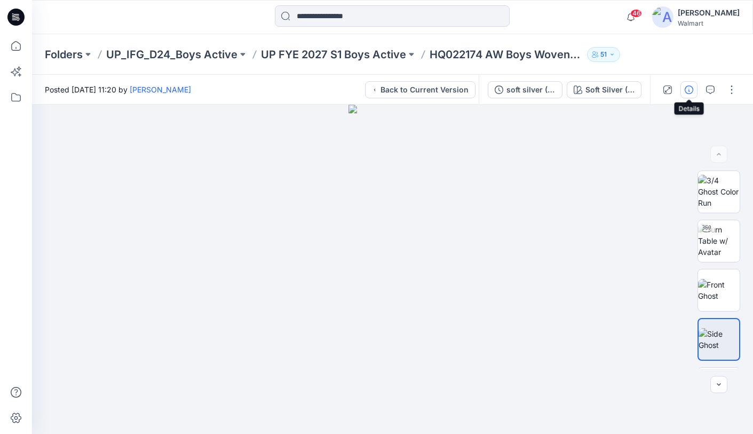
click at [689, 88] on icon "button" at bounding box center [689, 89] width 9 height 9
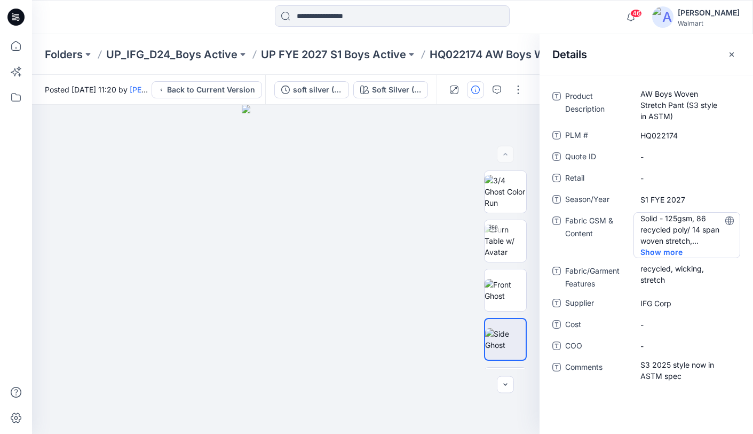
click at [670, 254] on span "Show more" at bounding box center [669, 251] width 56 height 11
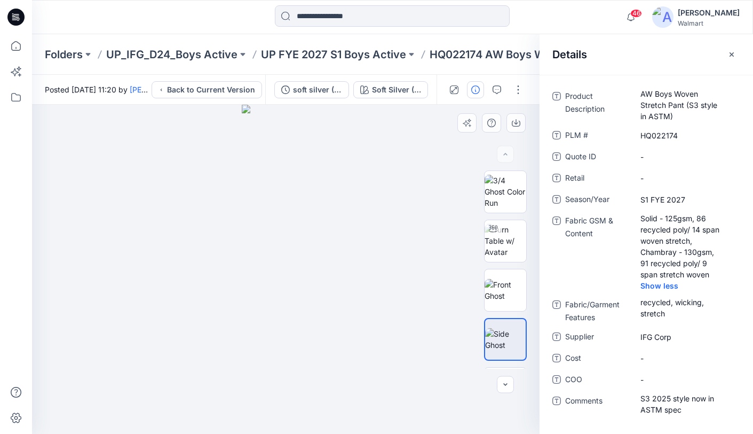
drag, startPoint x: 388, startPoint y: 251, endPoint x: 391, endPoint y: 245, distance: 6.7
click at [389, 251] on div at bounding box center [286, 269] width 508 height 329
click at [736, 54] on icon "button" at bounding box center [732, 54] width 9 height 9
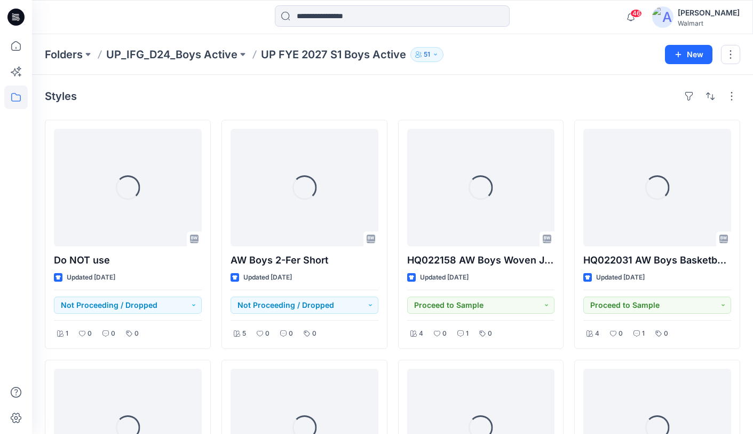
scroll to position [667, 0]
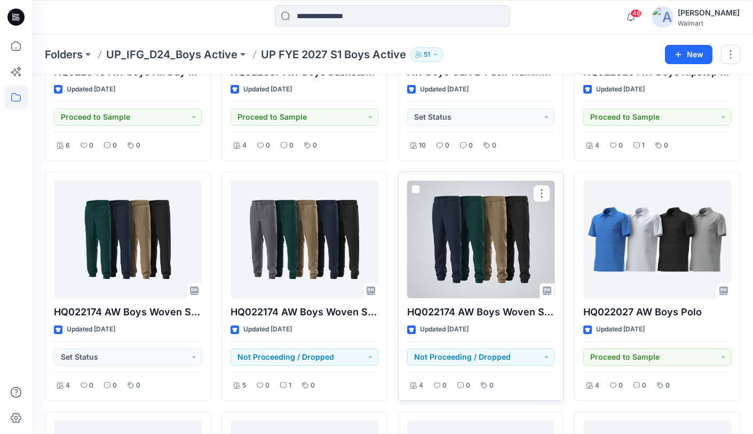
click at [471, 219] on div at bounding box center [481, 238] width 148 height 117
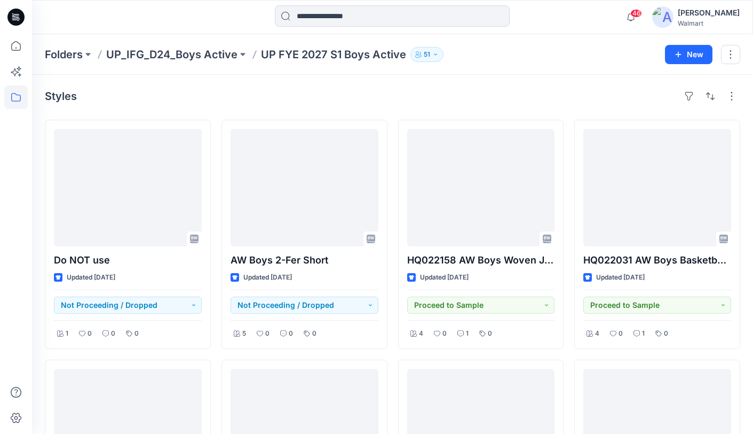
scroll to position [667, 0]
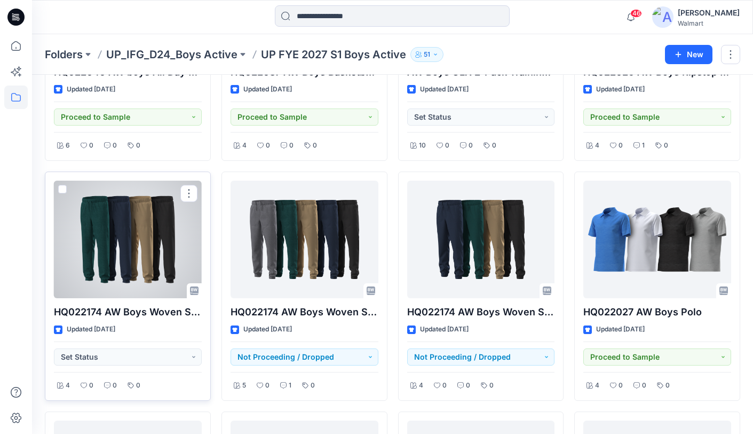
click at [63, 191] on span at bounding box center [62, 189] width 9 height 9
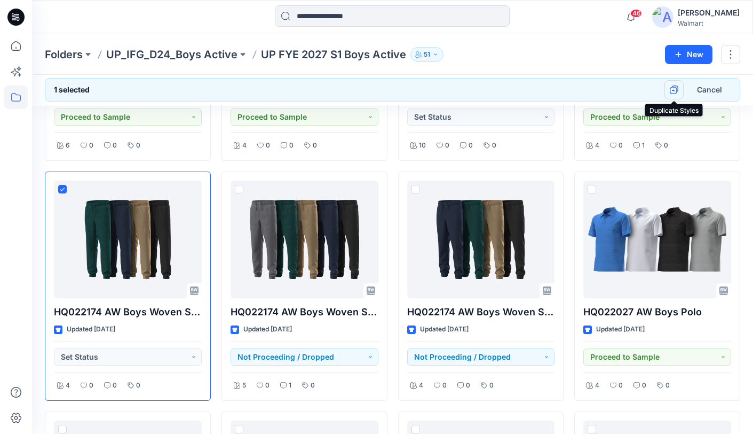
click at [674, 89] on icon "button" at bounding box center [674, 89] width 9 height 9
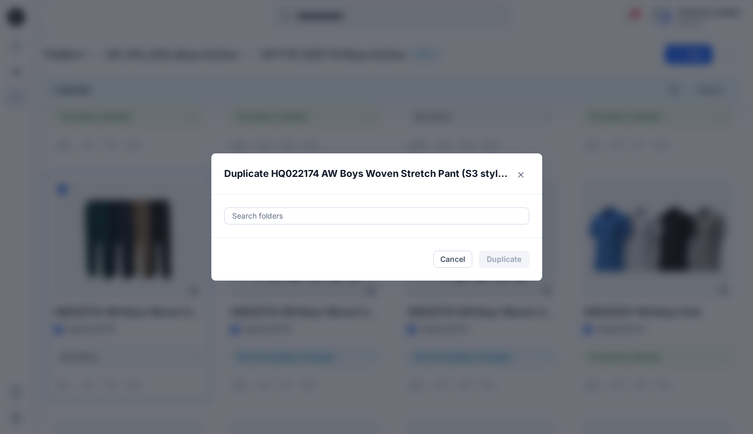
click at [277, 215] on div at bounding box center [377, 215] width 292 height 13
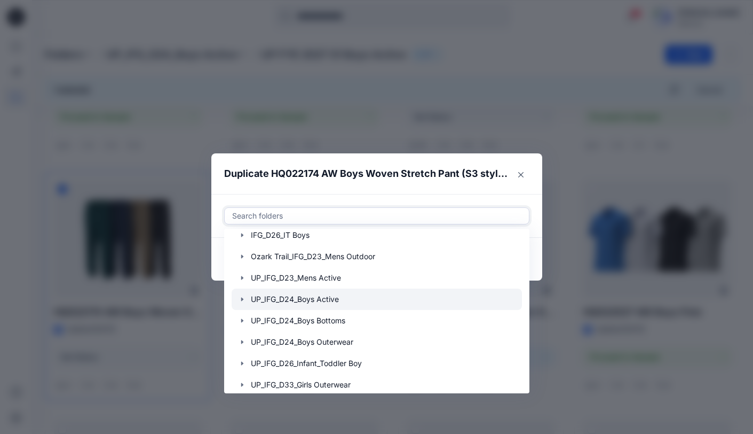
scroll to position [103, 0]
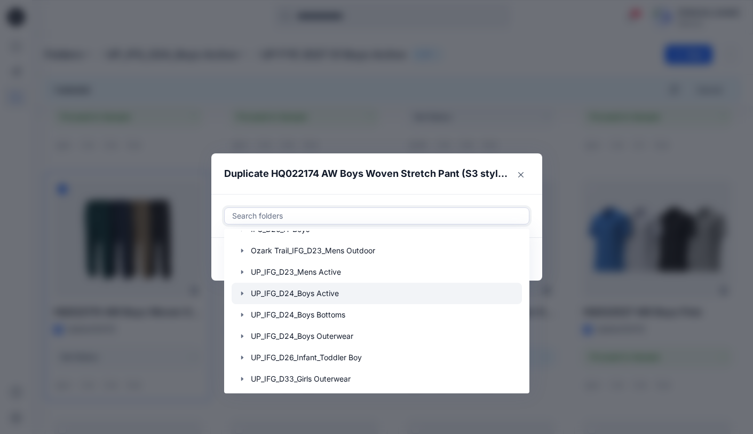
click at [242, 295] on icon "button" at bounding box center [242, 293] width 9 height 9
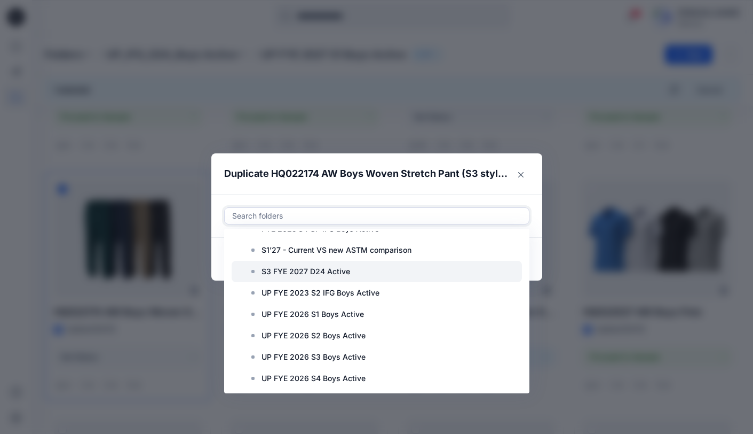
scroll to position [360, 0]
click at [341, 271] on p "S3 FYE 2027 D24 Active" at bounding box center [306, 270] width 89 height 13
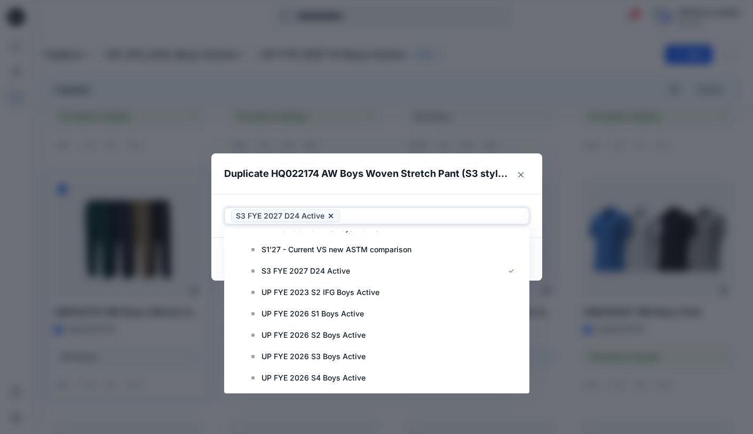
click at [453, 197] on div "Use Up and Down to choose options, press Enter to select the currently focused …" at bounding box center [376, 216] width 331 height 44
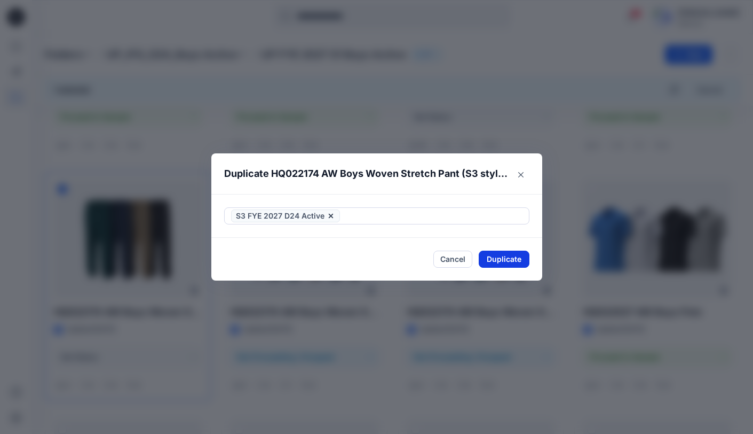
click at [501, 257] on button "Duplicate" at bounding box center [504, 258] width 51 height 17
click at [517, 264] on button "Close" at bounding box center [512, 258] width 35 height 17
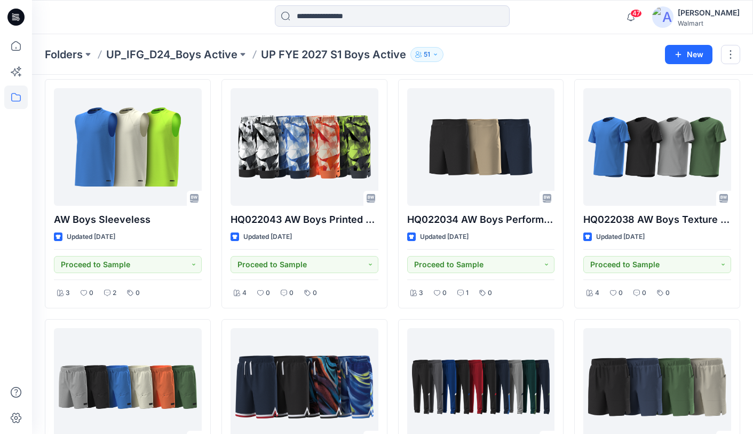
scroll to position [273, 0]
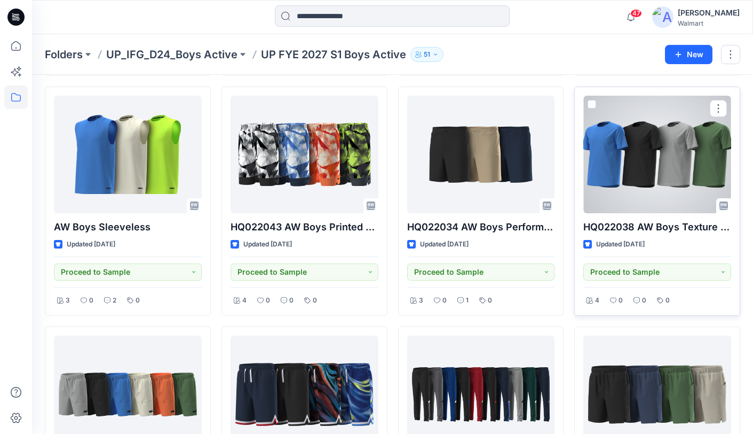
click at [592, 104] on span at bounding box center [592, 104] width 9 height 9
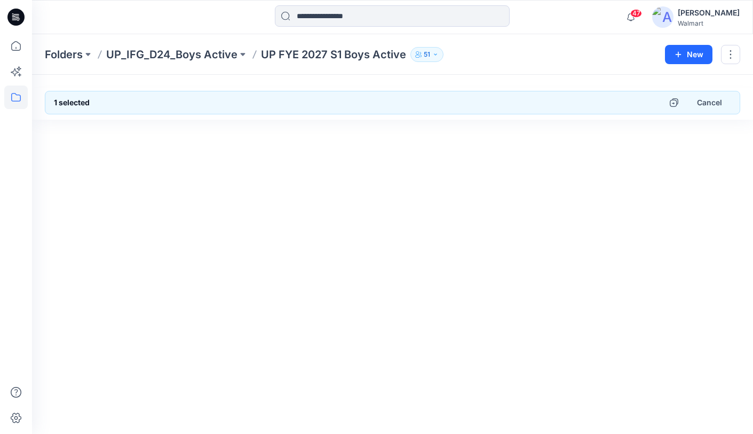
scroll to position [0, 0]
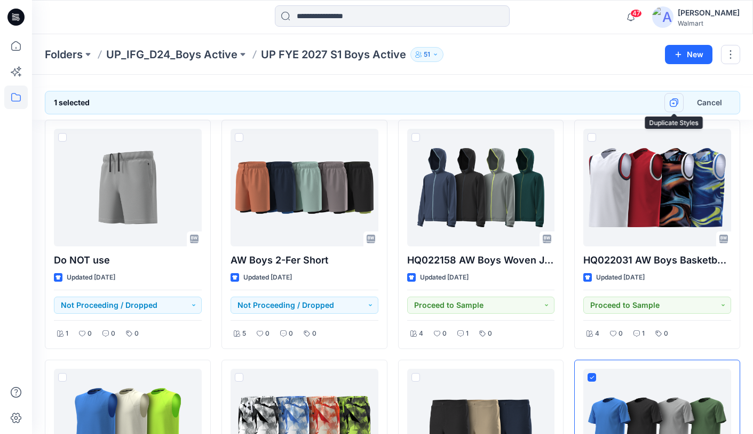
click at [673, 101] on icon "button" at bounding box center [674, 102] width 9 height 9
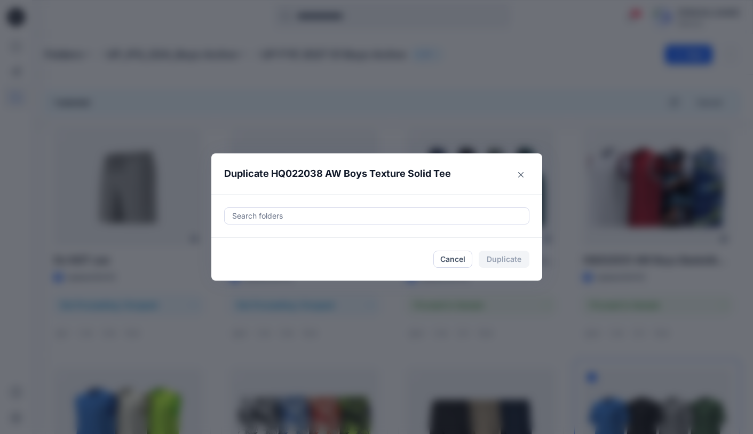
click at [309, 214] on div at bounding box center [377, 215] width 292 height 13
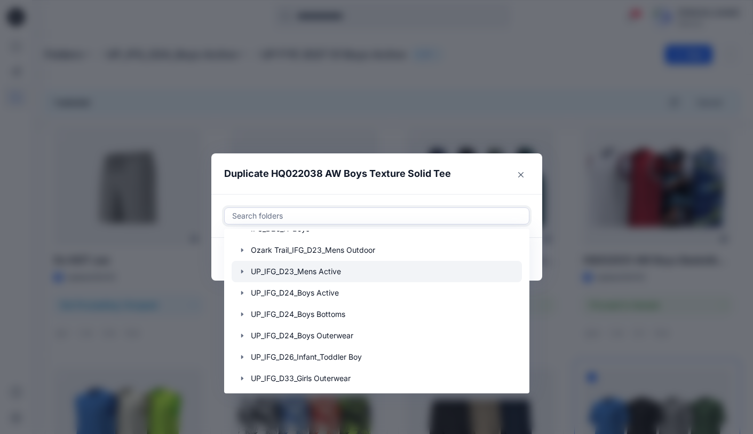
scroll to position [106, 0]
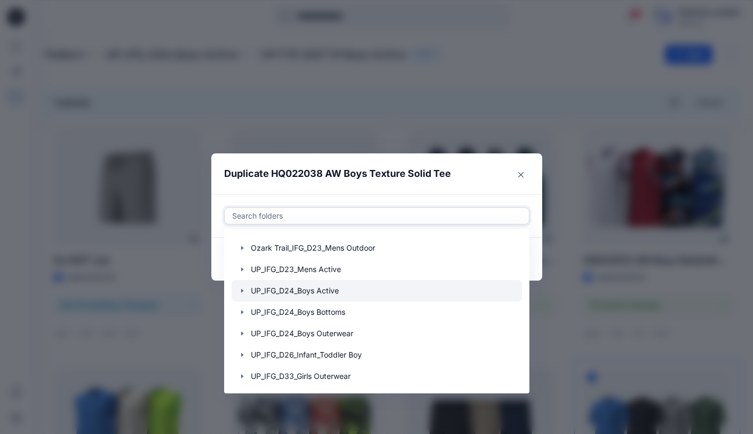
click at [242, 292] on icon "button" at bounding box center [242, 290] width 9 height 9
click at [337, 289] on p "S3 FYE 2027 D24 Active" at bounding box center [306, 290] width 89 height 13
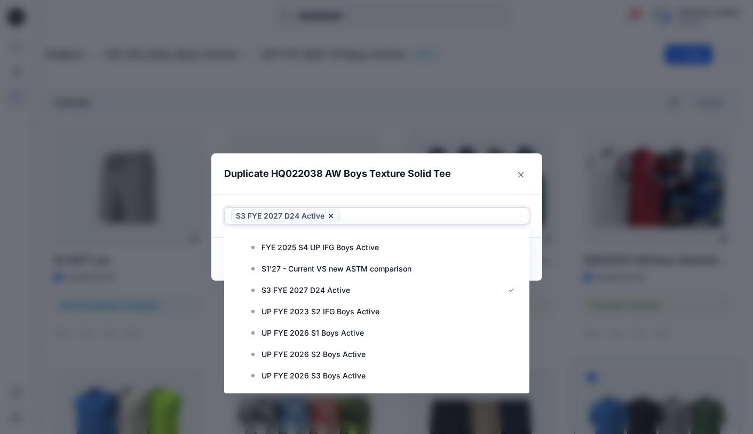
click at [478, 191] on header "Duplicate HQ022038 AW Boys Texture Solid Tee" at bounding box center [366, 173] width 310 height 41
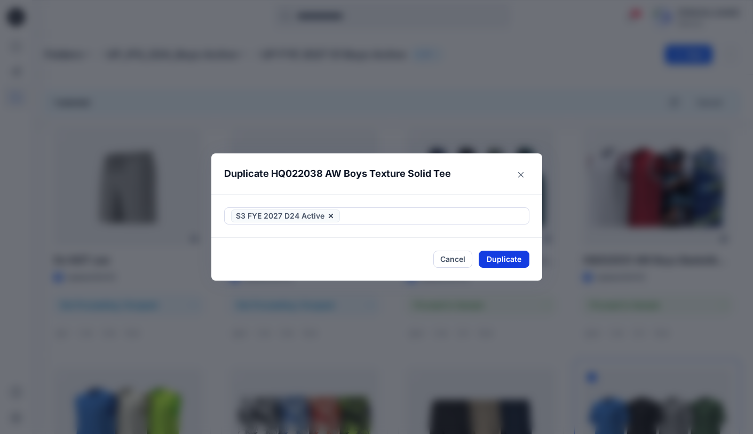
click at [504, 256] on button "Duplicate" at bounding box center [504, 258] width 51 height 17
click at [505, 257] on button "Close" at bounding box center [512, 258] width 35 height 17
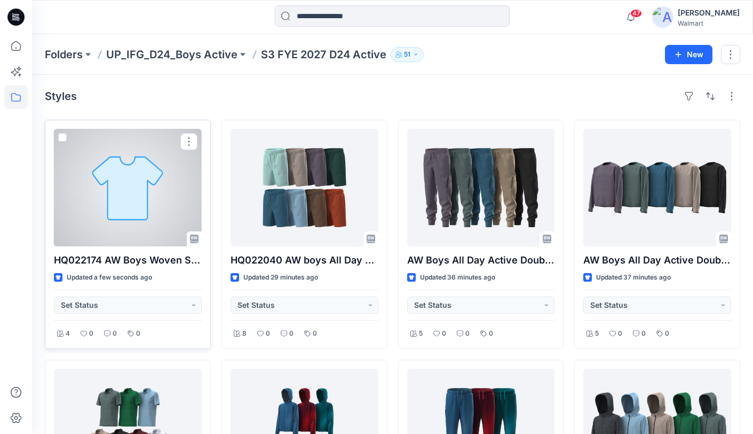
click at [146, 191] on div at bounding box center [128, 187] width 148 height 117
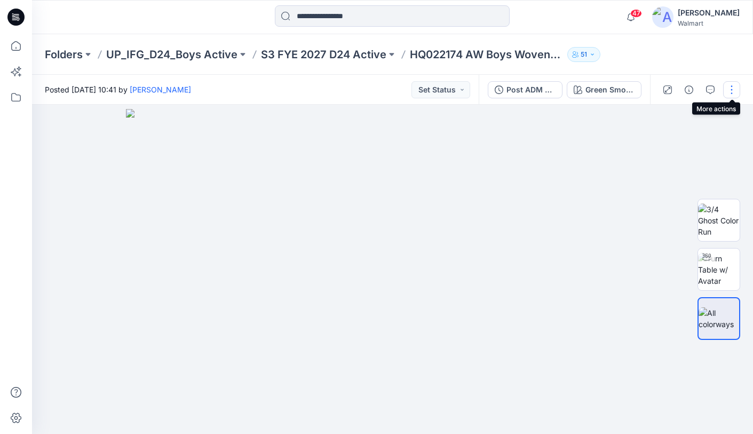
click at [729, 91] on button "button" at bounding box center [731, 89] width 17 height 17
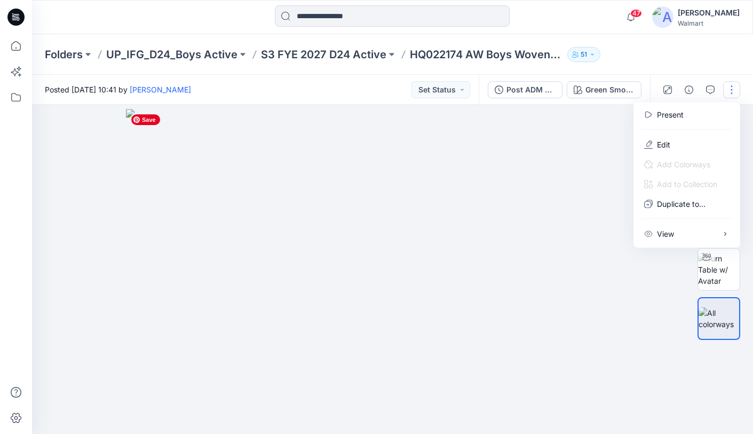
drag, startPoint x: 586, startPoint y: 120, endPoint x: 568, endPoint y: 108, distance: 21.9
click at [586, 120] on img at bounding box center [393, 271] width 534 height 325
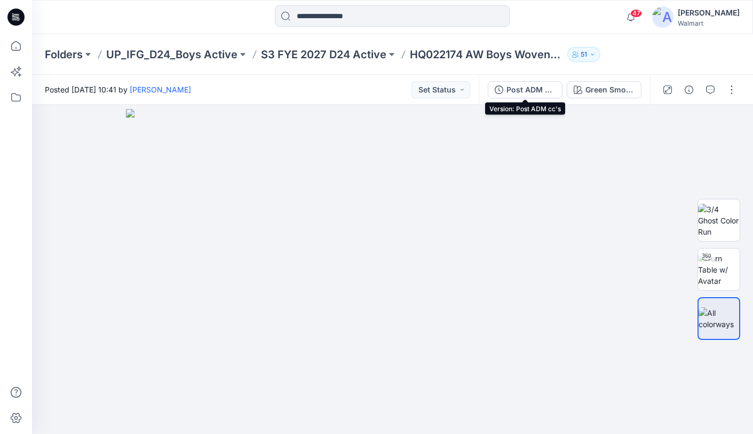
drag, startPoint x: 523, startPoint y: 93, endPoint x: 532, endPoint y: 93, distance: 8.5
click at [523, 93] on div "Post ADM cc's" at bounding box center [531, 90] width 49 height 12
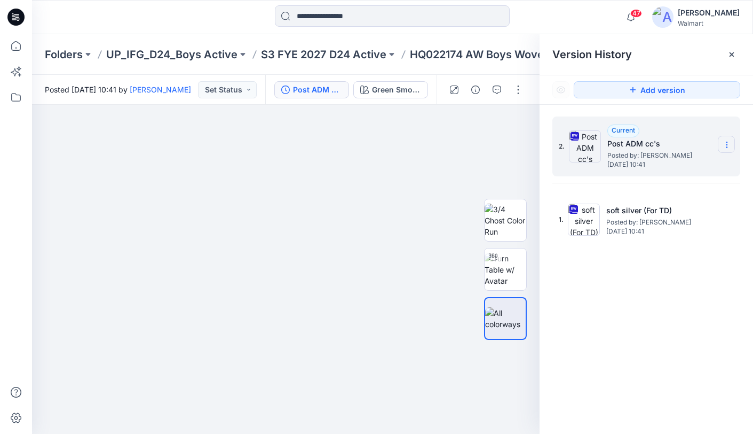
click at [728, 143] on icon at bounding box center [727, 144] width 9 height 9
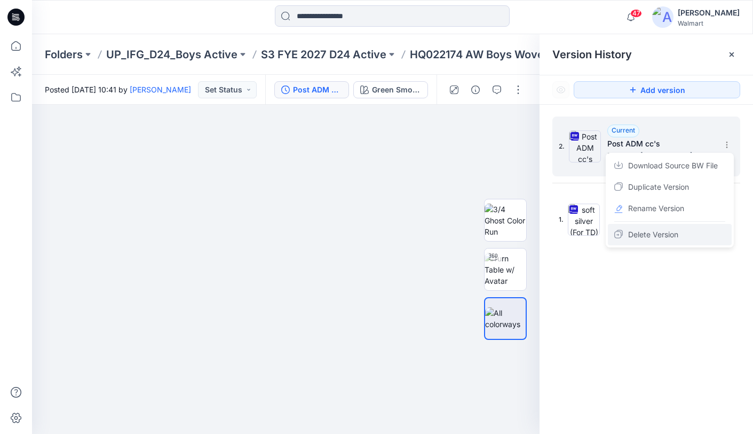
click at [667, 235] on span "Delete Version" at bounding box center [653, 234] width 50 height 13
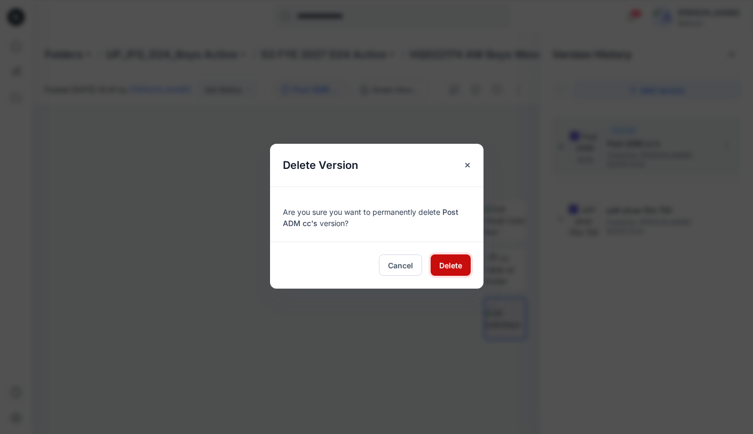
drag, startPoint x: 445, startPoint y: 264, endPoint x: 513, endPoint y: 248, distance: 69.2
click at [445, 264] on span "Delete" at bounding box center [450, 264] width 23 height 11
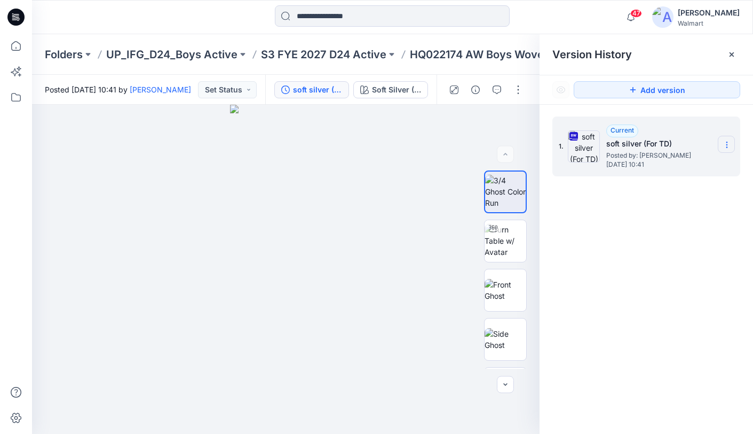
click at [727, 146] on icon at bounding box center [727, 144] width 9 height 9
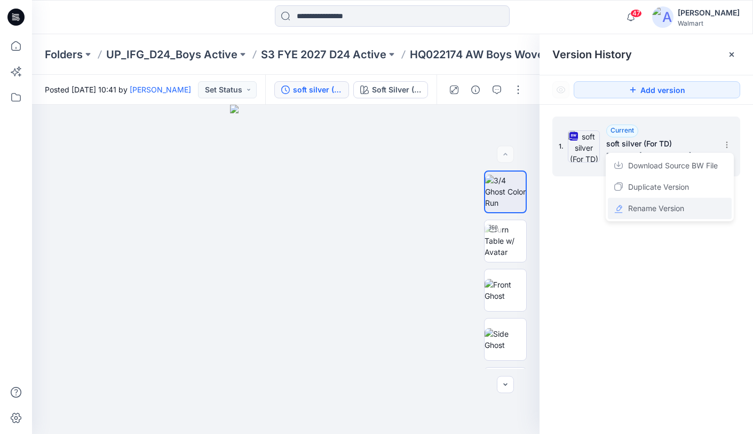
click at [646, 206] on span "Rename Version" at bounding box center [656, 208] width 56 height 13
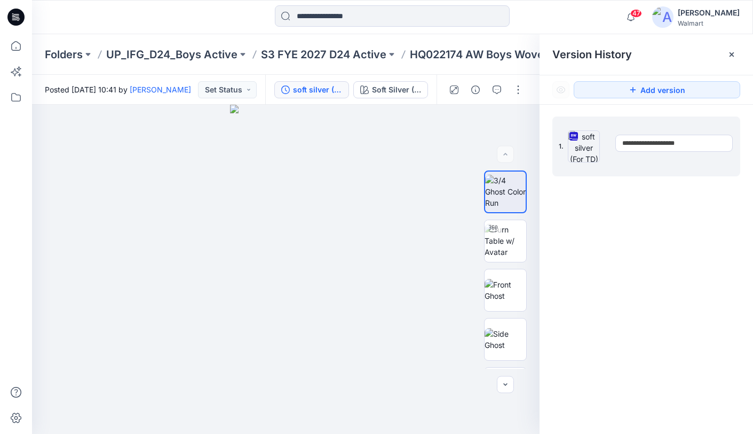
click at [625, 143] on input "**********" at bounding box center [674, 143] width 117 height 17
type input "**********"
click at [395, 170] on div at bounding box center [286, 269] width 508 height 329
click at [734, 54] on icon at bounding box center [732, 54] width 9 height 9
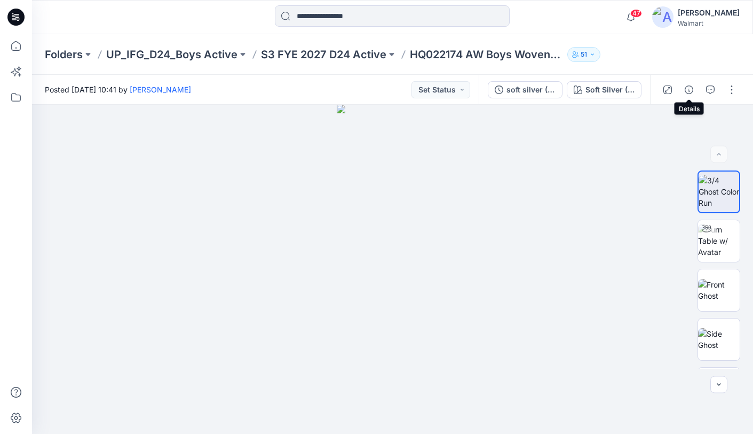
click at [690, 91] on icon "button" at bounding box center [689, 89] width 9 height 9
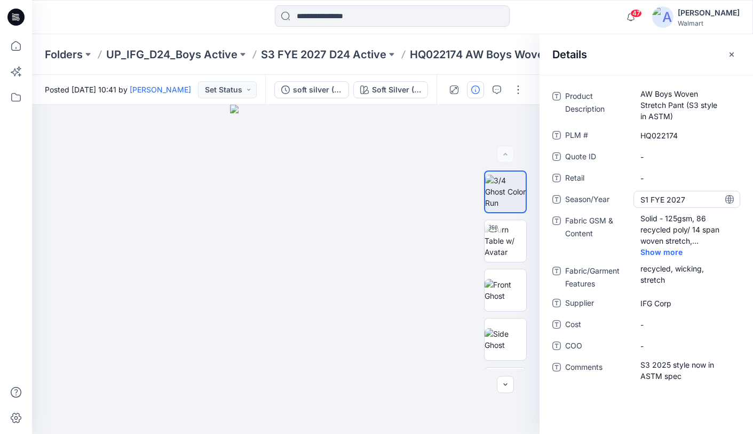
click at [648, 199] on span "S1 FYE 2027" at bounding box center [687, 199] width 93 height 11
drag, startPoint x: 648, startPoint y: 199, endPoint x: 662, endPoint y: 204, distance: 14.4
click at [648, 199] on textarea "**********" at bounding box center [687, 199] width 107 height 17
type textarea "**********"
click at [658, 374] on span "S3 2025 style now in ASTM spec" at bounding box center [687, 370] width 93 height 22
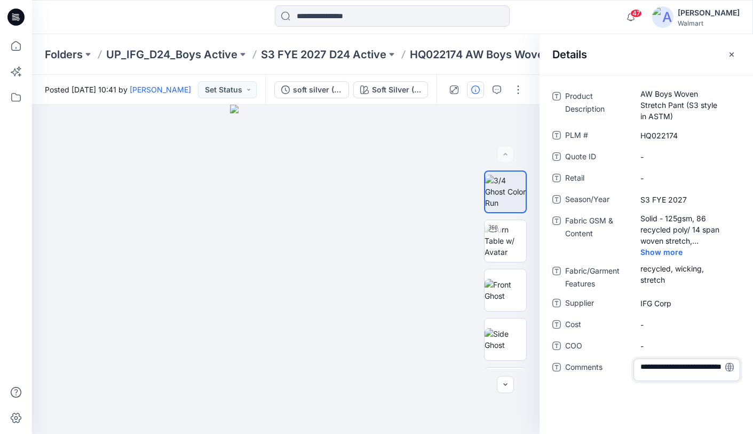
scroll to position [2, 0]
drag, startPoint x: 686, startPoint y: 377, endPoint x: 630, endPoint y: 364, distance: 57.6
click at [630, 364] on div "**********" at bounding box center [647, 369] width 188 height 22
type textarea "**********"
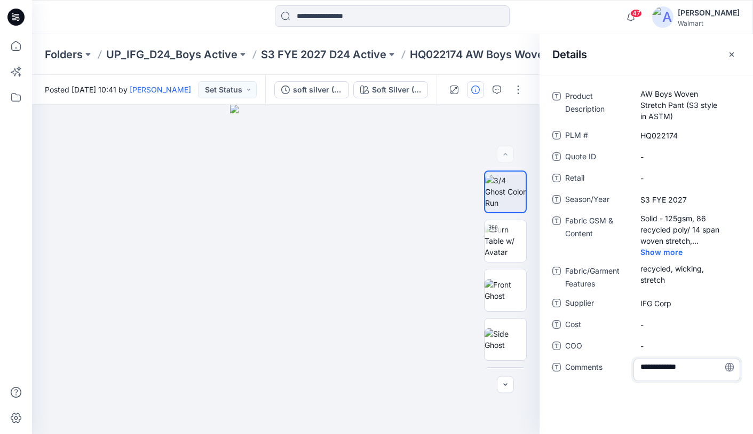
click at [731, 369] on icon at bounding box center [730, 367] width 9 height 9
click at [671, 117] on Description "AW Boys Woven Stretch Pant (S3 style in ASTM)" at bounding box center [687, 105] width 93 height 34
drag, startPoint x: 722, startPoint y: 108, endPoint x: 667, endPoint y: 108, distance: 55.0
click at [667, 108] on textarea "**********" at bounding box center [687, 105] width 107 height 34
type textarea "**********"
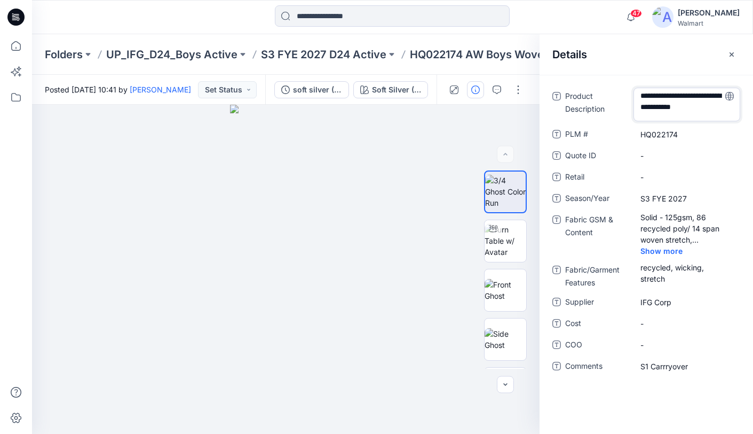
click at [731, 97] on icon at bounding box center [730, 96] width 9 height 9
click at [736, 54] on icon "button" at bounding box center [732, 54] width 9 height 9
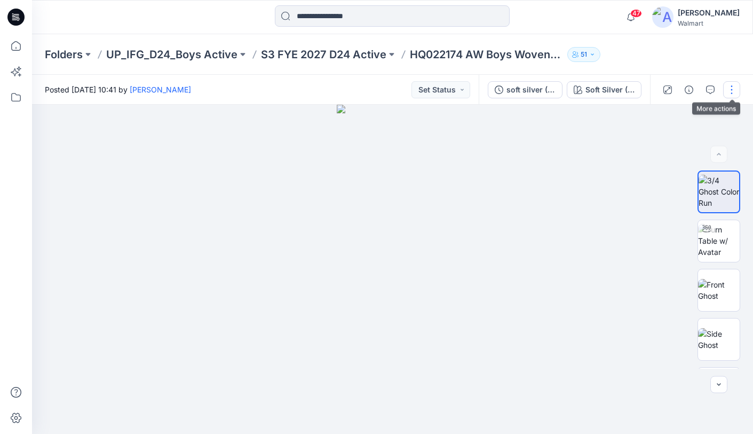
click at [730, 89] on button "button" at bounding box center [731, 89] width 17 height 17
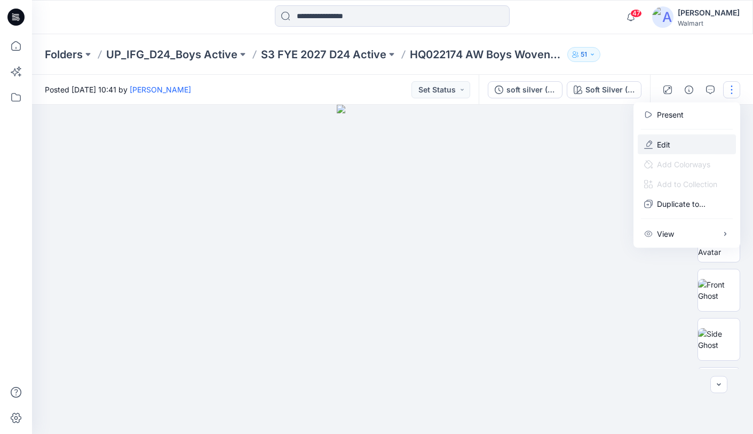
drag, startPoint x: 662, startPoint y: 141, endPoint x: 653, endPoint y: 139, distance: 8.2
click at [662, 141] on p "Edit" at bounding box center [663, 144] width 13 height 11
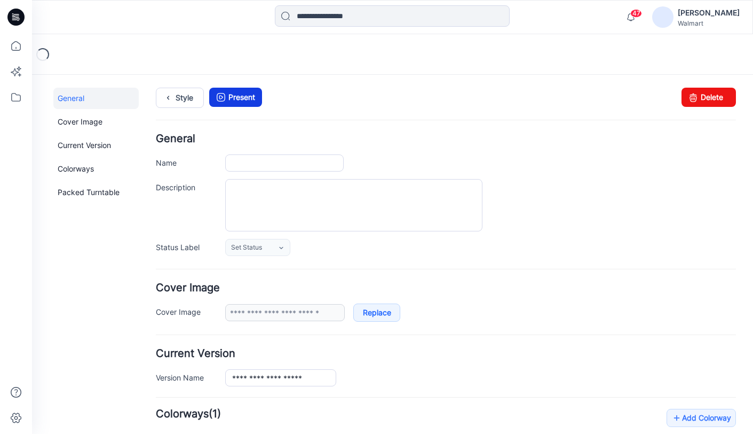
type input "**********"
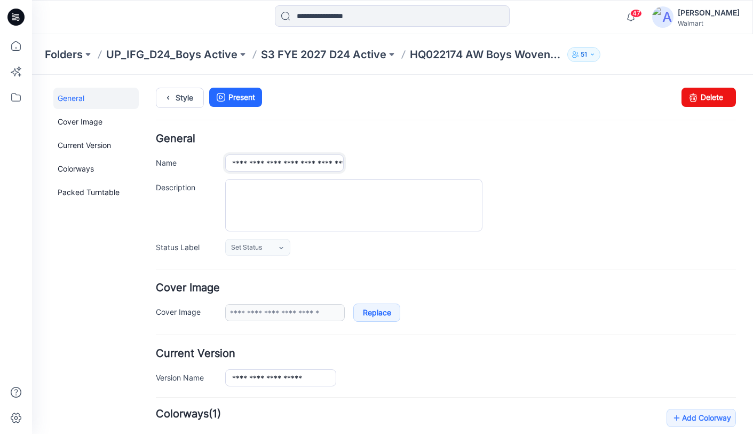
scroll to position [0, 99]
drag, startPoint x: 340, startPoint y: 162, endPoint x: 383, endPoint y: 160, distance: 43.8
click at [383, 160] on div "**********" at bounding box center [480, 162] width 511 height 17
drag, startPoint x: 311, startPoint y: 160, endPoint x: 290, endPoint y: 164, distance: 21.3
click at [310, 161] on input "**********" at bounding box center [284, 162] width 119 height 17
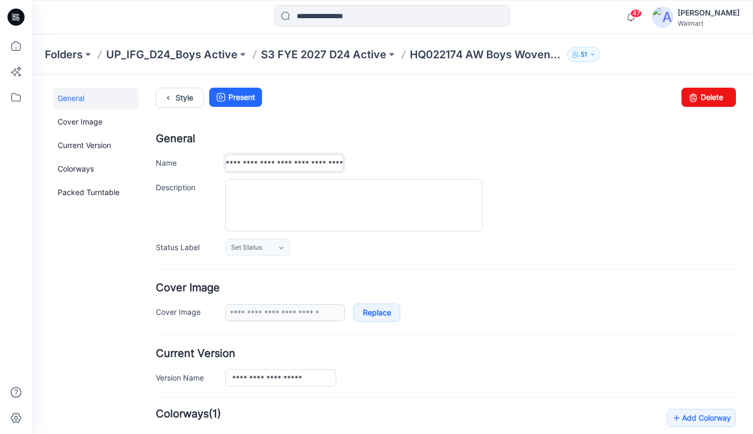
drag, startPoint x: 286, startPoint y: 163, endPoint x: 339, endPoint y: 160, distance: 53.5
click at [340, 162] on input "**********" at bounding box center [284, 162] width 119 height 17
type input "**********"
click at [573, 161] on div "**********" at bounding box center [480, 162] width 511 height 17
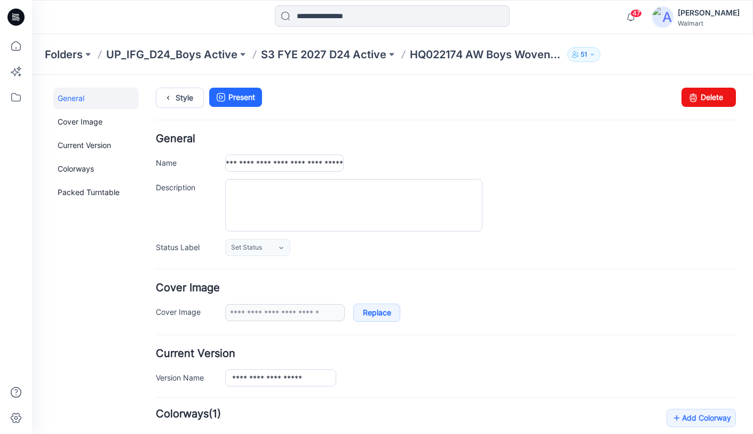
scroll to position [0, 0]
click at [178, 100] on link "Style" at bounding box center [180, 98] width 48 height 20
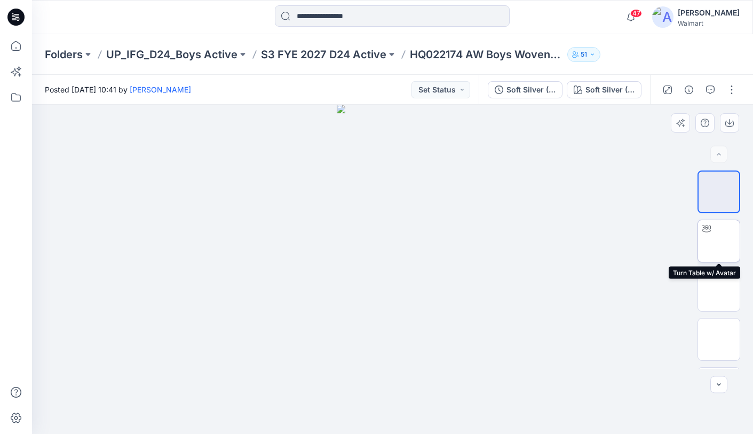
click at [719, 241] on img at bounding box center [719, 241] width 0 height 0
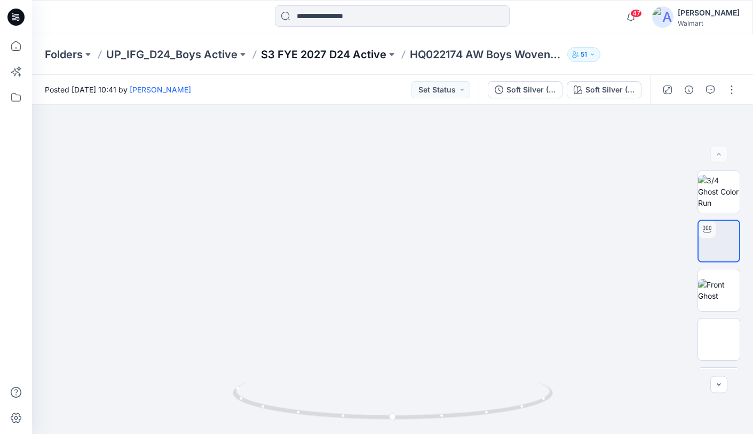
click at [292, 51] on p "S3 FYE 2027 D24 Active" at bounding box center [323, 54] width 125 height 15
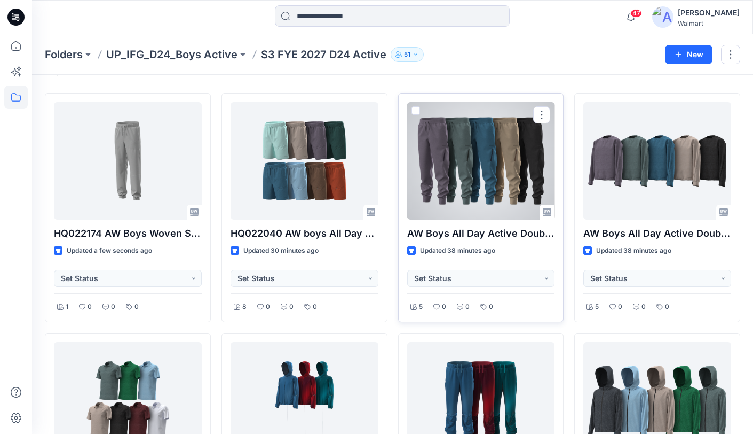
scroll to position [28, 0]
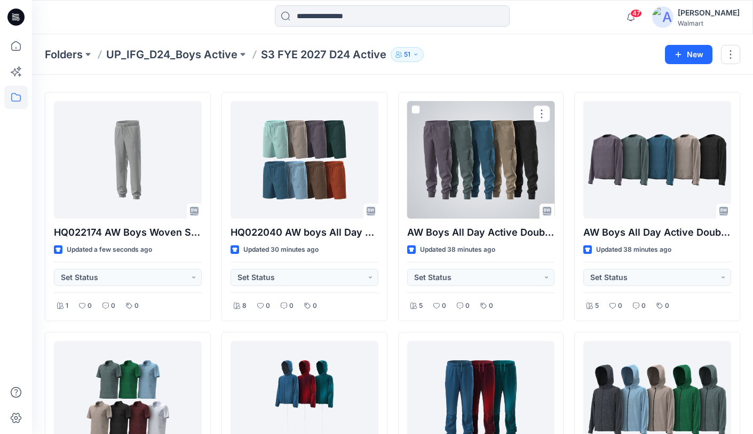
click at [493, 182] on div at bounding box center [481, 159] width 148 height 117
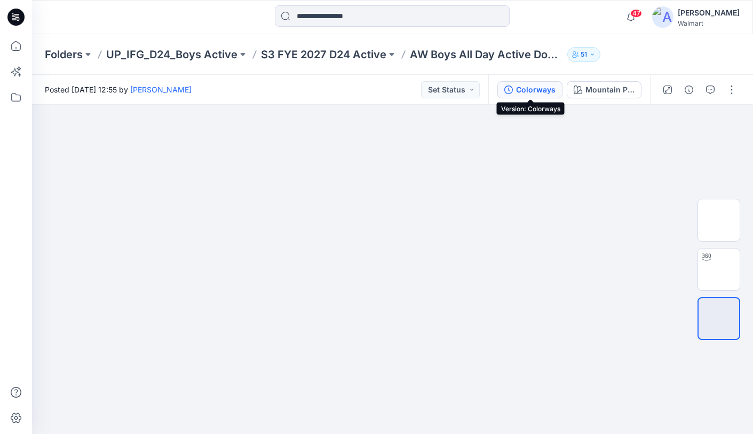
click at [538, 91] on div "Colorways" at bounding box center [536, 90] width 40 height 12
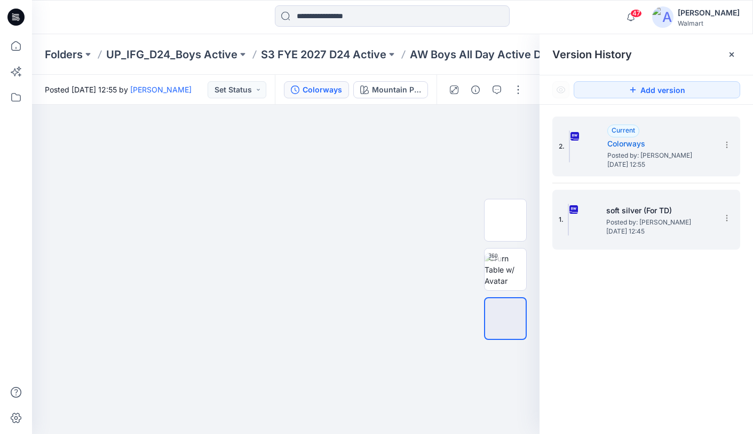
click at [675, 245] on div "1. soft silver (For TD) Posted by: [PERSON_NAME] [DATE] 12:45" at bounding box center [639, 219] width 160 height 51
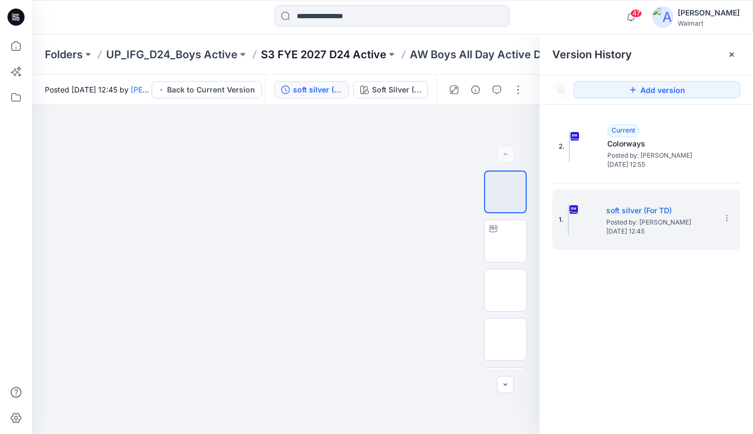
click at [314, 53] on p "S3 FYE 2027 D24 Active" at bounding box center [323, 54] width 125 height 15
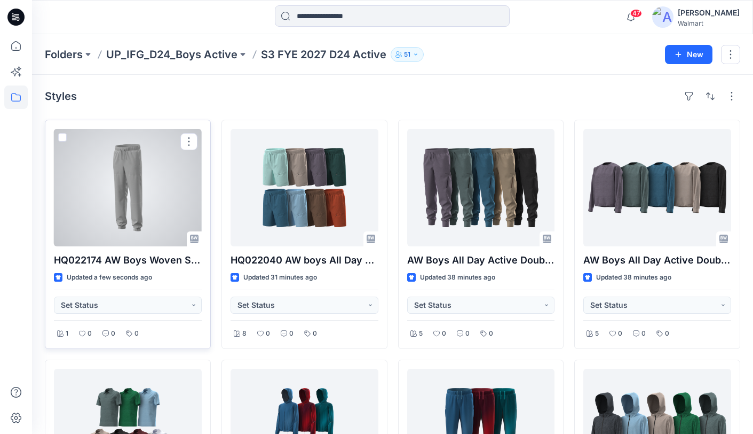
click at [166, 188] on div at bounding box center [128, 187] width 148 height 117
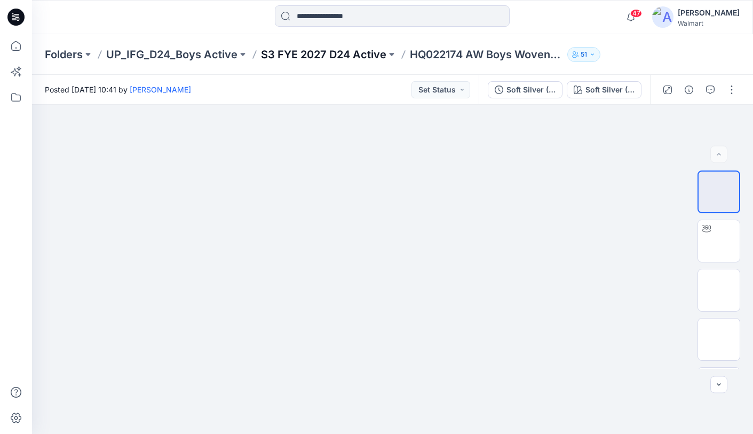
click at [306, 52] on p "S3 FYE 2027 D24 Active" at bounding box center [323, 54] width 125 height 15
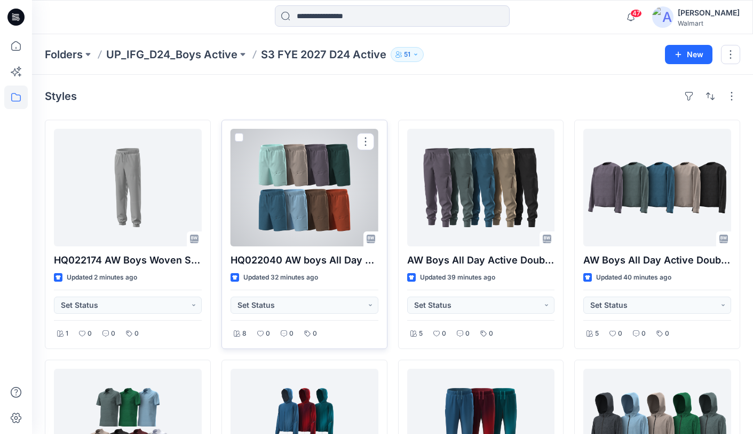
click at [322, 212] on div at bounding box center [305, 187] width 148 height 117
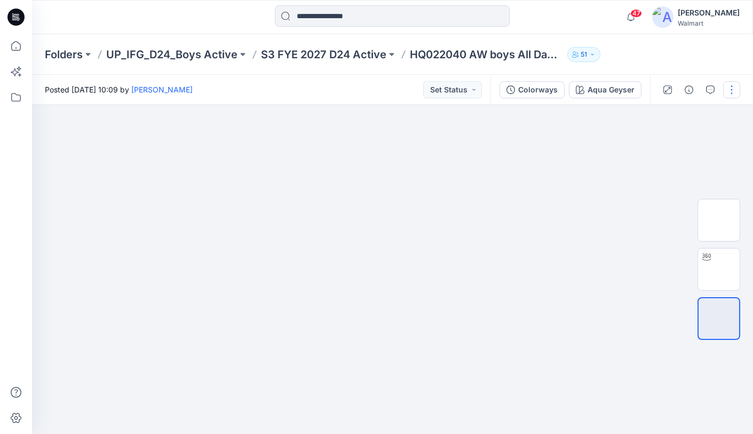
click at [733, 90] on button "button" at bounding box center [731, 89] width 17 height 17
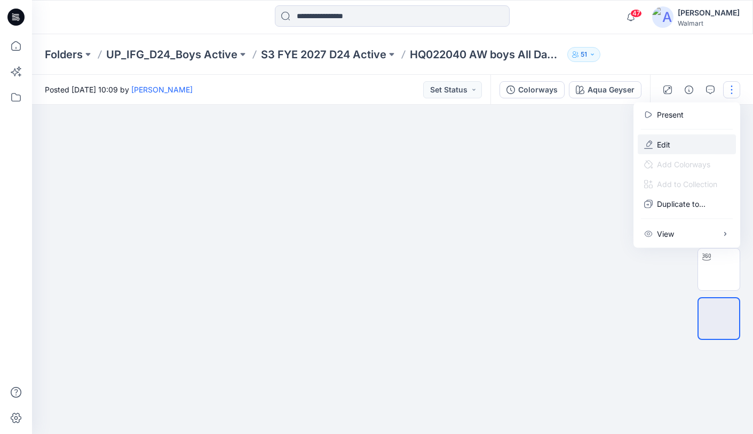
drag, startPoint x: 659, startPoint y: 141, endPoint x: 652, endPoint y: 138, distance: 7.6
click at [659, 140] on p "Edit" at bounding box center [663, 144] width 13 height 11
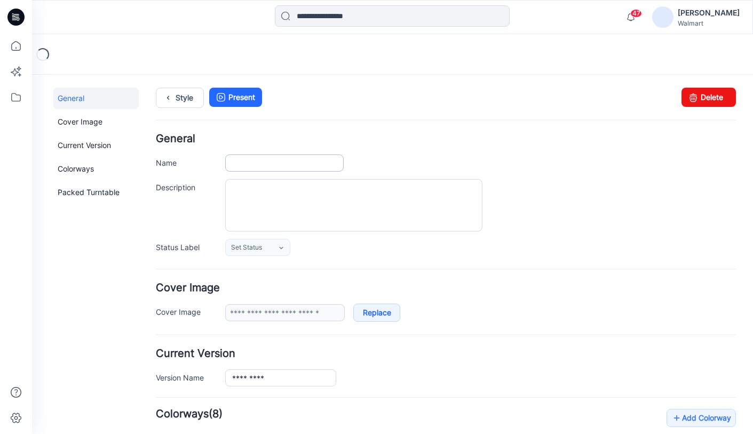
type input "**********"
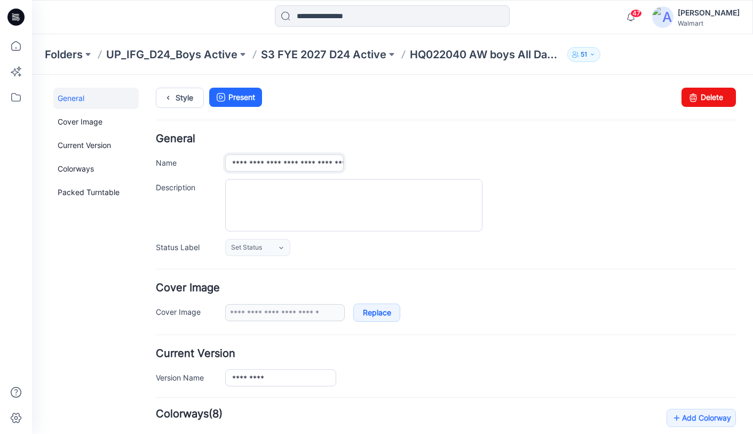
click at [288, 164] on input "**********" at bounding box center [284, 162] width 119 height 17
type input "**********"
click at [186, 99] on link "Style" at bounding box center [180, 98] width 48 height 20
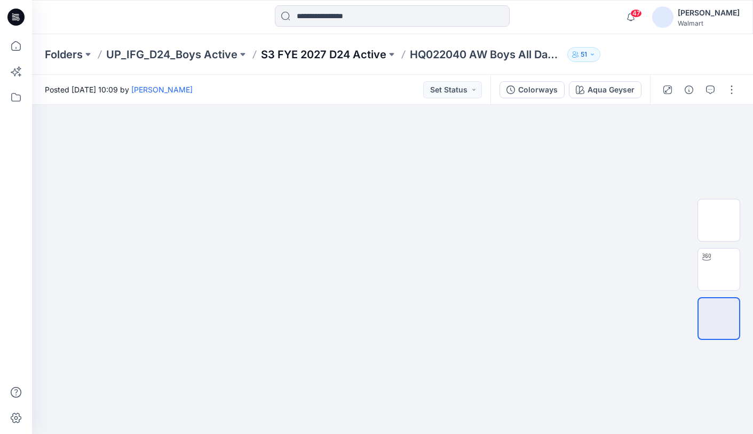
click at [321, 55] on p "S3 FYE 2027 D24 Active" at bounding box center [323, 54] width 125 height 15
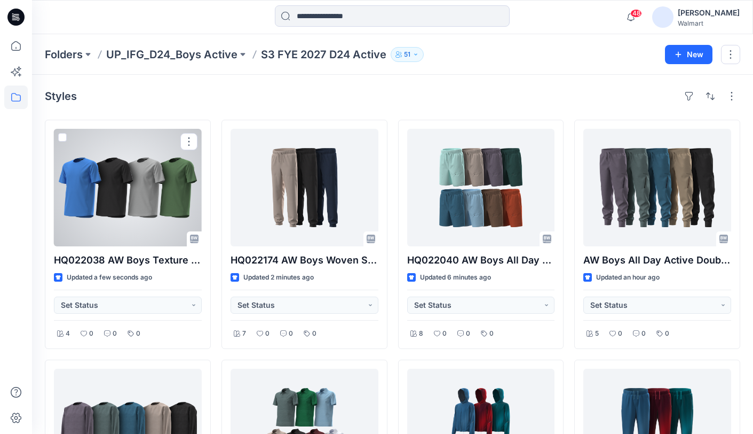
drag, startPoint x: 129, startPoint y: 193, endPoint x: 139, endPoint y: 188, distance: 11.2
click at [130, 193] on div at bounding box center [128, 187] width 148 height 117
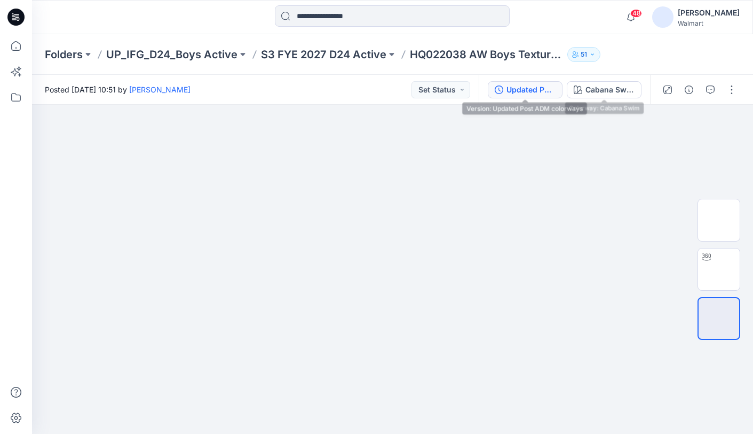
click at [521, 91] on div "Updated Post ADM colorways" at bounding box center [531, 90] width 49 height 12
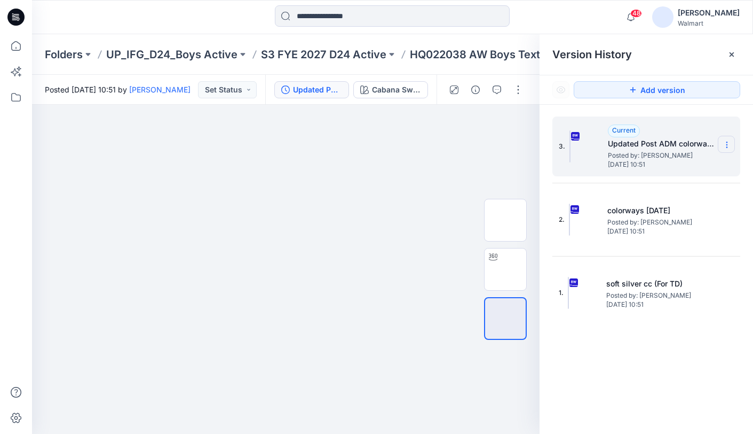
click at [728, 145] on icon at bounding box center [727, 144] width 9 height 9
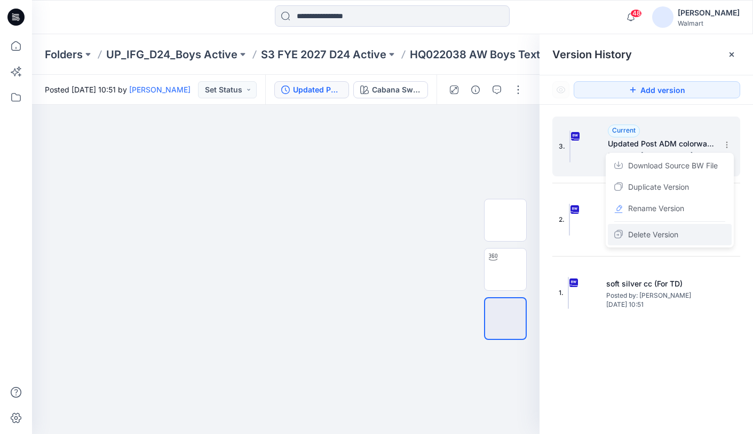
click at [655, 237] on span "Delete Version" at bounding box center [653, 234] width 50 height 13
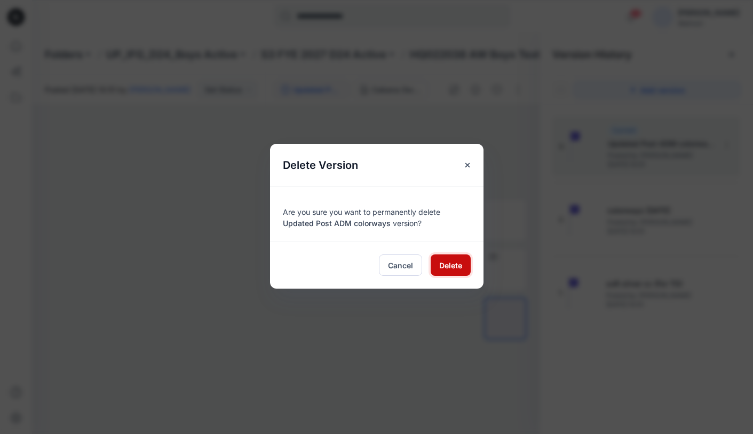
drag, startPoint x: 450, startPoint y: 263, endPoint x: 459, endPoint y: 259, distance: 9.6
click at [450, 263] on span "Delete" at bounding box center [450, 264] width 23 height 11
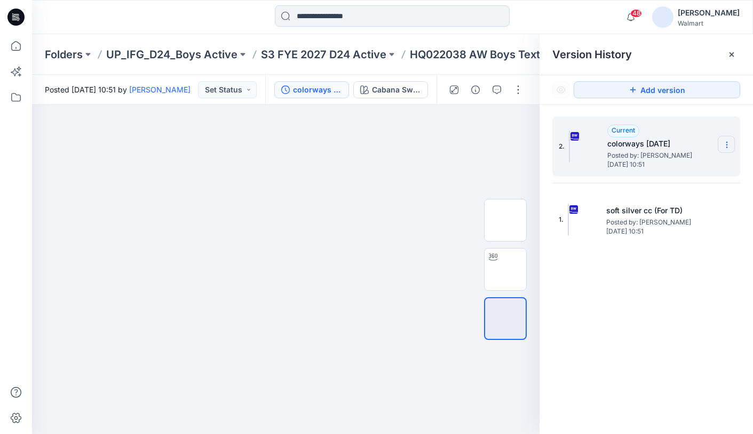
click at [729, 143] on icon at bounding box center [727, 144] width 9 height 9
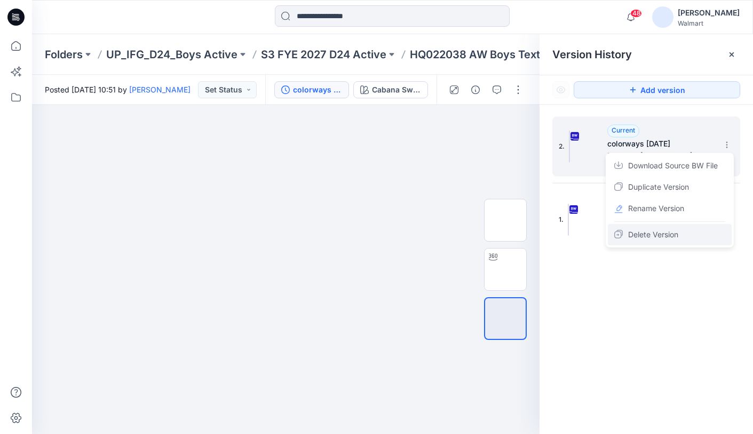
click at [645, 235] on span "Delete Version" at bounding box center [653, 234] width 50 height 13
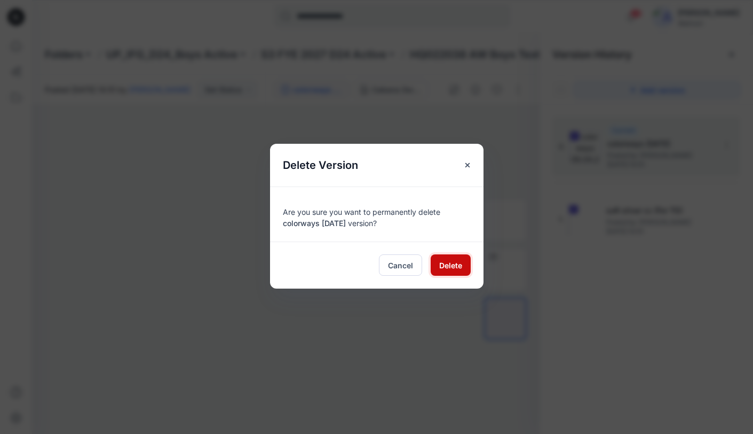
click at [457, 267] on span "Delete" at bounding box center [450, 264] width 23 height 11
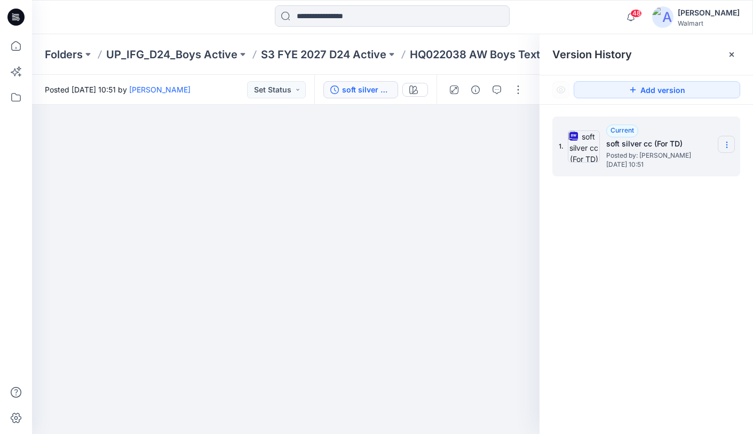
click at [729, 146] on icon at bounding box center [727, 144] width 9 height 9
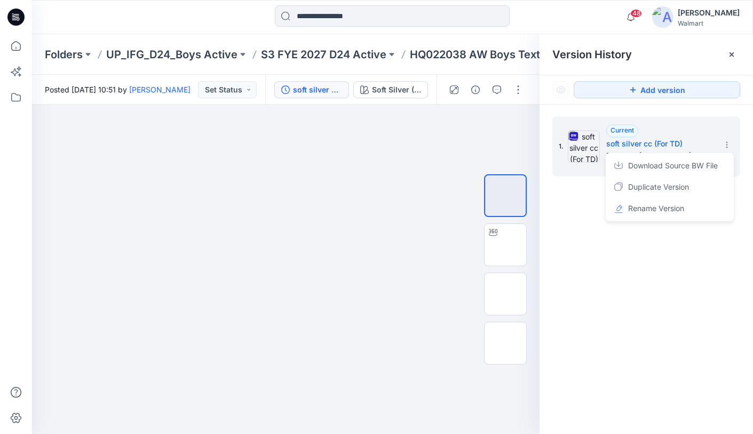
click at [633, 211] on span "Rename Version" at bounding box center [656, 208] width 56 height 13
type input "**********"
click at [580, 222] on div "**********" at bounding box center [647, 277] width 214 height 344
click at [447, 231] on div at bounding box center [286, 269] width 508 height 329
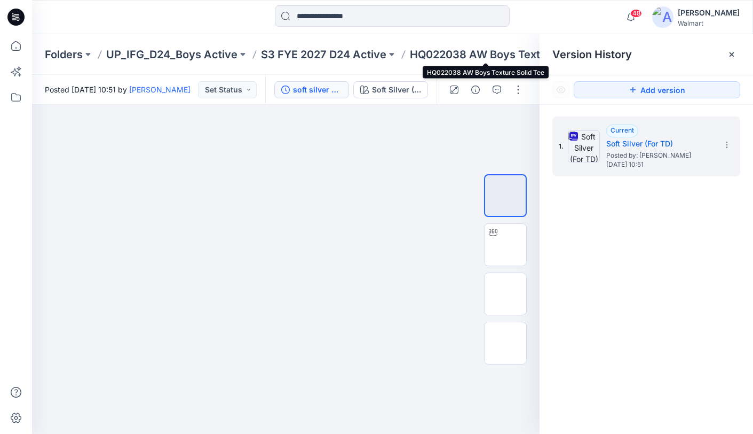
click at [482, 56] on p "HQ022038 AW Boys Texture Solid Tee" at bounding box center [486, 54] width 153 height 15
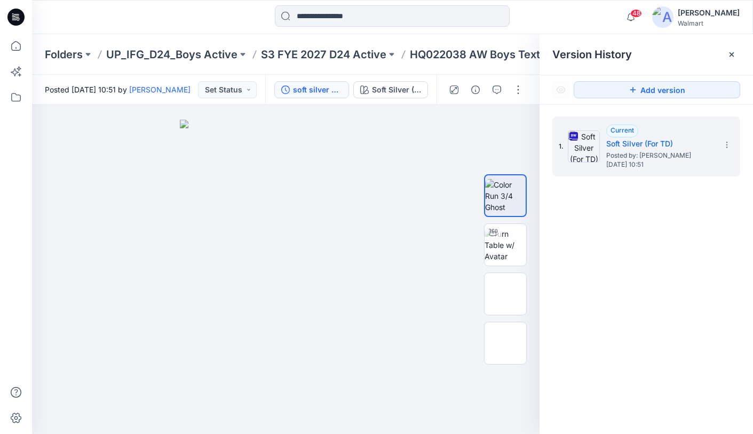
click at [728, 54] on icon at bounding box center [732, 54] width 9 height 9
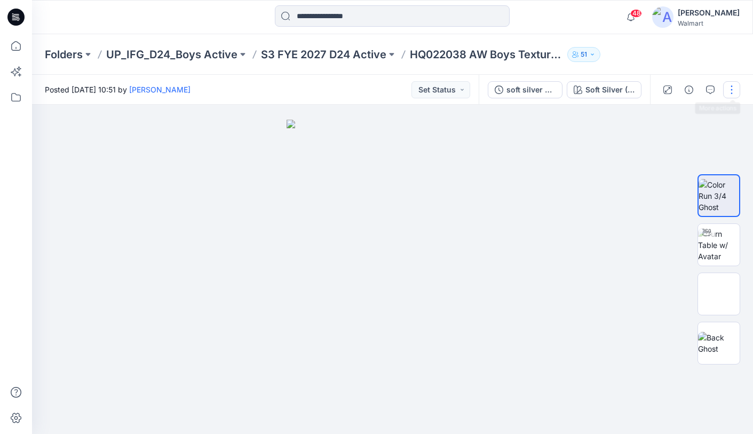
click at [732, 87] on button "button" at bounding box center [731, 89] width 17 height 17
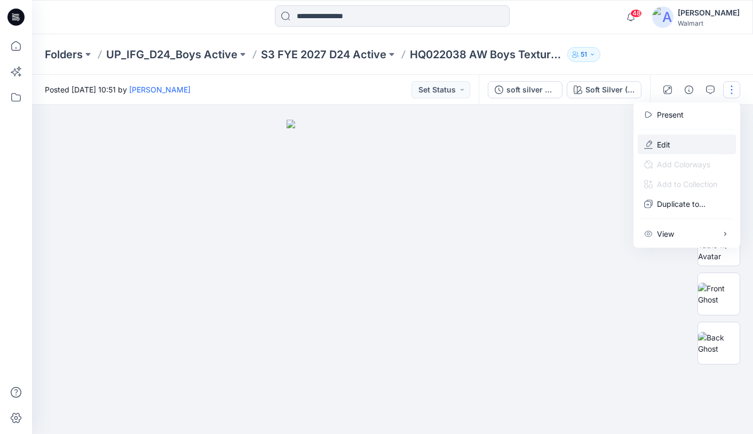
click at [678, 138] on button "Edit" at bounding box center [687, 145] width 98 height 20
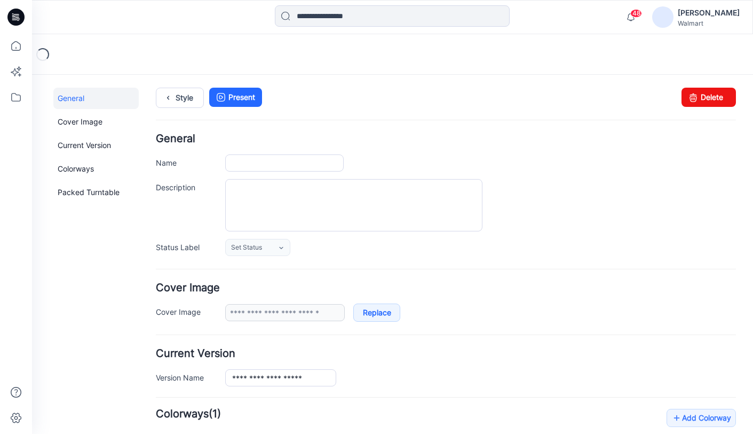
type input "**********"
drag, startPoint x: 327, startPoint y: 164, endPoint x: 380, endPoint y: 160, distance: 52.5
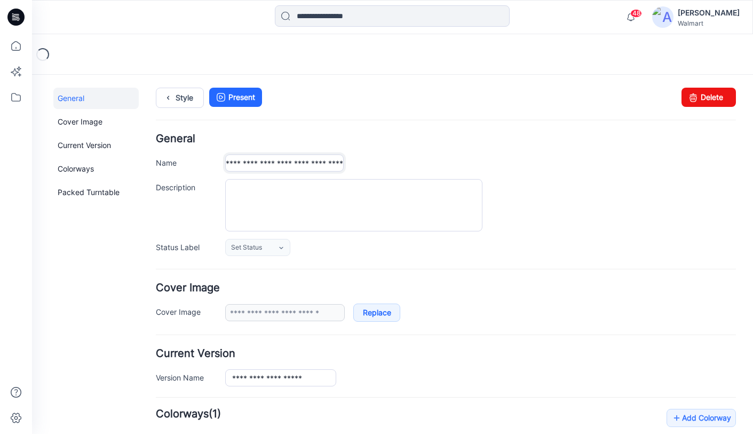
click at [382, 160] on div "**********" at bounding box center [480, 162] width 511 height 17
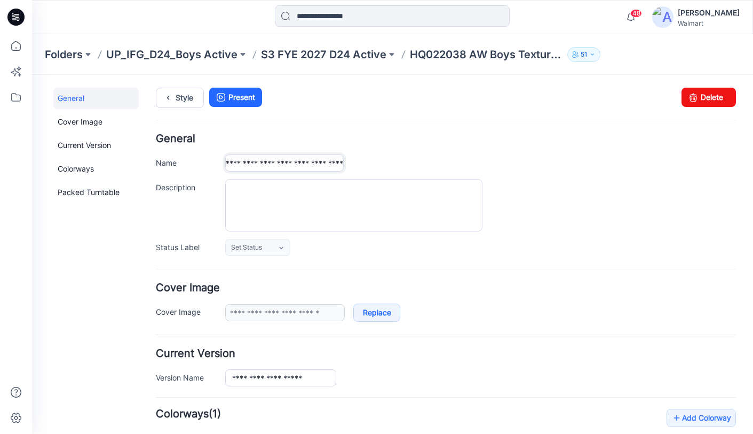
click at [334, 160] on input "**********" at bounding box center [284, 162] width 119 height 17
drag, startPoint x: 341, startPoint y: 163, endPoint x: 350, endPoint y: 164, distance: 9.1
click at [341, 163] on input "**********" at bounding box center [284, 162] width 119 height 17
type input "**********"
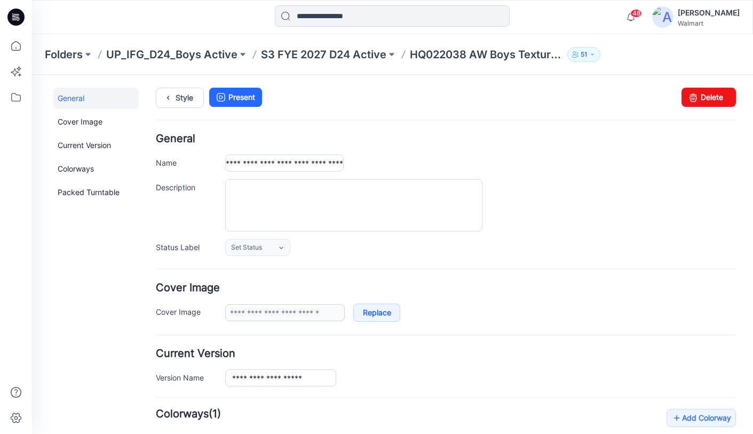
click at [605, 144] on div "**********" at bounding box center [446, 194] width 580 height 122
click at [292, 54] on p "S3 FYE 2027 D24 Active" at bounding box center [323, 54] width 125 height 15
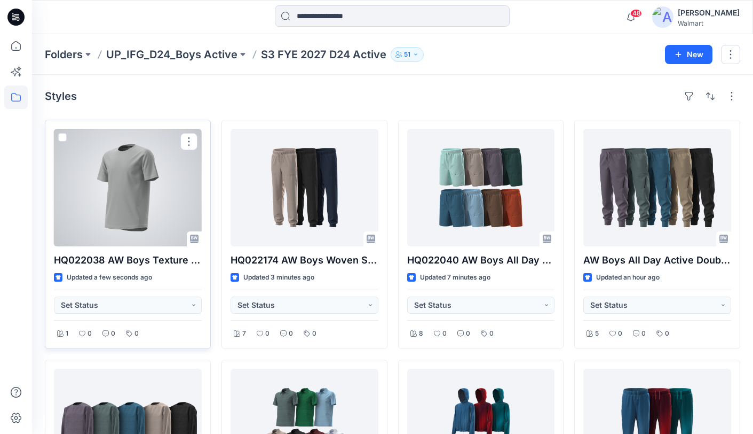
click at [149, 221] on div at bounding box center [128, 187] width 148 height 117
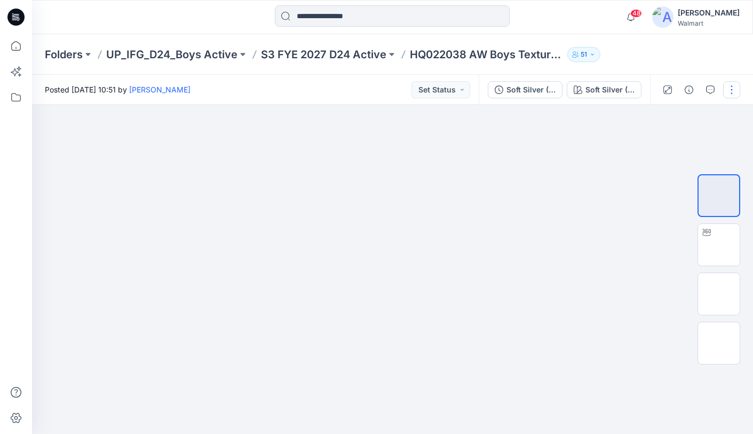
click at [728, 84] on button "button" at bounding box center [731, 89] width 17 height 17
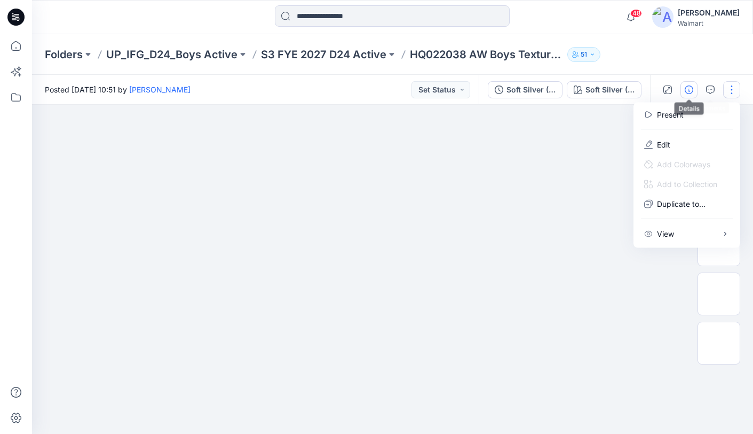
click at [689, 90] on icon "button" at bounding box center [689, 89] width 9 height 9
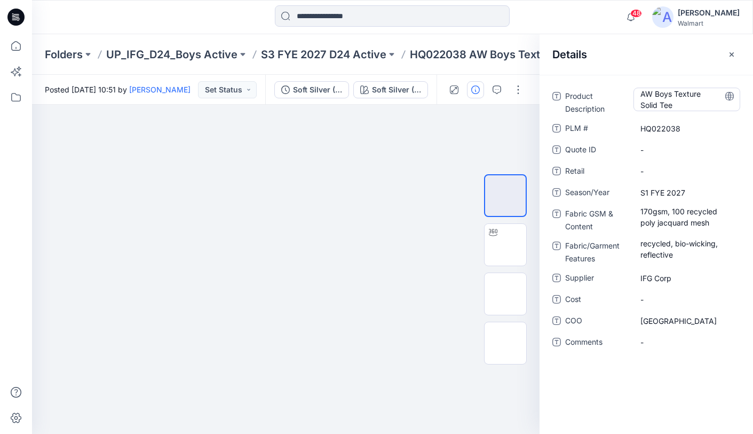
click at [688, 105] on Description "AW Boys Texture Solid Tee" at bounding box center [687, 99] width 93 height 22
type textarea "**********"
click at [729, 100] on icon at bounding box center [729, 96] width 3 height 9
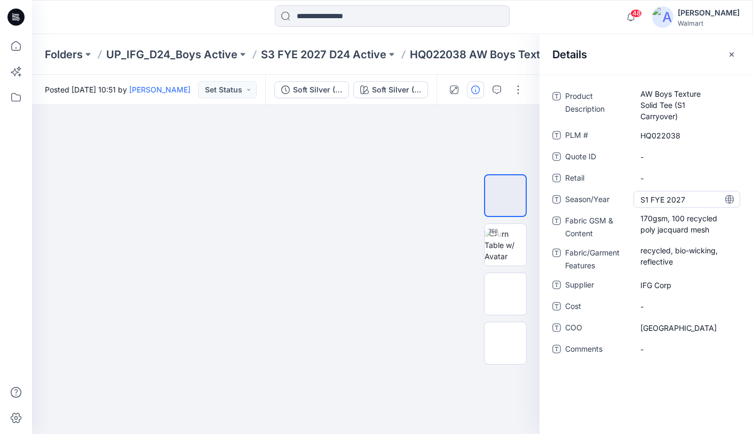
click at [650, 200] on span "S1 FYE 2027" at bounding box center [687, 199] width 93 height 11
click at [648, 201] on textarea "**********" at bounding box center [687, 199] width 107 height 17
type textarea "**********"
click at [733, 200] on icon at bounding box center [730, 199] width 9 height 9
drag, startPoint x: 680, startPoint y: 327, endPoint x: 640, endPoint y: 327, distance: 39.5
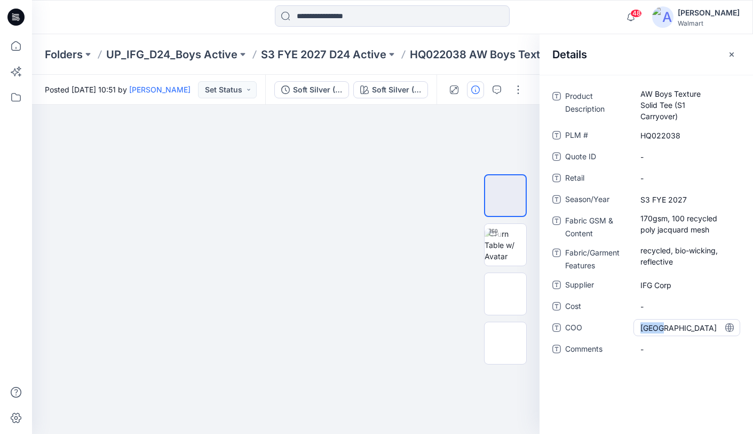
click at [633, 329] on div "COO Kenya" at bounding box center [647, 327] width 188 height 17
click at [728, 328] on icon at bounding box center [730, 327] width 9 height 9
click at [676, 330] on span "Kenya" at bounding box center [687, 327] width 93 height 11
drag, startPoint x: 653, startPoint y: 327, endPoint x: 635, endPoint y: 326, distance: 18.2
click at [628, 327] on div "COO *****" at bounding box center [647, 327] width 188 height 17
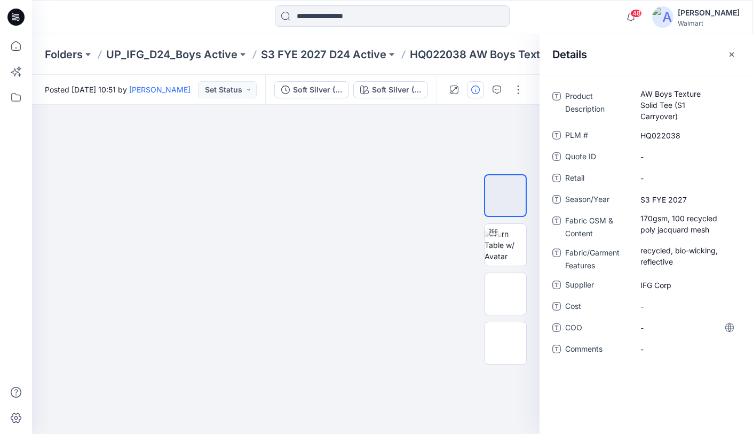
click at [730, 329] on icon at bounding box center [730, 327] width 9 height 9
click at [656, 350] on span "-" at bounding box center [687, 348] width 93 height 11
type textarea "**********"
click at [728, 349] on icon at bounding box center [729, 348] width 3 height 9
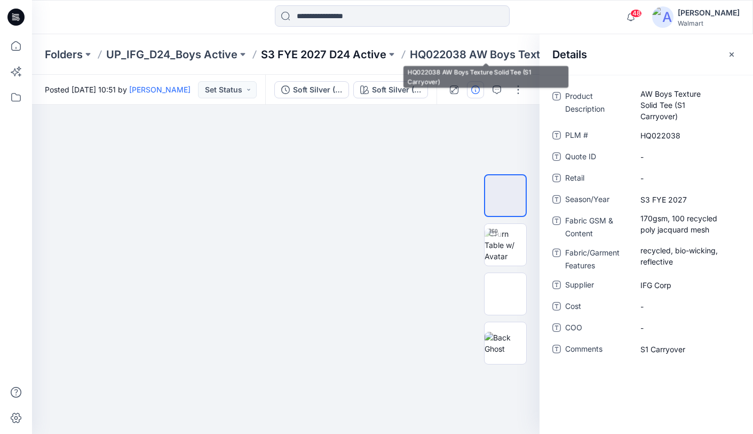
click at [345, 54] on p "S3 FYE 2027 D24 Active" at bounding box center [323, 54] width 125 height 15
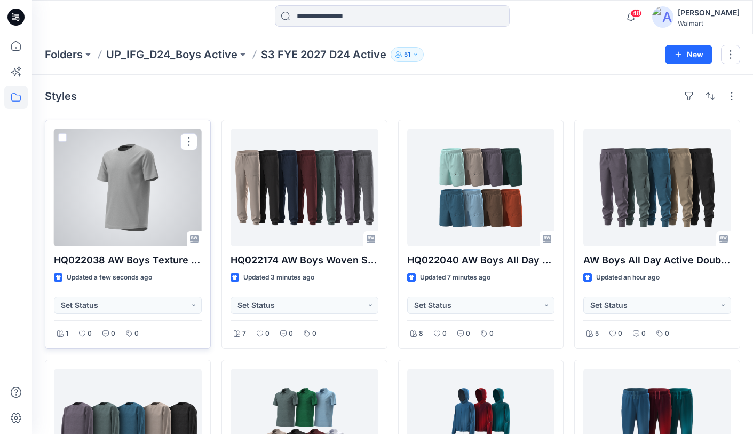
click at [130, 169] on div at bounding box center [128, 187] width 148 height 117
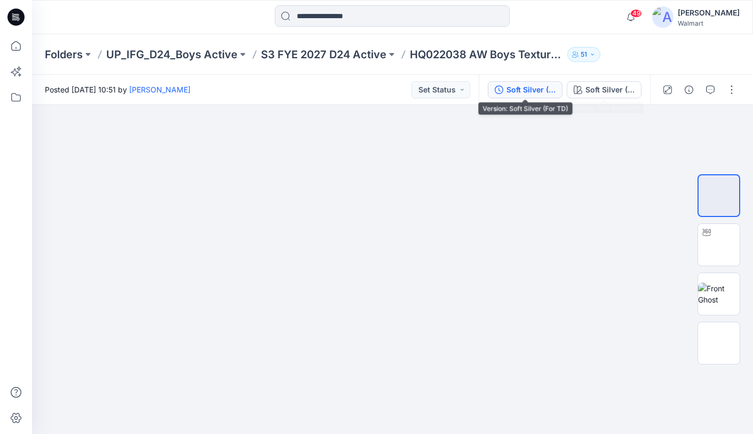
click at [536, 93] on div "Soft Silver (For TD)" at bounding box center [531, 90] width 49 height 12
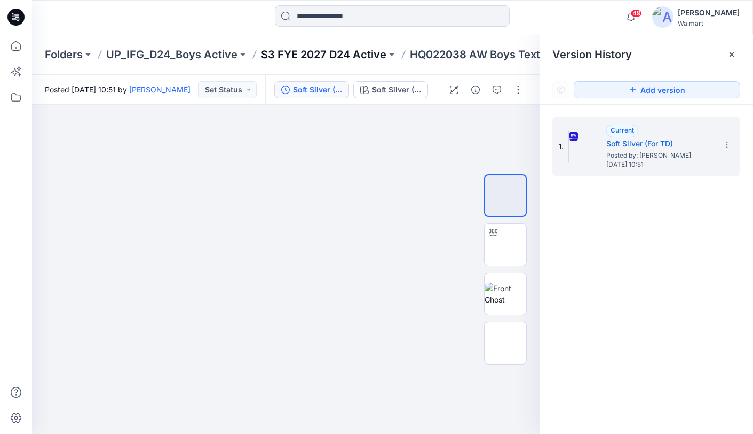
click at [321, 56] on p "S3 FYE 2027 D24 Active" at bounding box center [323, 54] width 125 height 15
